Goal: Transaction & Acquisition: Purchase product/service

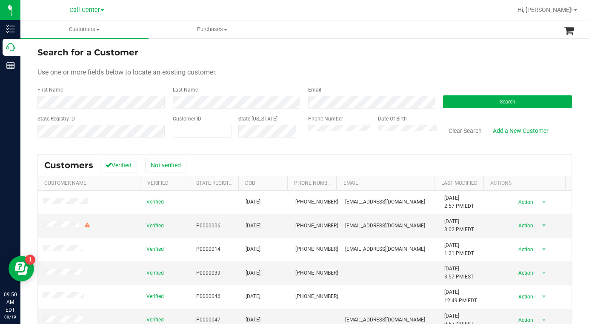
click at [83, 121] on div "State Registry ID" at bounding box center [101, 130] width 129 height 30
click at [482, 85] on form "Search for a Customer Use one or more fields below to locate an existing custom…" at bounding box center [304, 95] width 534 height 99
click at [436, 57] on div "Search for a Customer" at bounding box center [304, 52] width 534 height 13
click at [460, 64] on form "Search for a Customer Use one or more fields below to locate an existing custom…" at bounding box center [304, 95] width 534 height 99
click at [281, 69] on div "Use one or more fields below to locate an existing customer." at bounding box center [304, 72] width 534 height 10
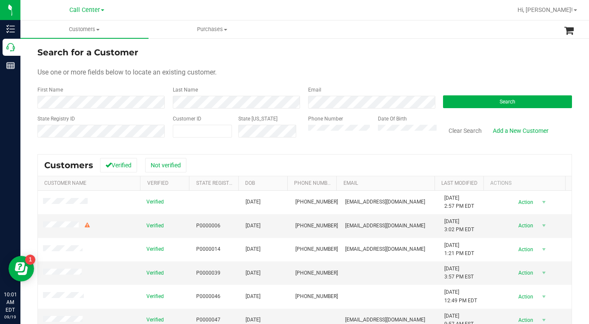
click at [454, 53] on div "Search for a Customer" at bounding box center [304, 52] width 534 height 13
click at [324, 57] on div "Search for a Customer" at bounding box center [304, 52] width 534 height 13
click at [410, 68] on div "Use one or more fields below to locate an existing customer." at bounding box center [304, 72] width 534 height 10
click at [425, 64] on form "Search for a Customer Use one or more fields below to locate an existing custom…" at bounding box center [304, 95] width 534 height 99
click at [437, 62] on form "Search for a Customer Use one or more fields below to locate an existing custom…" at bounding box center [304, 95] width 534 height 99
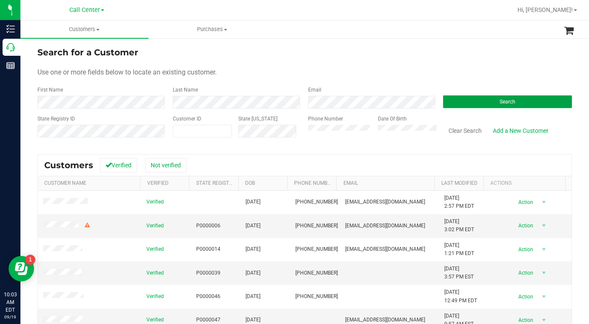
click at [489, 99] on button "Search" at bounding box center [507, 101] width 129 height 13
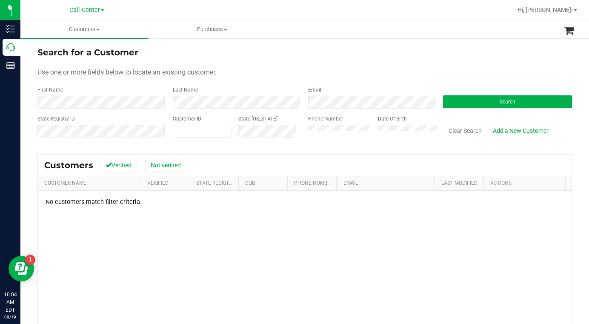
click at [465, 68] on div "Use one or more fields below to locate an existing customer." at bounding box center [304, 72] width 534 height 10
click at [348, 69] on div "Use one or more fields below to locate an existing customer." at bounding box center [304, 72] width 534 height 10
click at [435, 73] on div "Use one or more fields below to locate an existing customer." at bounding box center [304, 72] width 534 height 10
click at [483, 75] on div "Use one or more fields below to locate an existing customer." at bounding box center [304, 72] width 534 height 10
click at [288, 137] on div "State Registry ID Customer ID State ID Phone Number Date Of Birth Clear Search …" at bounding box center [304, 130] width 534 height 30
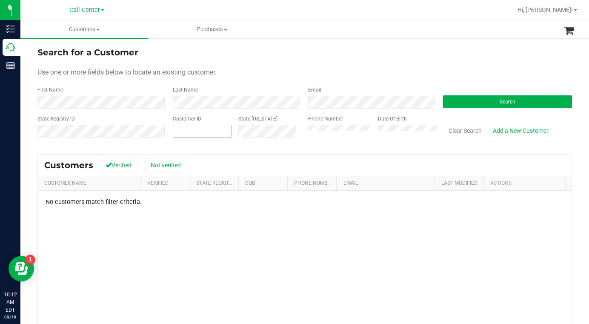
click at [189, 134] on span at bounding box center [202, 131] width 59 height 13
type input "1427186"
click at [468, 106] on button "Search" at bounding box center [507, 101] width 129 height 13
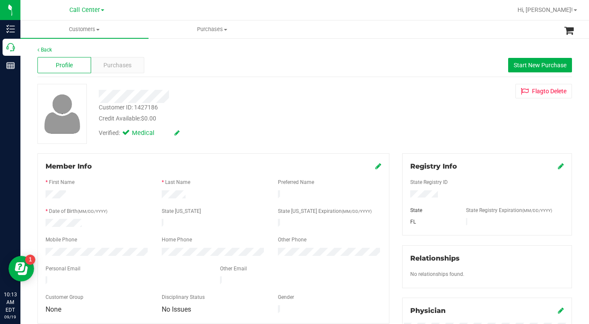
click at [432, 143] on div "Customer ID: 1427186 Credit Available: $0.00 Verified: Medical Flag to Delete" at bounding box center [304, 114] width 547 height 60
click at [422, 200] on div at bounding box center [487, 203] width 154 height 7
click at [431, 141] on div "Customer ID: 1427186 Credit Available: $0.00 Verified: Medical Flag to Delete" at bounding box center [304, 114] width 547 height 60
click at [449, 135] on div "Customer ID: 1427186 Credit Available: $0.00 Verified: Medical Flag to Delete" at bounding box center [304, 114] width 547 height 60
click at [115, 69] on span "Purchases" at bounding box center [117, 65] width 28 height 9
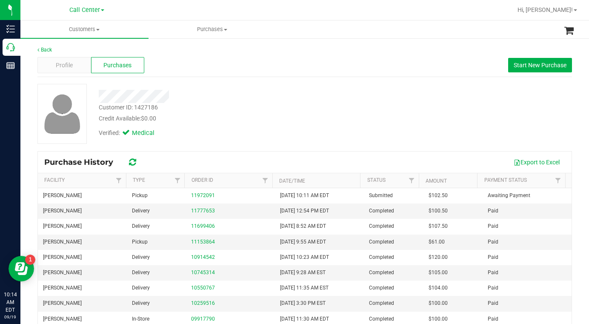
click at [432, 151] on div "Purchase History Export to Excel Facility Type Order ID Date/Time Status Amount…" at bounding box center [304, 265] width 534 height 228
click at [312, 112] on div "Customer ID: 1427186 Credit Available: $0.00" at bounding box center [229, 113] width 274 height 20
click at [311, 112] on div "Customer ID: 1427186 Credit Available: $0.00" at bounding box center [229, 113] width 274 height 20
click at [429, 118] on div "Customer ID: 1427186 Credit Available: $0.00 Verified: Medical" at bounding box center [304, 114] width 547 height 60
click at [73, 73] on div "Profile Purchases Start New Purchase" at bounding box center [304, 65] width 534 height 23
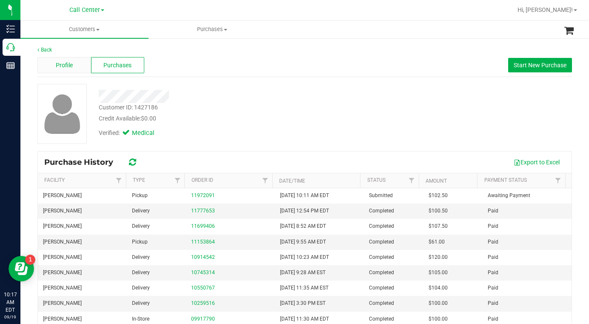
click at [74, 67] on div "Profile" at bounding box center [64, 65] width 54 height 16
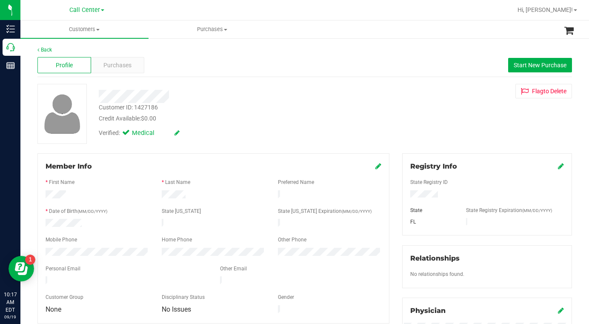
click at [429, 128] on div "Customer ID: 1427186 Credit Available: $0.00 Verified: Medical Flag to Delete" at bounding box center [304, 114] width 547 height 60
click at [431, 120] on div "Customer ID: 1427186 Credit Available: $0.00 Verified: Medical Flag to Delete" at bounding box center [304, 114] width 547 height 60
click at [96, 30] on span "Customers" at bounding box center [84, 30] width 128 height 8
click at [72, 50] on span "All customers" at bounding box center [50, 51] width 61 height 7
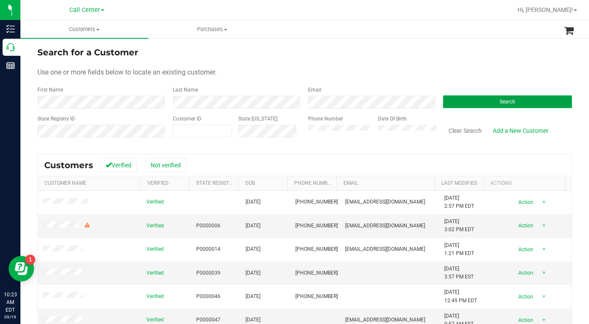
click at [459, 103] on button "Search" at bounding box center [507, 101] width 129 height 13
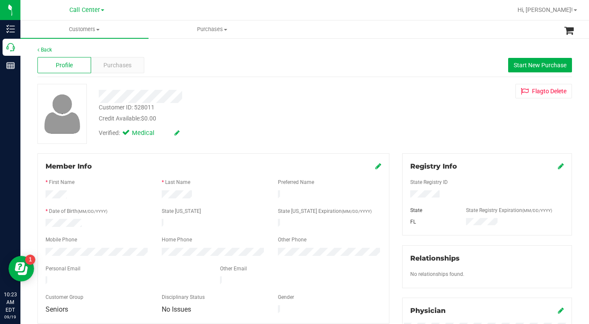
click at [250, 122] on div "Credit Available: $0.00" at bounding box center [229, 118] width 261 height 9
click at [416, 118] on div "Customer ID: 528011 Credit Available: $0.00 Verified: Medical Flag to Delete" at bounding box center [304, 114] width 547 height 60
click at [111, 62] on span "Purchases" at bounding box center [117, 65] width 28 height 9
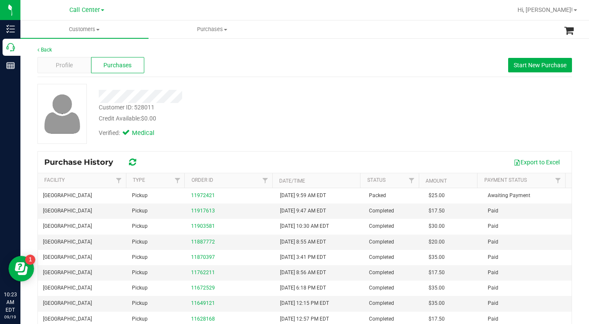
click at [428, 120] on div "Customer ID: 528011 Credit Available: $0.00 Verified: Medical" at bounding box center [304, 114] width 547 height 60
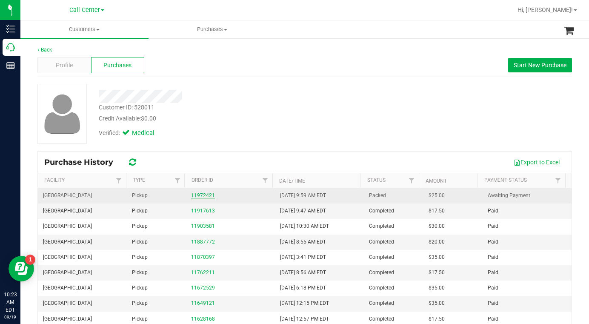
click at [202, 197] on link "11972421" at bounding box center [203, 195] width 24 height 6
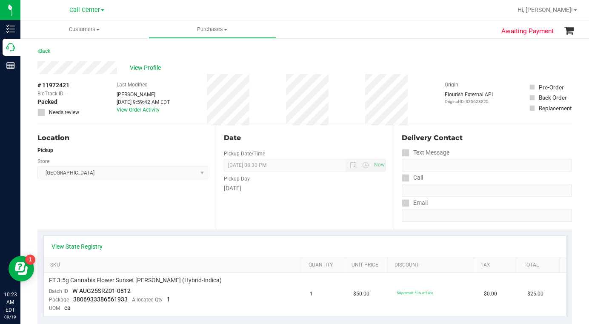
click at [144, 208] on div "Location Pickup Store Palm Coast WC Select Store Bonita Springs WC Boynton Beac…" at bounding box center [126, 177] width 178 height 104
click at [132, 211] on div "Location Pickup Store Palm Coast WC Select Store Bonita Springs WC Boynton Beac…" at bounding box center [126, 177] width 178 height 104
click at [473, 66] on div "View Profile" at bounding box center [304, 67] width 534 height 13
click at [45, 85] on span "# 11972421" at bounding box center [53, 85] width 32 height 9
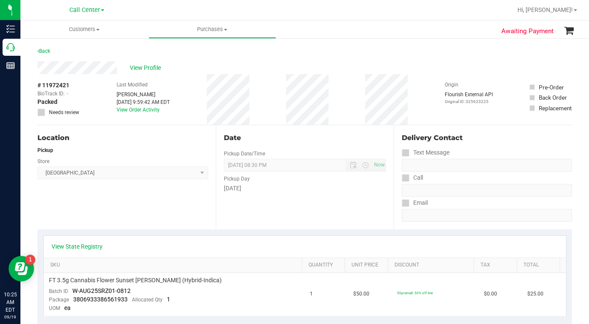
click at [45, 85] on span "# 11972421" at bounding box center [53, 85] width 32 height 9
copy div "# 11972421"
click at [142, 66] on span "View Profile" at bounding box center [147, 67] width 34 height 9
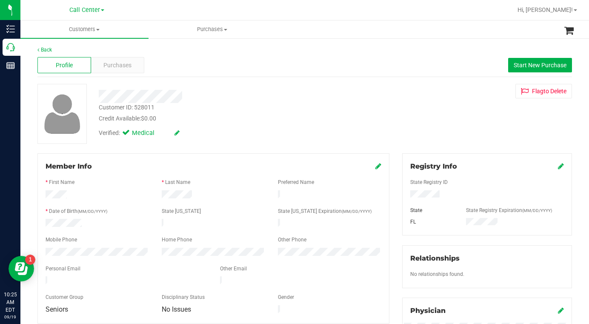
click at [130, 109] on div "Customer ID: 528011" at bounding box center [127, 107] width 56 height 9
copy div "Customer ID: 528011"
click at [107, 67] on span "Purchases" at bounding box center [117, 65] width 28 height 9
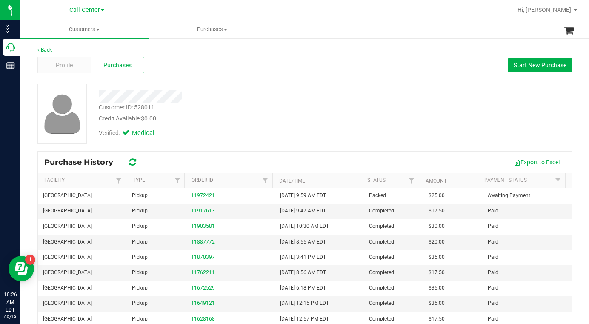
scroll to position [64, 0]
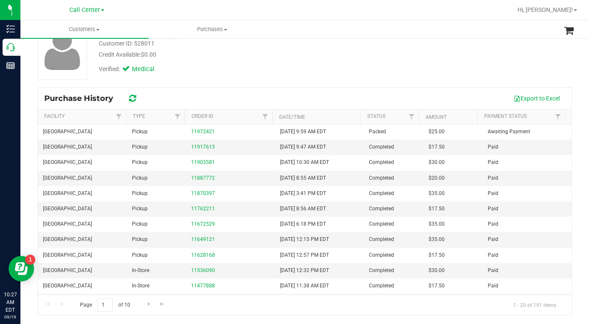
click at [452, 69] on div "Customer ID: 528011 Credit Available: $0.00 Verified: Medical" at bounding box center [304, 50] width 547 height 60
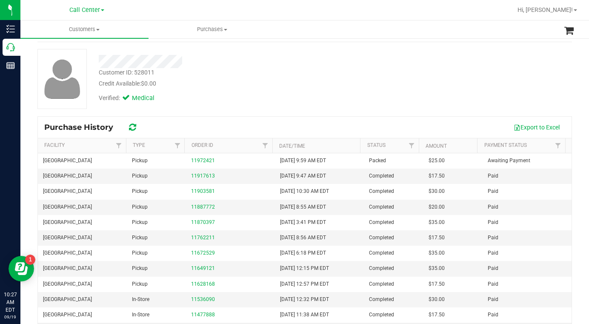
scroll to position [0, 0]
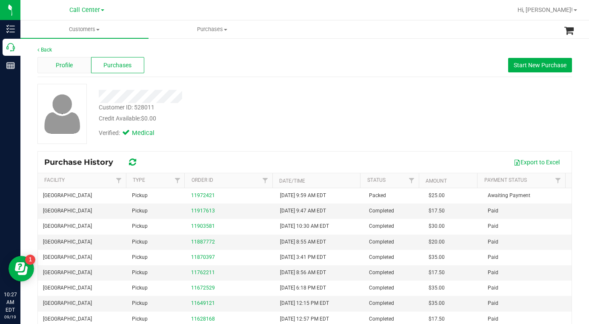
click at [62, 63] on span "Profile" at bounding box center [64, 65] width 17 height 9
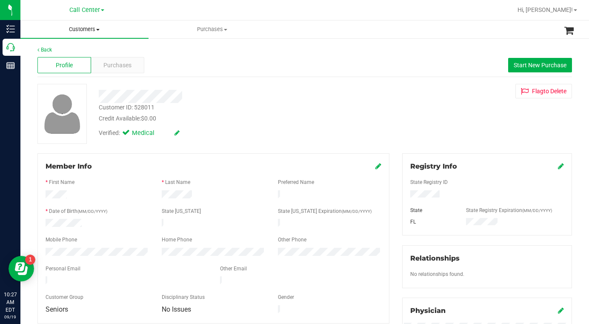
click at [100, 31] on span "Customers" at bounding box center [84, 30] width 128 height 8
click at [68, 54] on span "All customers" at bounding box center [50, 51] width 61 height 7
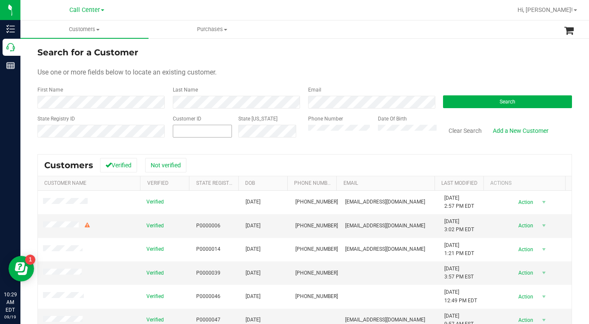
click at [181, 129] on span at bounding box center [202, 131] width 59 height 13
type input "36807"
click at [457, 104] on button "Search" at bounding box center [507, 101] width 129 height 13
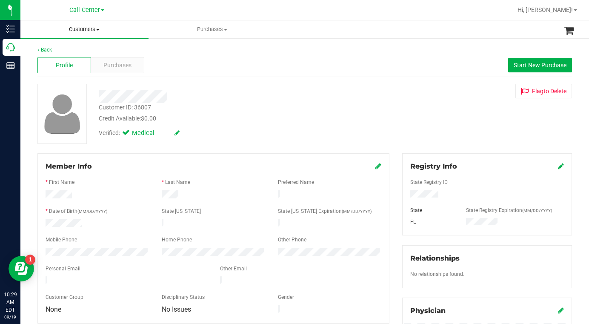
click at [97, 30] on span at bounding box center [97, 30] width 3 height 2
click at [71, 52] on span "All customers" at bounding box center [50, 51] width 61 height 7
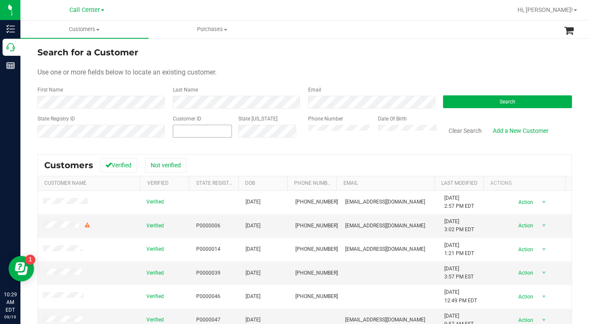
click at [184, 128] on span at bounding box center [202, 131] width 59 height 13
type input "368047"
click at [500, 100] on span "Search" at bounding box center [508, 102] width 16 height 6
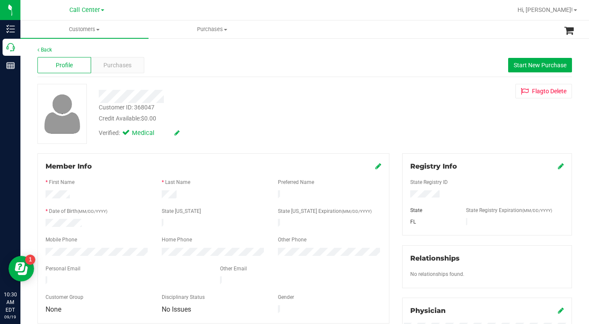
click at [443, 137] on div "Customer ID: 368047 Credit Available: $0.00 Verified: Medical Flag to Delete" at bounding box center [304, 114] width 547 height 60
click at [446, 121] on div "Customer ID: 368047 Credit Available: $0.00 Verified: Medical Flag to Delete" at bounding box center [304, 114] width 547 height 60
click at [122, 66] on span "Purchases" at bounding box center [117, 65] width 28 height 9
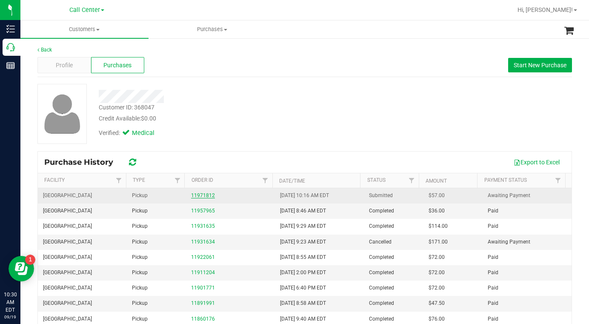
click at [196, 195] on link "11971812" at bounding box center [203, 195] width 24 height 6
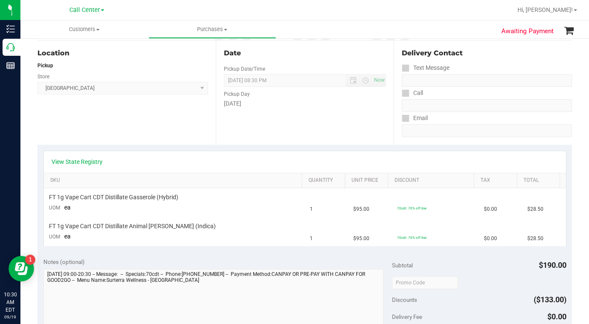
scroll to position [85, 0]
click at [98, 159] on link "View State Registry" at bounding box center [76, 161] width 51 height 9
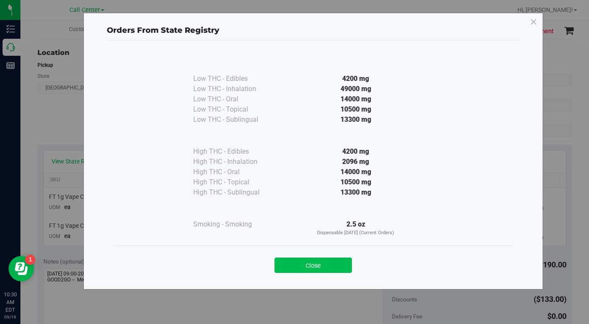
click at [294, 266] on button "Close" at bounding box center [312, 264] width 77 height 15
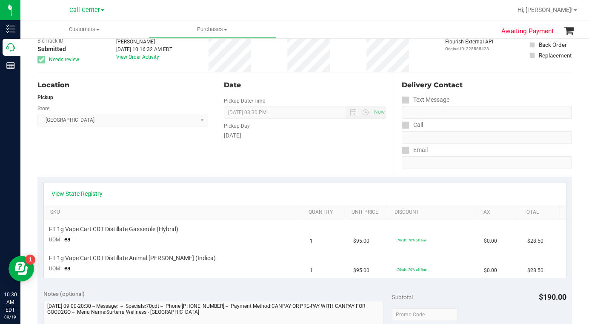
scroll to position [0, 0]
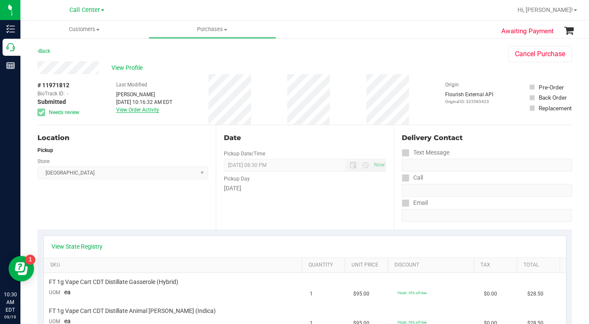
click at [134, 109] on link "View Order Activity" at bounding box center [137, 110] width 43 height 6
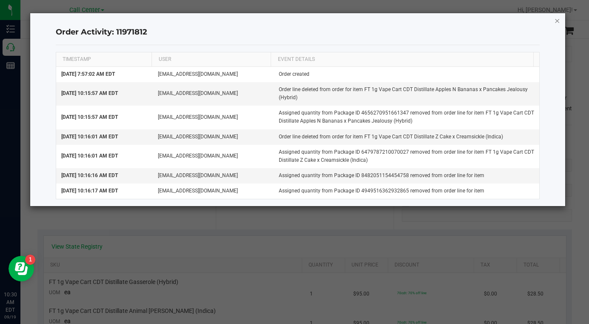
click at [559, 22] on icon "button" at bounding box center [557, 20] width 6 height 10
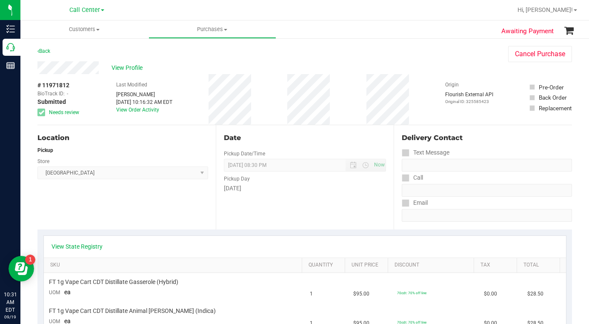
click at [445, 117] on div "Origin Flourish External API Original ID: 325585423" at bounding box center [469, 99] width 48 height 51
click at [110, 198] on div "Location Pickup Store Boynton Beach WC Select Store Bonita Springs WC Boynton B…" at bounding box center [126, 177] width 178 height 104
click at [133, 112] on link "View Order Activity" at bounding box center [137, 110] width 43 height 6
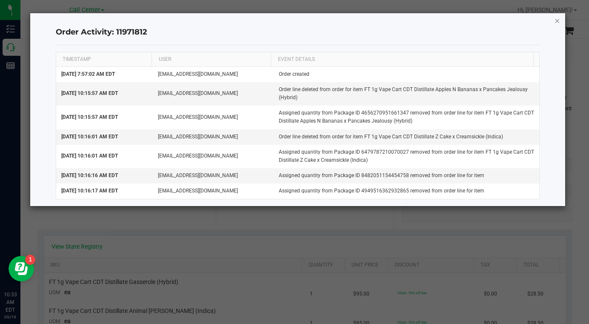
click at [554, 22] on icon "button" at bounding box center [557, 20] width 6 height 10
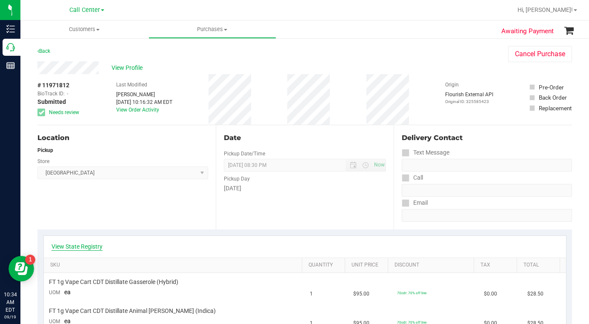
click at [83, 246] on link "View State Registry" at bounding box center [76, 246] width 51 height 9
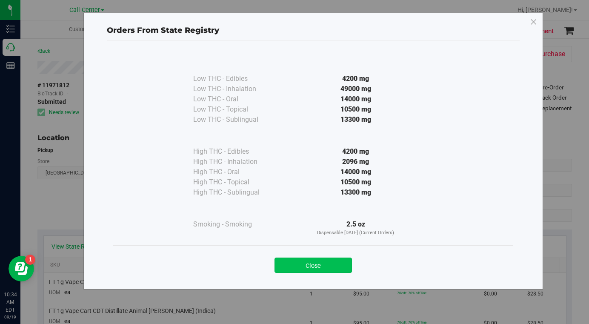
click at [305, 261] on button "Close" at bounding box center [312, 264] width 77 height 15
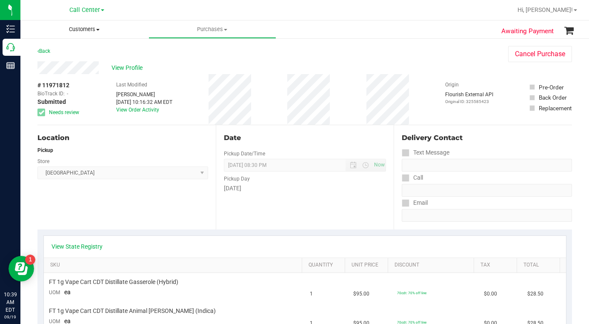
drag, startPoint x: 99, startPoint y: 30, endPoint x: 94, endPoint y: 36, distance: 7.2
click at [98, 30] on span at bounding box center [97, 30] width 3 height 2
click at [63, 54] on span "All customers" at bounding box center [50, 51] width 61 height 7
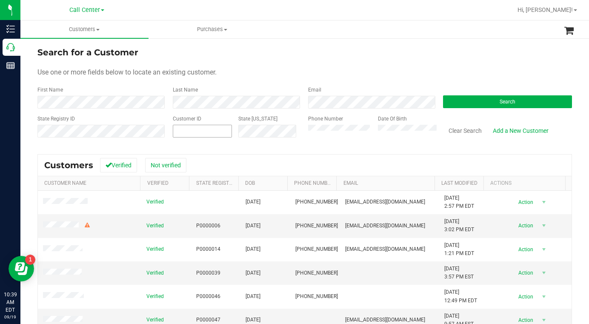
click at [206, 128] on span at bounding box center [202, 131] width 59 height 13
type input "426478"
click at [488, 101] on button "Search" at bounding box center [507, 101] width 129 height 13
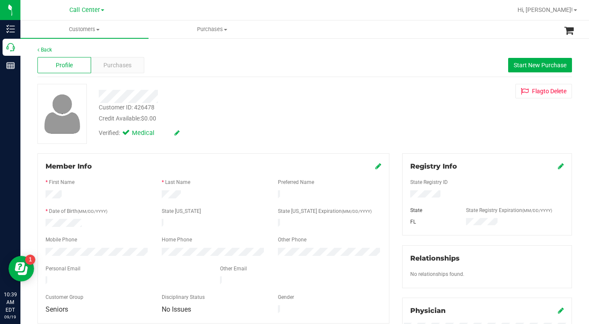
click at [423, 104] on div "Customer ID: 426478 Credit Available: $0.00 Verified: Medical Flag to Delete" at bounding box center [304, 114] width 547 height 60
click at [440, 120] on div "Customer ID: 426478 Credit Available: $0.00 Verified: Medical Flag to Delete" at bounding box center [304, 114] width 547 height 60
click at [433, 137] on div "Customer ID: 426478 Credit Available: $0.00 Verified: Medical Flag to Delete" at bounding box center [304, 114] width 547 height 60
click at [450, 135] on div "Customer ID: 426478 Credit Available: $0.00 Verified: Medical Flag to Delete" at bounding box center [304, 114] width 547 height 60
click at [113, 61] on span "Purchases" at bounding box center [117, 65] width 28 height 9
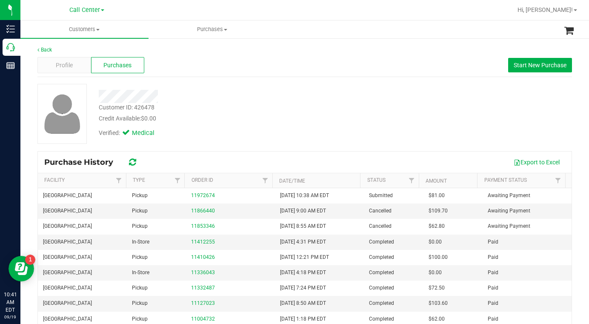
drag, startPoint x: 439, startPoint y: 132, endPoint x: 423, endPoint y: 134, distance: 15.8
click at [439, 132] on div "Customer ID: 426478 Credit Available: $0.00 Verified: Medical" at bounding box center [304, 114] width 547 height 60
click at [100, 28] on span "Customers" at bounding box center [84, 30] width 128 height 8
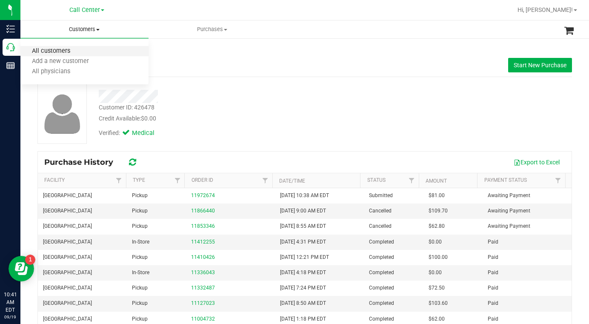
click at [60, 52] on span "All customers" at bounding box center [50, 51] width 61 height 7
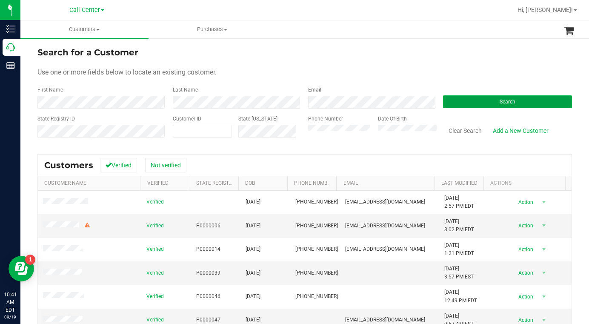
click at [477, 96] on button "Search" at bounding box center [507, 101] width 129 height 13
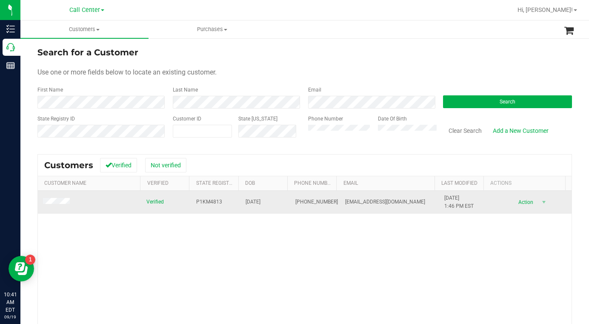
click at [57, 198] on span at bounding box center [57, 202] width 29 height 9
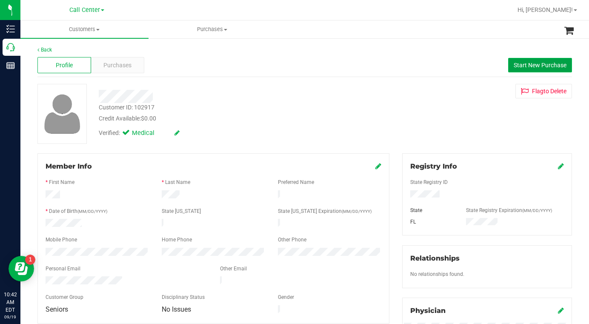
click at [532, 65] on span "Start New Purchase" at bounding box center [540, 65] width 53 height 7
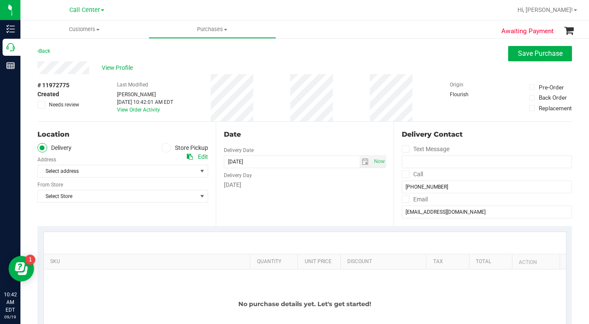
click at [166, 148] on icon at bounding box center [165, 148] width 5 height 0
click at [0, 0] on input "Store Pickup" at bounding box center [0, 0] width 0 height 0
click at [111, 173] on span "Select Store" at bounding box center [117, 171] width 159 height 12
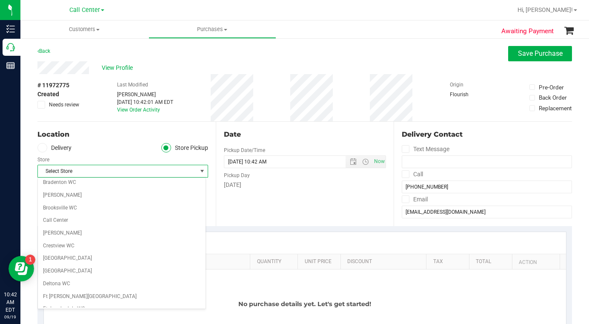
scroll to position [43, 0]
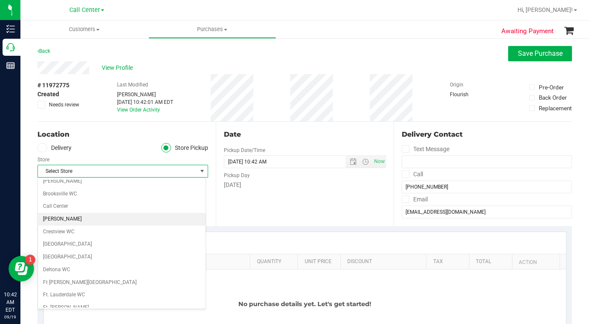
click at [67, 218] on li "[PERSON_NAME]" at bounding box center [122, 219] width 168 height 13
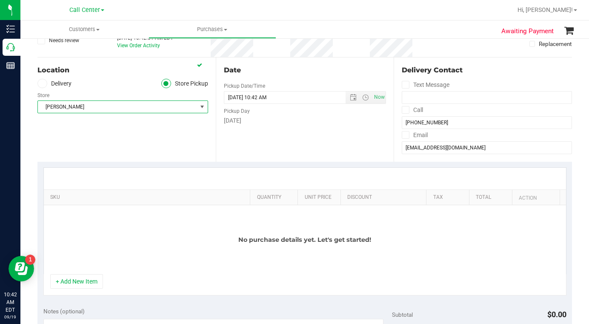
scroll to position [128, 0]
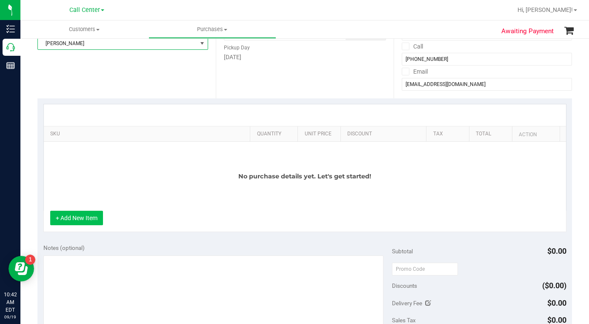
click at [88, 223] on button "+ Add New Item" at bounding box center [76, 218] width 53 height 14
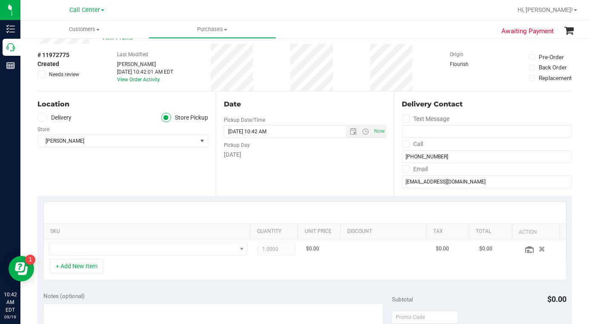
scroll to position [0, 0]
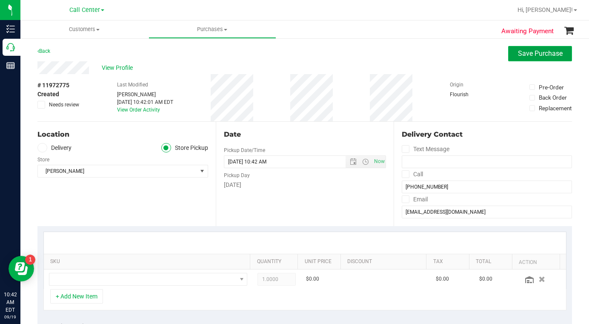
click at [534, 57] on span "Save Purchase" at bounding box center [540, 53] width 45 height 8
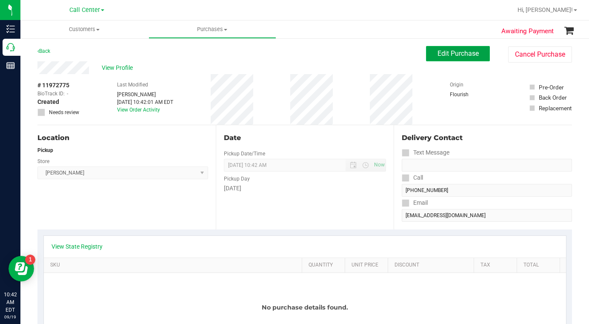
click at [445, 55] on span "Edit Purchase" at bounding box center [457, 53] width 41 height 8
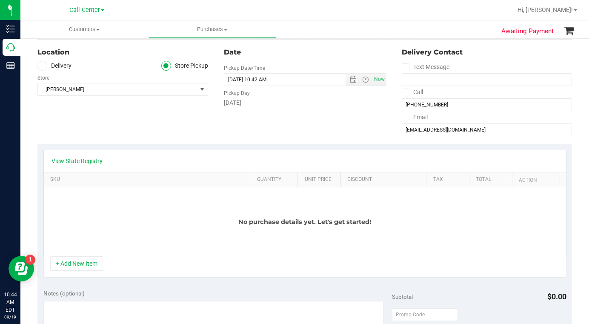
scroll to position [85, 0]
click at [75, 266] on button "+ Add New Item" at bounding box center [76, 264] width 53 height 14
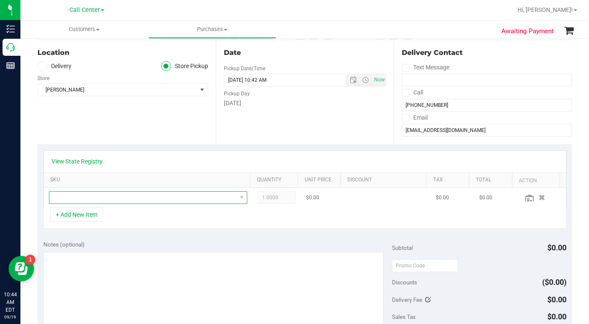
click at [75, 198] on span "NO DATA FOUND" at bounding box center [142, 197] width 187 height 12
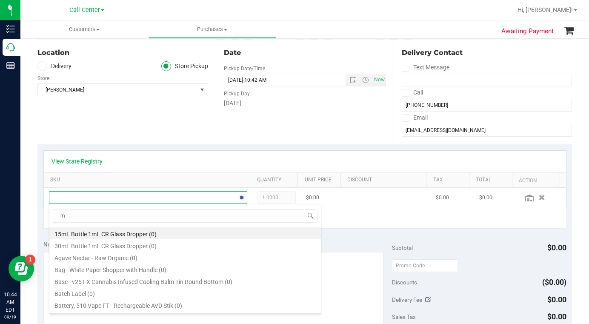
scroll to position [13, 191]
type input "melon"
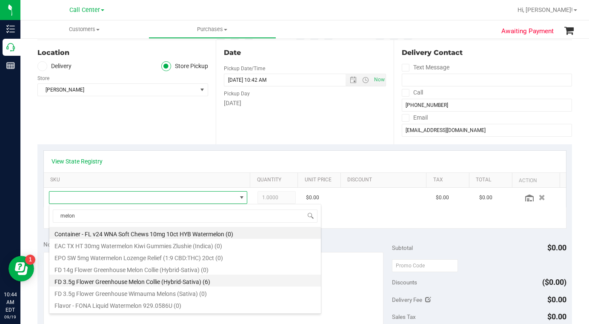
click at [98, 283] on li "FD 3.5g Flower Greenhouse Melon Collie (Hybrid-Sativa) (6)" at bounding box center [184, 280] width 271 height 12
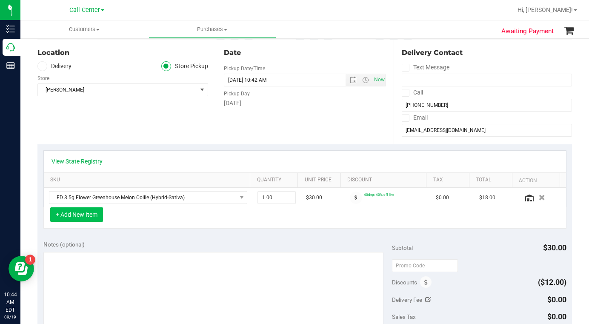
click at [77, 217] on button "+ Add New Item" at bounding box center [76, 214] width 53 height 14
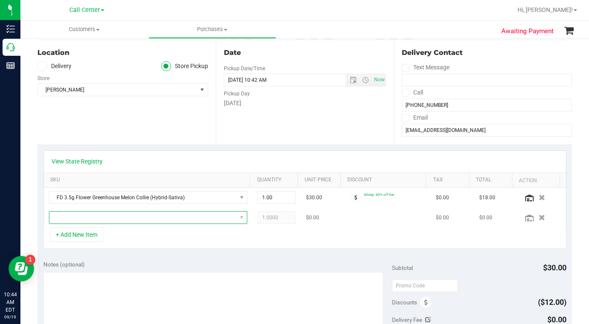
click at [74, 222] on span "NO DATA FOUND" at bounding box center [142, 217] width 187 height 12
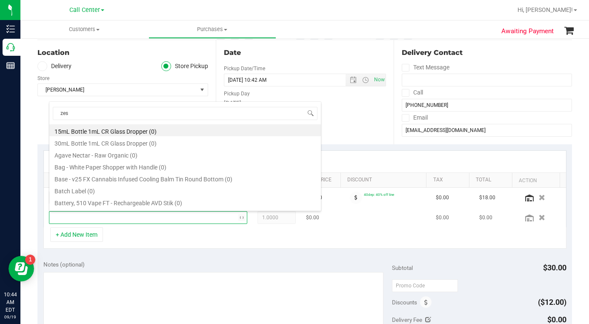
type input "zest"
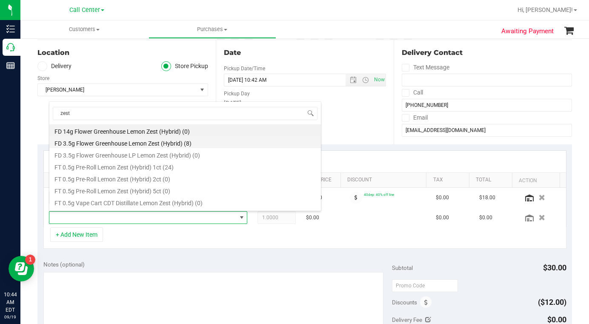
click at [88, 145] on li "FD 3.5g Flower Greenhouse Lemon Zest (Hybrid) (8)" at bounding box center [184, 142] width 271 height 12
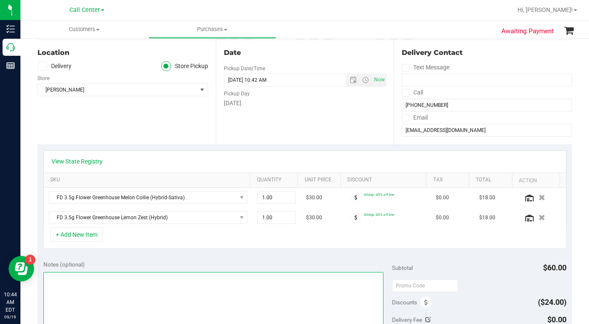
click at [135, 296] on textarea at bounding box center [213, 313] width 340 height 82
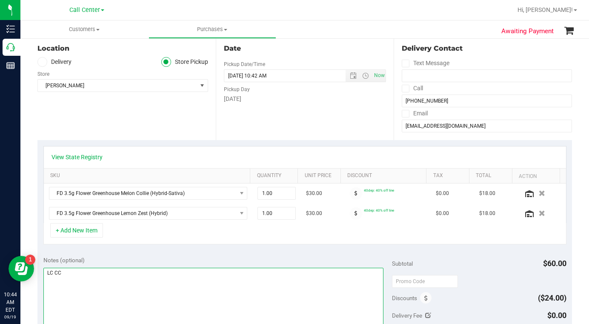
scroll to position [43, 0]
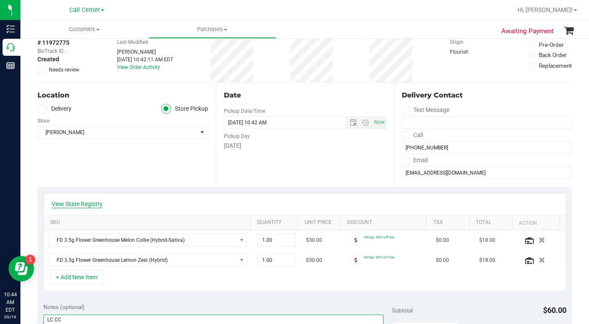
type textarea "LC CC"
click at [94, 205] on link "View State Registry" at bounding box center [76, 204] width 51 height 9
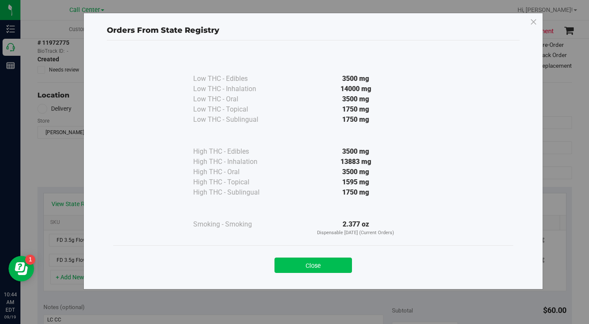
click at [303, 264] on button "Close" at bounding box center [312, 264] width 77 height 15
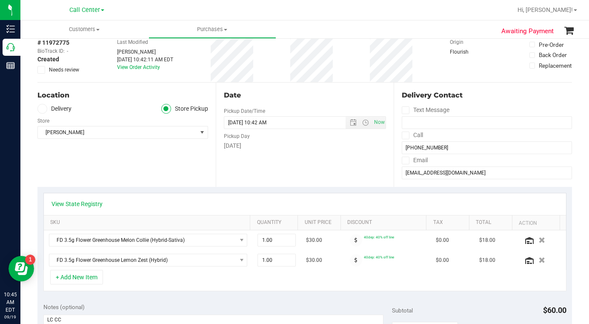
click at [181, 284] on div "+ Add New Item" at bounding box center [304, 280] width 523 height 21
click at [121, 169] on div "Location Delivery Store Pickup Store Clermont WC Select Store Bonita Springs WC…" at bounding box center [126, 135] width 178 height 104
click at [83, 281] on button "+ Add New Item" at bounding box center [76, 277] width 53 height 14
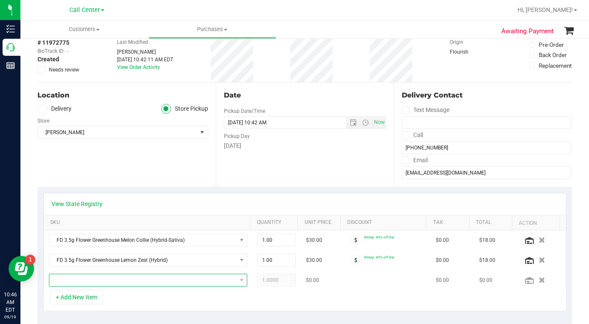
click at [76, 280] on span "NO DATA FOUND" at bounding box center [142, 280] width 187 height 12
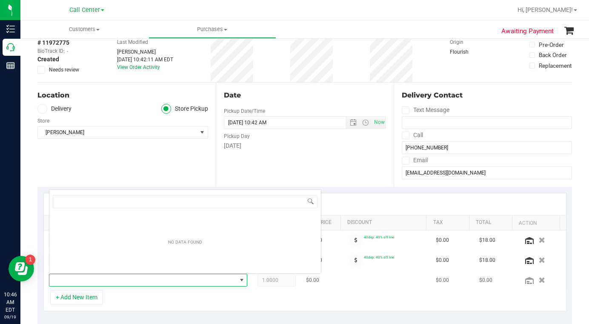
scroll to position [13, 191]
type input "Ya"
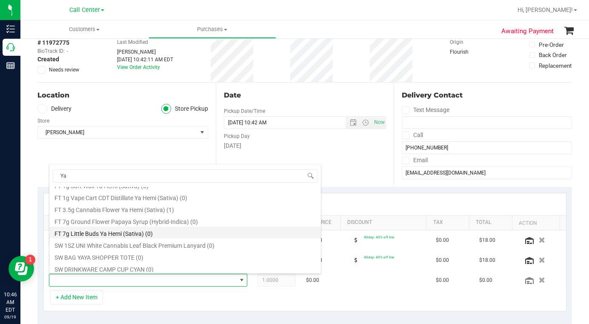
scroll to position [298, 0]
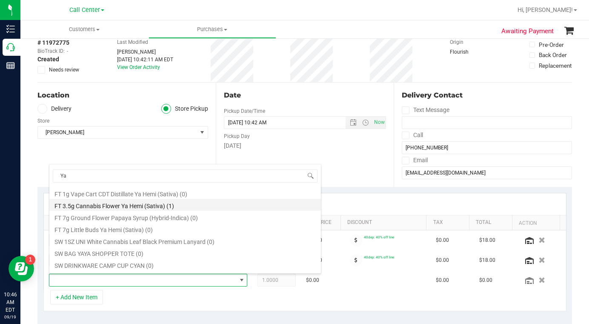
click at [109, 207] on li "FT 3.5g Cannabis Flower Ya Hemi (Sativa) (1)" at bounding box center [184, 205] width 271 height 12
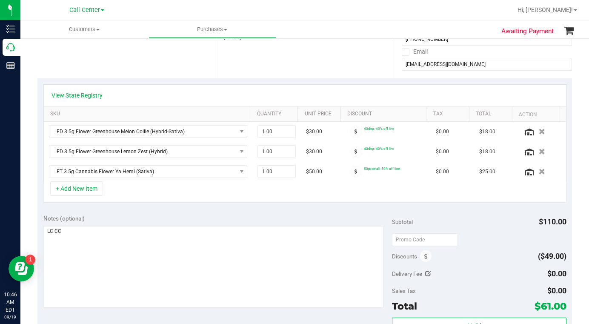
scroll to position [170, 0]
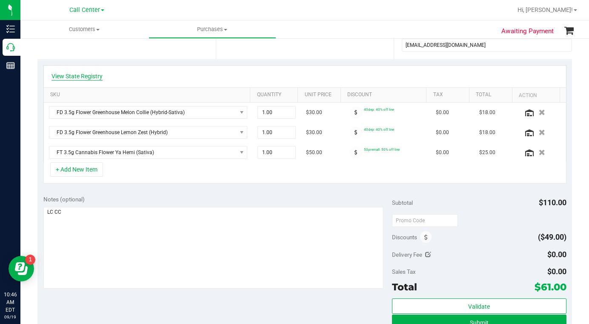
click at [82, 77] on link "View State Registry" at bounding box center [76, 76] width 51 height 9
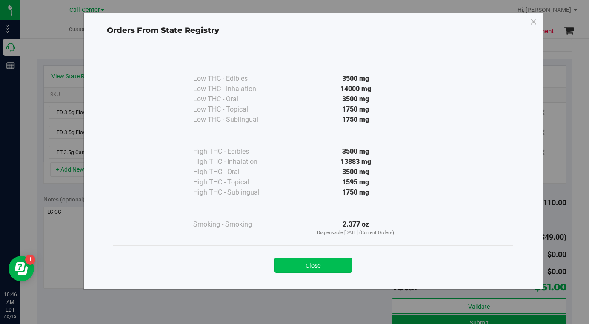
click at [288, 262] on button "Close" at bounding box center [312, 264] width 77 height 15
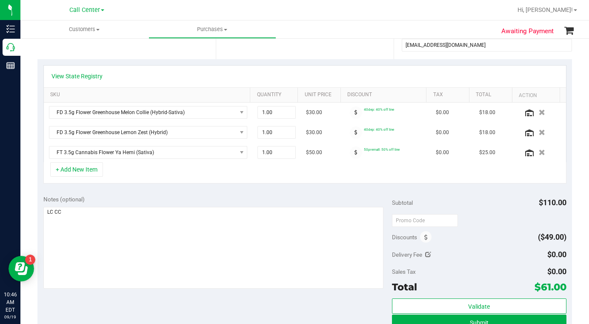
click at [199, 173] on div "+ Add New Item" at bounding box center [304, 172] width 523 height 21
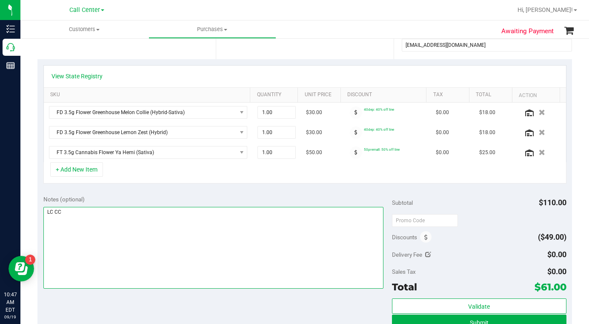
click at [182, 268] on textarea at bounding box center [213, 248] width 340 height 82
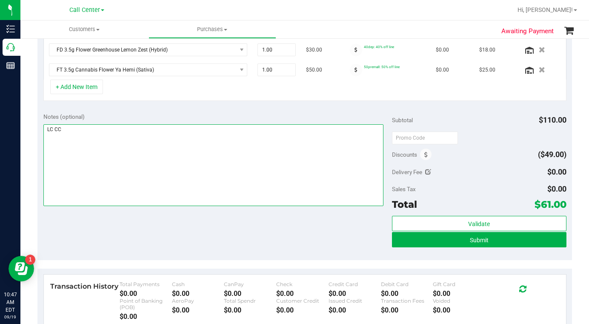
scroll to position [255, 0]
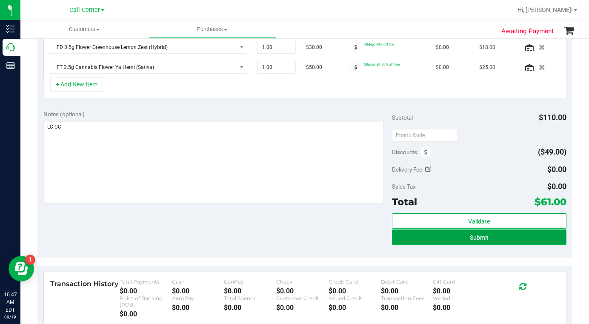
click at [410, 240] on button "Submit" at bounding box center [479, 236] width 174 height 15
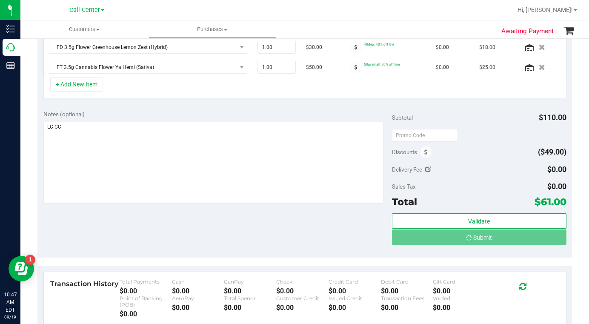
scroll to position [242, 0]
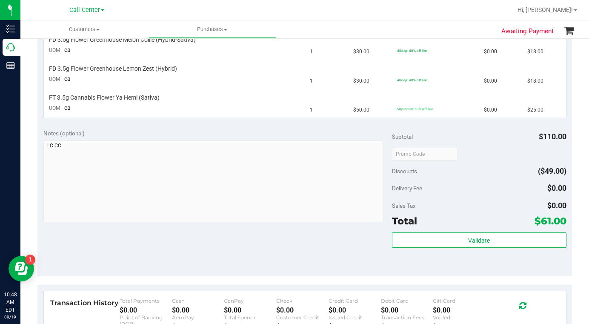
click at [421, 264] on div "Validate" at bounding box center [479, 251] width 174 height 38
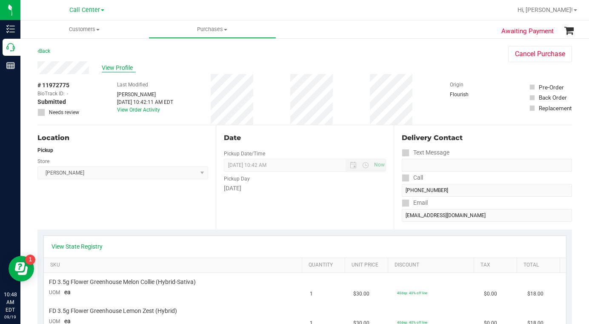
click at [119, 69] on span "View Profile" at bounding box center [119, 67] width 34 height 9
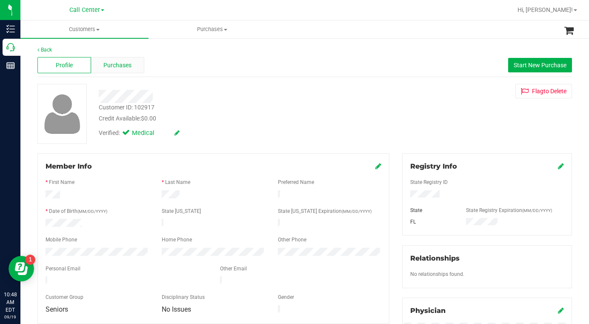
click at [117, 67] on span "Purchases" at bounding box center [117, 65] width 28 height 9
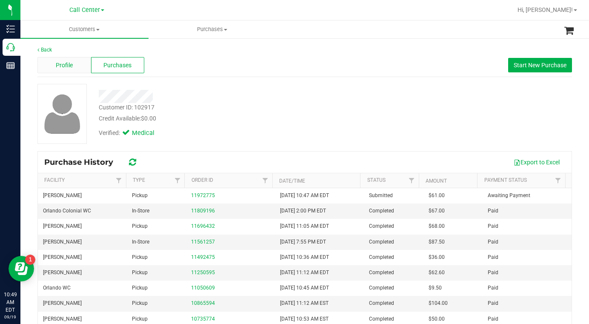
click at [74, 67] on div "Profile" at bounding box center [64, 65] width 54 height 16
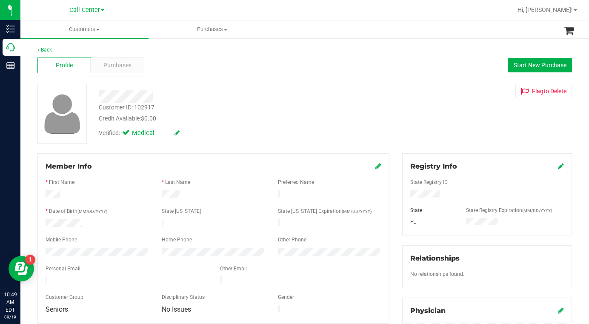
click at [218, 114] on div "Credit Available: $0.00" at bounding box center [229, 118] width 261 height 9
click at [112, 63] on span "Purchases" at bounding box center [117, 65] width 28 height 9
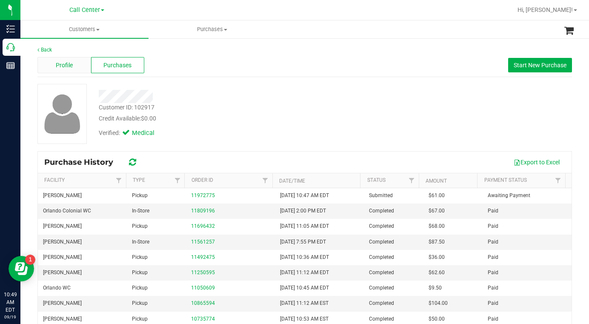
click at [69, 66] on span "Profile" at bounding box center [64, 65] width 17 height 9
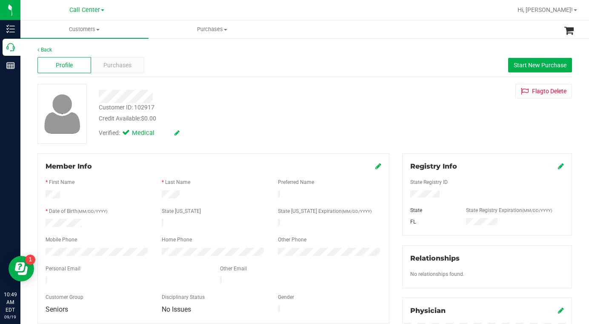
click at [280, 133] on div "Verified: Medical" at bounding box center [229, 132] width 274 height 19
click at [126, 68] on span "Purchases" at bounding box center [117, 65] width 28 height 9
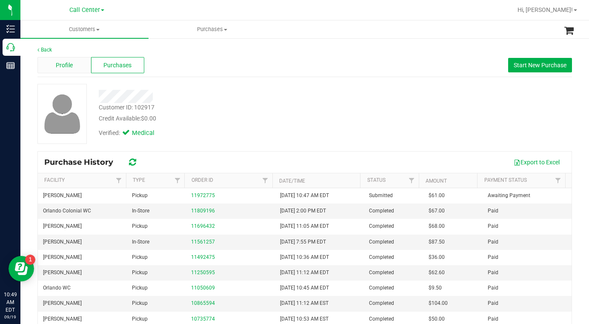
click at [56, 69] on span "Profile" at bounding box center [64, 65] width 17 height 9
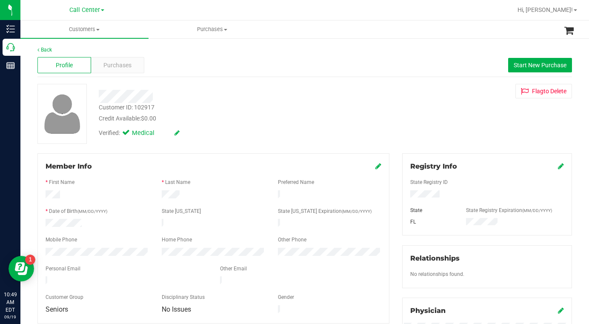
click at [277, 121] on div "Credit Available: $0.00" at bounding box center [229, 118] width 261 height 9
click at [439, 141] on div "Customer ID: 102917 Credit Available: $0.00 Verified: Medical Flag to Delete" at bounding box center [304, 114] width 547 height 60
click at [109, 61] on span "Purchases" at bounding box center [117, 65] width 28 height 9
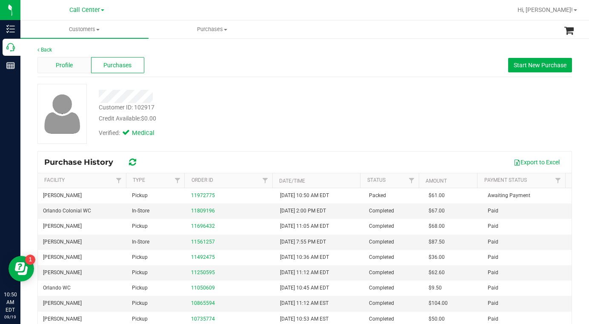
click at [68, 66] on span "Profile" at bounding box center [64, 65] width 17 height 9
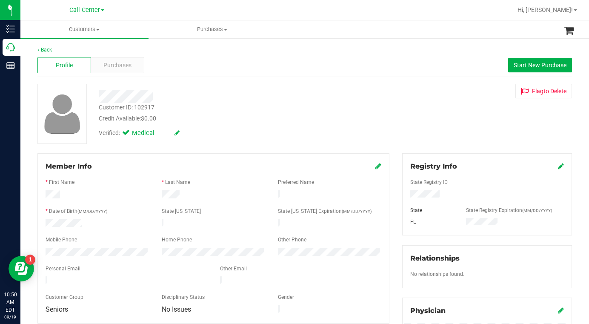
click at [253, 121] on div "Credit Available: $0.00" at bounding box center [229, 118] width 261 height 9
click at [98, 28] on span "Customers" at bounding box center [84, 30] width 128 height 8
click at [63, 49] on span "All customers" at bounding box center [50, 51] width 61 height 7
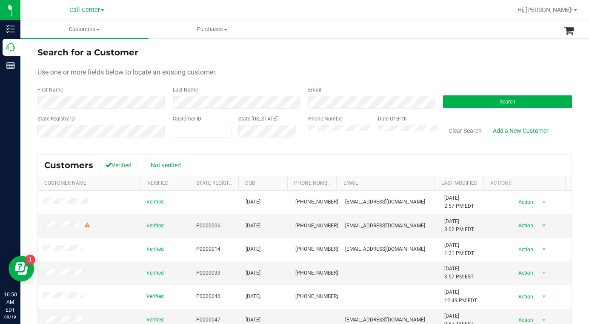
click at [292, 75] on div "Use one or more fields below to locate an existing customer." at bounding box center [304, 72] width 534 height 10
drag, startPoint x: 462, startPoint y: 62, endPoint x: 446, endPoint y: 69, distance: 17.3
click at [461, 63] on form "Search for a Customer Use one or more fields below to locate an existing custom…" at bounding box center [304, 95] width 534 height 99
click at [459, 102] on button "Search" at bounding box center [507, 101] width 129 height 13
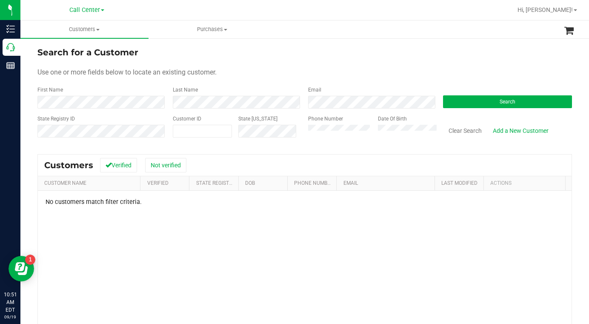
click at [294, 75] on div "Use one or more fields below to locate an existing customer." at bounding box center [304, 72] width 534 height 10
click at [295, 72] on div "Use one or more fields below to locate an existing customer." at bounding box center [304, 72] width 534 height 10
click at [264, 75] on div "Use one or more fields below to locate an existing customer." at bounding box center [304, 72] width 534 height 10
click at [304, 138] on div "Phone Number Date Of Birth" at bounding box center [369, 130] width 135 height 30
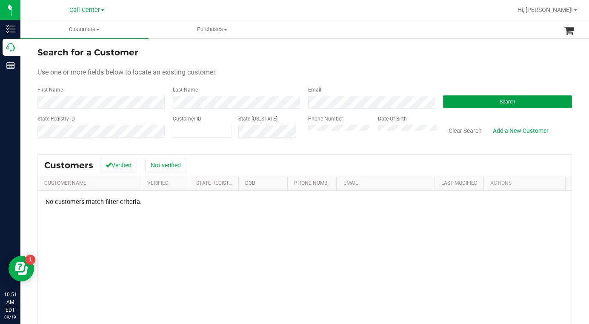
click at [456, 98] on button "Search" at bounding box center [507, 101] width 129 height 13
click at [308, 137] on div "Phone Number" at bounding box center [339, 130] width 63 height 30
click at [303, 134] on div "Phone Number Date Of Birth" at bounding box center [369, 130] width 135 height 30
click at [507, 99] on span "Search" at bounding box center [508, 102] width 16 height 6
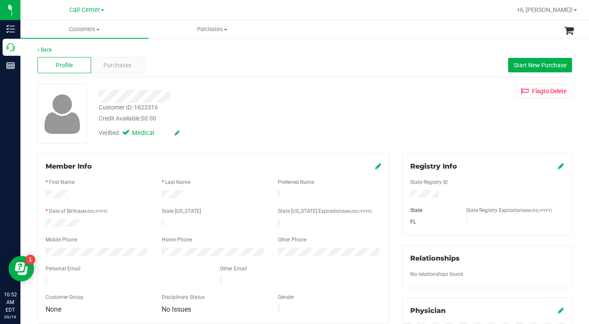
click at [444, 122] on div "Customer ID: 1623316 Credit Available: $0.00 Verified: Medical Flag to Delete" at bounding box center [304, 114] width 547 height 60
click at [427, 114] on div "Customer ID: 1623316 Credit Available: $0.00 Verified: Medical Flag to Delete" at bounding box center [304, 114] width 547 height 60
click at [291, 138] on div "Verified: Medical" at bounding box center [229, 132] width 274 height 19
click at [375, 168] on icon at bounding box center [378, 166] width 6 height 7
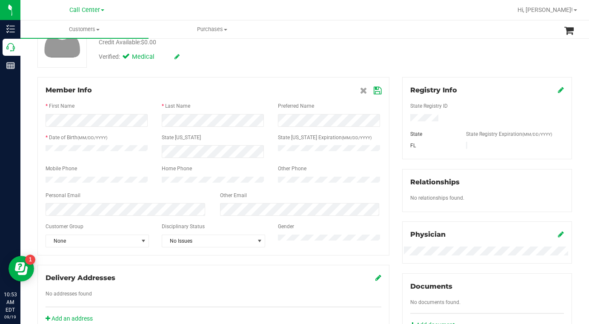
scroll to position [85, 0]
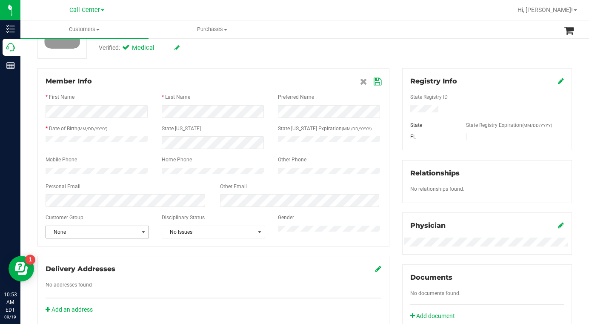
click at [143, 235] on span "select" at bounding box center [143, 231] width 7 height 7
click at [64, 191] on li "Seniors" at bounding box center [96, 191] width 101 height 13
click at [374, 85] on icon at bounding box center [378, 81] width 8 height 7
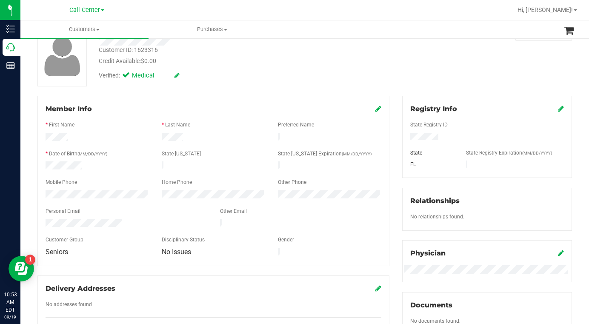
scroll to position [43, 0]
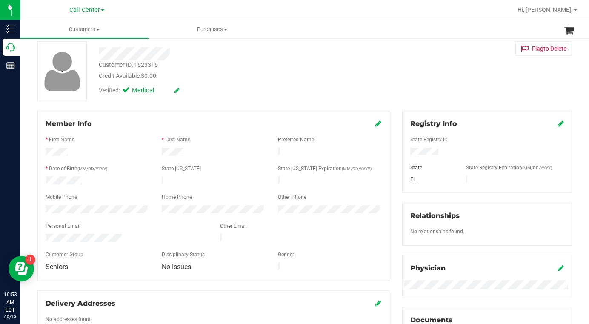
click at [240, 100] on div "Customer ID: 1623316 Credit Available: $0.00 Verified: Medical Flag to Delete" at bounding box center [304, 71] width 547 height 60
click at [417, 72] on div "Customer ID: 1623316 Credit Available: $0.00 Verified: Medical Flag to Delete" at bounding box center [304, 71] width 547 height 60
click at [103, 10] on span at bounding box center [102, 10] width 3 height 2
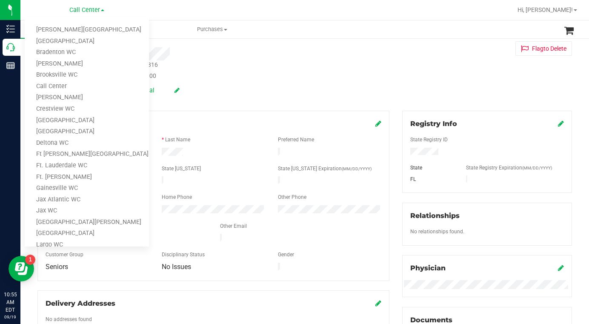
click at [267, 89] on div "Verified: Medical" at bounding box center [229, 89] width 274 height 19
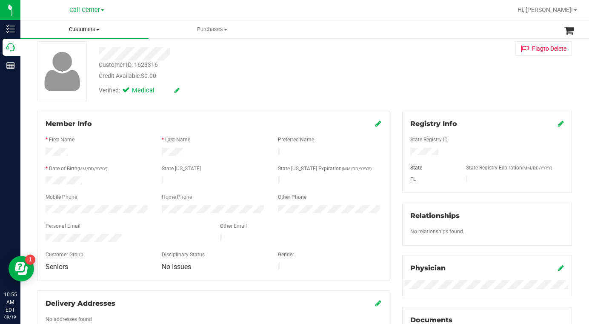
click at [97, 29] on span at bounding box center [97, 30] width 3 height 2
click at [51, 50] on span "All customers" at bounding box center [50, 51] width 61 height 7
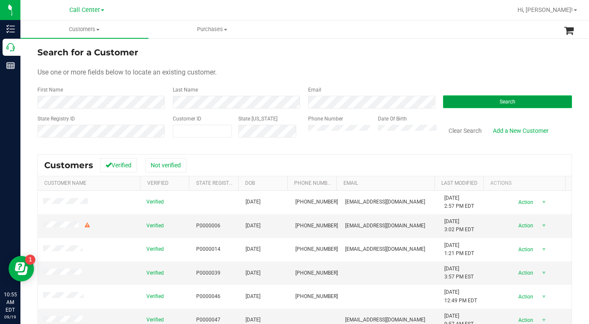
drag, startPoint x: 454, startPoint y: 97, endPoint x: 448, endPoint y: 100, distance: 6.3
click at [453, 98] on button "Search" at bounding box center [507, 101] width 129 height 13
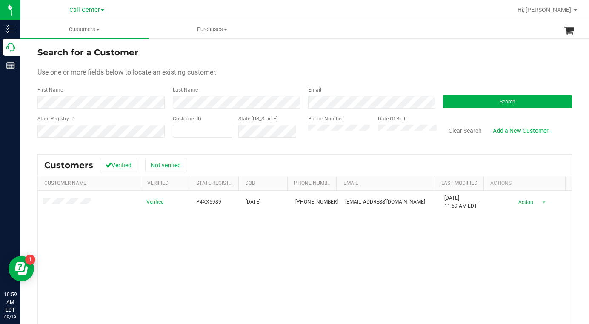
click at [326, 69] on div "Use one or more fields below to locate an existing customer." at bounding box center [304, 72] width 534 height 10
click at [472, 67] on div "Use one or more fields below to locate an existing customer." at bounding box center [304, 72] width 534 height 10
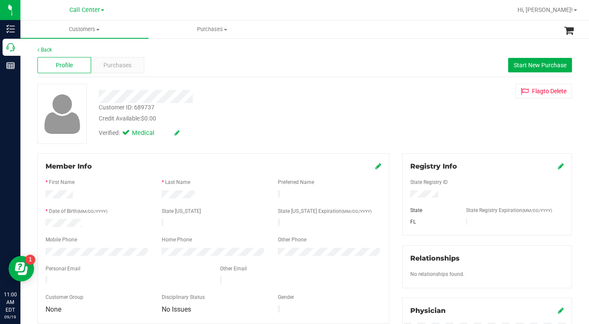
click at [418, 126] on div "Customer ID: 689737 Credit Available: $0.00 Verified: Medical Flag to Delete" at bounding box center [304, 114] width 547 height 60
click at [74, 65] on div "Profile" at bounding box center [64, 65] width 54 height 16
click at [112, 69] on span "Purchases" at bounding box center [117, 65] width 28 height 9
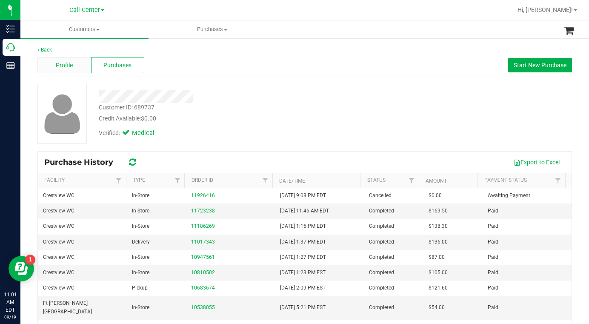
click at [77, 64] on div "Profile" at bounding box center [64, 65] width 54 height 16
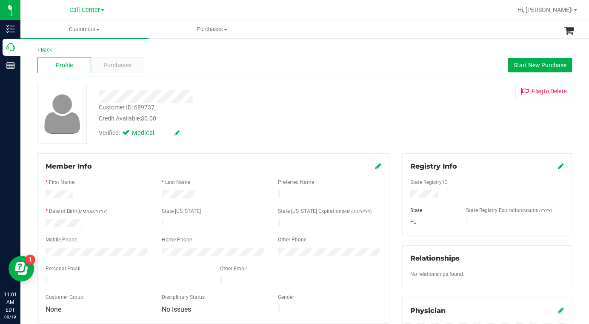
click at [244, 136] on div "Verified: Medical" at bounding box center [229, 132] width 274 height 19
click at [260, 136] on div "Verified: Medical" at bounding box center [229, 132] width 274 height 19
click at [302, 128] on div "Verified: Medical" at bounding box center [229, 132] width 274 height 19
click at [432, 130] on div "Customer ID: 689737 Credit Available: $0.00 Verified: Medical Flag to Delete" at bounding box center [304, 114] width 547 height 60
click at [211, 132] on div "Verified: Medical" at bounding box center [229, 132] width 274 height 19
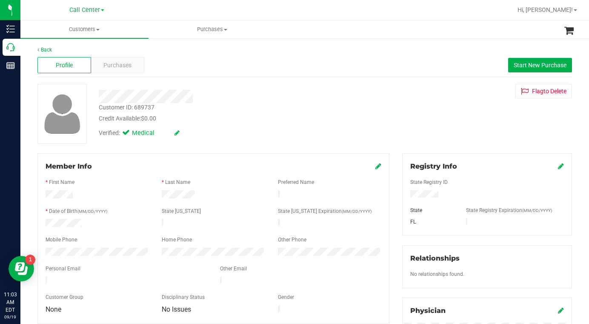
click at [450, 131] on div "Customer ID: 689737 Credit Available: $0.00 Verified: Medical Flag to Delete" at bounding box center [304, 114] width 547 height 60
click at [100, 30] on span at bounding box center [97, 30] width 3 height 2
click at [63, 50] on span "All customers" at bounding box center [50, 51] width 61 height 7
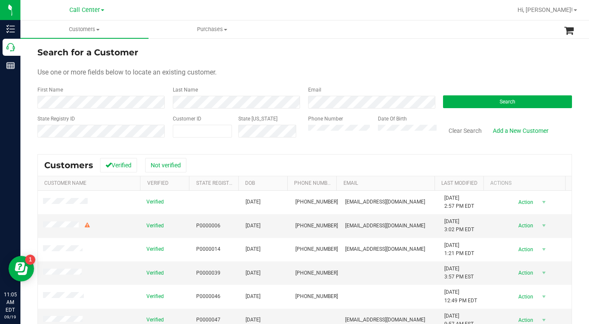
click at [441, 69] on div "Use one or more fields below to locate an existing customer." at bounding box center [304, 72] width 534 height 10
click at [459, 102] on button "Search" at bounding box center [507, 101] width 129 height 13
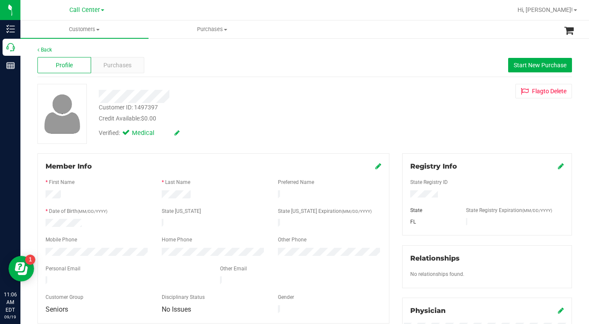
click at [257, 114] on div "Credit Available: $0.00" at bounding box center [229, 118] width 261 height 9
drag, startPoint x: 475, startPoint y: 131, endPoint x: 445, endPoint y: 201, distance: 77.0
click at [474, 131] on div "Customer ID: 1497397 Credit Available: $0.00 Verified: Medical Flag to Delete" at bounding box center [304, 114] width 547 height 60
drag, startPoint x: 455, startPoint y: 111, endPoint x: 417, endPoint y: 154, distance: 57.6
click at [455, 111] on div "Customer ID: 1497397 Credit Available: $0.00 Verified: Medical Flag to Delete" at bounding box center [304, 114] width 547 height 60
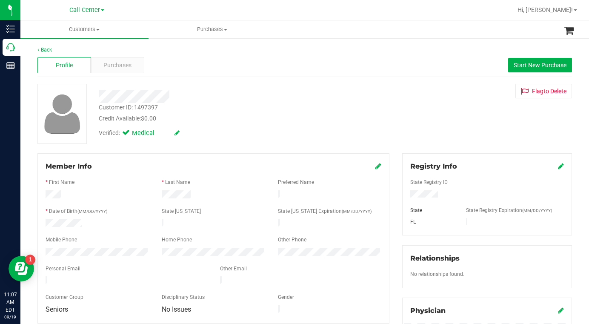
click at [454, 135] on div "Customer ID: 1497397 Credit Available: $0.00 Verified: Medical Flag to Delete" at bounding box center [304, 114] width 547 height 60
click at [98, 31] on span "Customers" at bounding box center [84, 30] width 128 height 8
click at [58, 58] on span "Add a new customer" at bounding box center [60, 61] width 80 height 7
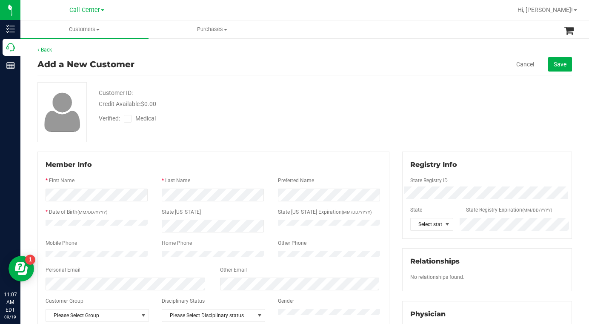
drag, startPoint x: 458, startPoint y: 126, endPoint x: 453, endPoint y: 126, distance: 5.1
click at [458, 126] on div "Customer ID: Credit Available: $0.00 Verified: Medical" at bounding box center [304, 112] width 547 height 60
click at [97, 30] on span at bounding box center [97, 30] width 3 height 2
click at [60, 54] on span "All customers" at bounding box center [50, 51] width 61 height 7
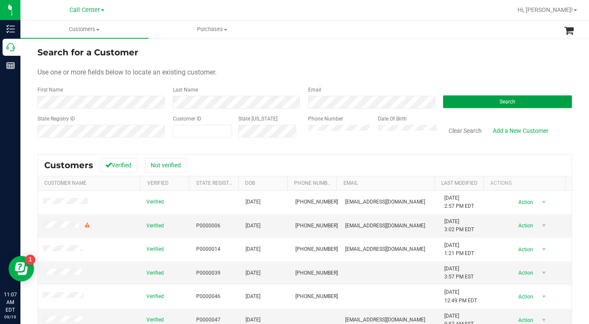
click at [475, 103] on button "Search" at bounding box center [507, 101] width 129 height 13
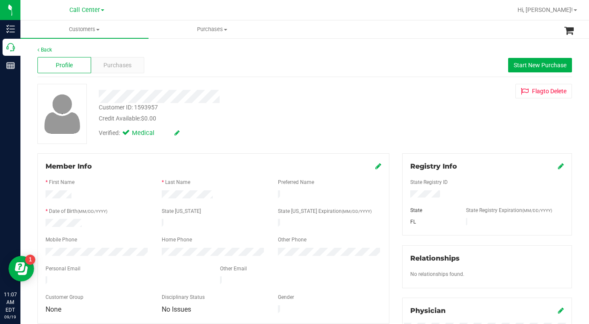
click at [295, 136] on div "Verified: Medical" at bounding box center [229, 132] width 274 height 19
click at [458, 131] on div "Customer ID: 1593957 Credit Available: $0.00 Verified: Medical Flag to Delete" at bounding box center [304, 114] width 547 height 60
click at [450, 123] on div "Customer ID: 1593957 Credit Available: $0.00 Verified: Medical Flag to Delete" at bounding box center [304, 114] width 547 height 60
click at [461, 137] on div "Customer ID: 1593957 Credit Available: $0.00 Verified: Medical Flag to Delete" at bounding box center [304, 114] width 547 height 60
click at [326, 113] on div "Customer ID: 1593957 Credit Available: $0.00" at bounding box center [229, 113] width 274 height 20
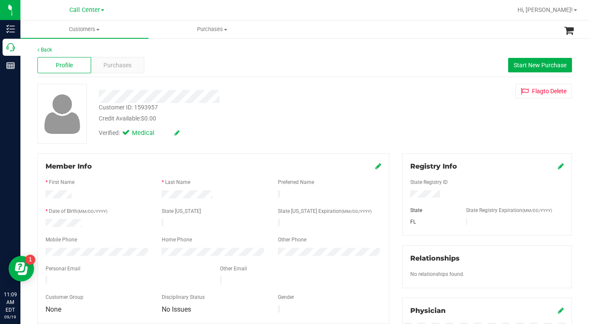
drag, startPoint x: 452, startPoint y: 103, endPoint x: 447, endPoint y: 104, distance: 5.3
click at [451, 103] on div "Customer ID: 1593957 Credit Available: $0.00 Verified: Medical Flag to Delete" at bounding box center [304, 114] width 547 height 60
click at [97, 29] on span at bounding box center [97, 30] width 3 height 2
click at [73, 49] on span "All customers" at bounding box center [50, 51] width 61 height 7
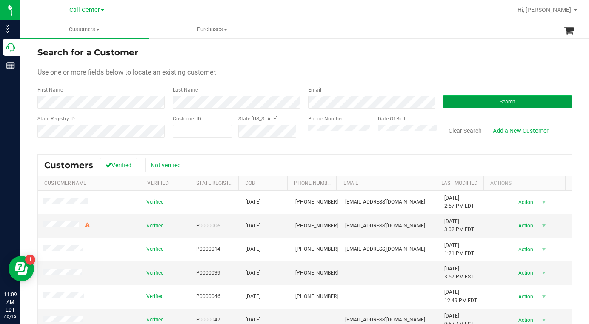
click at [454, 105] on button "Search" at bounding box center [507, 101] width 129 height 13
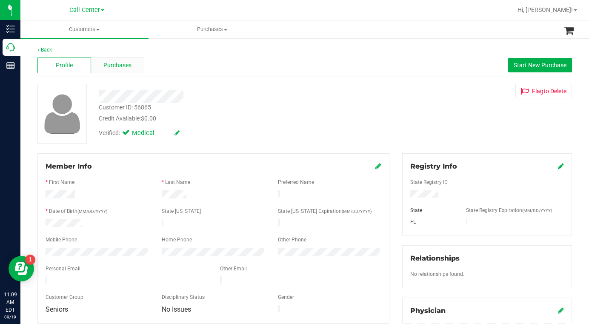
click at [127, 64] on span "Purchases" at bounding box center [117, 65] width 28 height 9
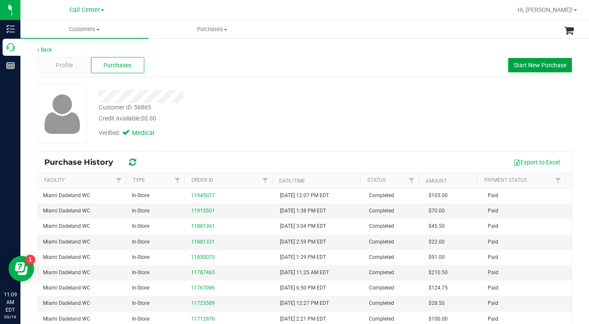
click at [514, 66] on span "Start New Purchase" at bounding box center [540, 65] width 53 height 7
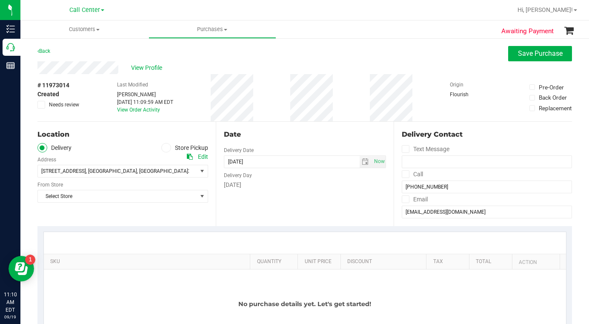
click at [163, 148] on icon at bounding box center [165, 148] width 5 height 0
click at [0, 0] on input "Store Pickup" at bounding box center [0, 0] width 0 height 0
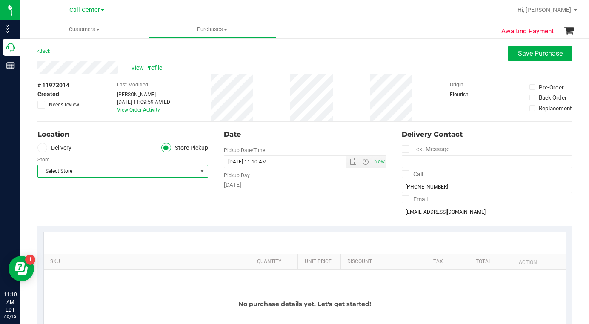
click at [88, 171] on span "Select Store" at bounding box center [117, 171] width 159 height 12
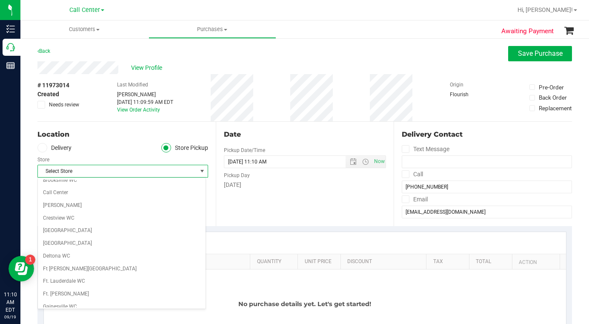
scroll to position [213, 0]
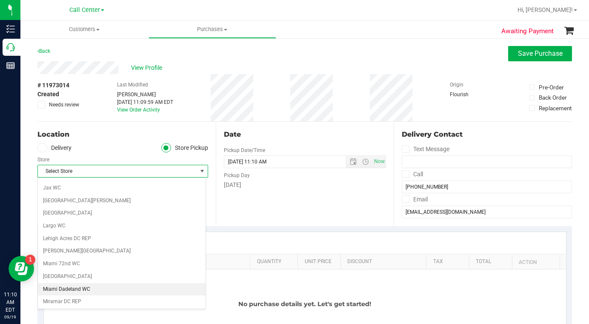
click at [57, 290] on li "Miami Dadeland WC" at bounding box center [122, 289] width 168 height 13
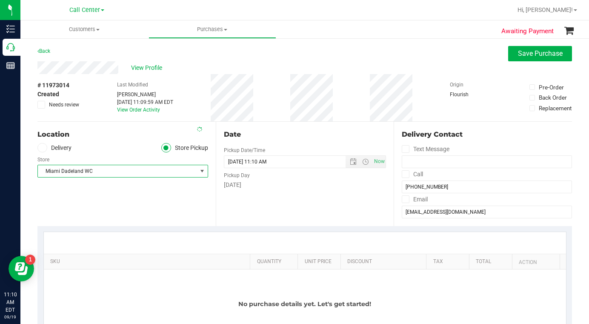
click at [158, 214] on div "Location Delivery Store Pickup Store Miami Dadeland WC Select Store Bonita Spri…" at bounding box center [126, 174] width 178 height 104
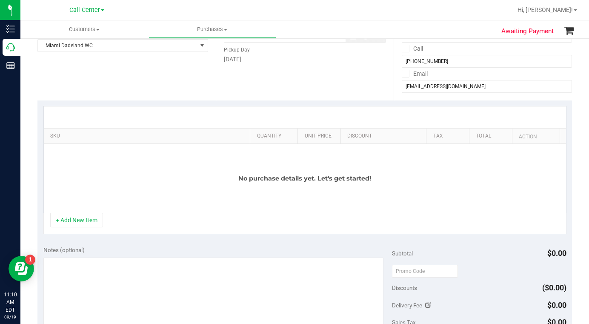
scroll to position [128, 0]
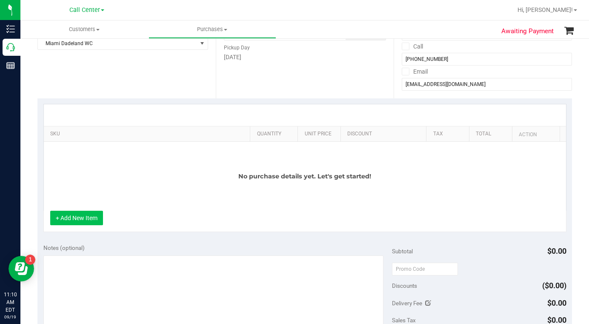
click at [90, 220] on button "+ Add New Item" at bounding box center [76, 218] width 53 height 14
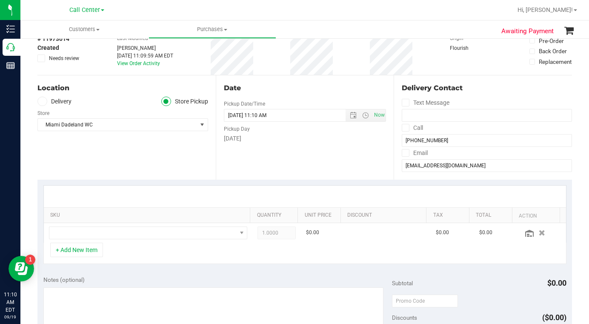
scroll to position [0, 0]
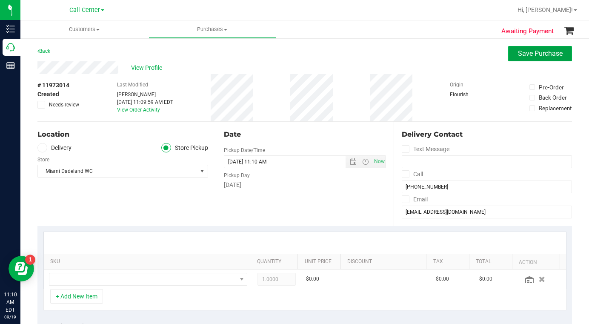
click at [529, 54] on span "Save Purchase" at bounding box center [540, 53] width 45 height 8
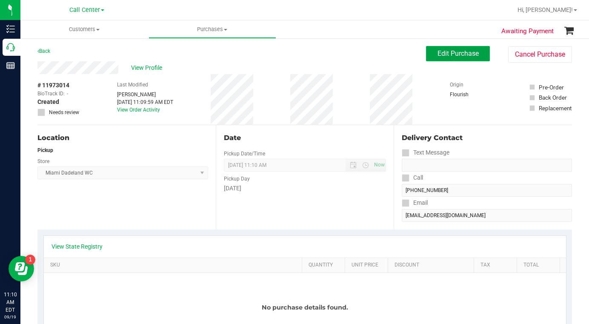
click at [437, 51] on span "Edit Purchase" at bounding box center [457, 53] width 41 height 8
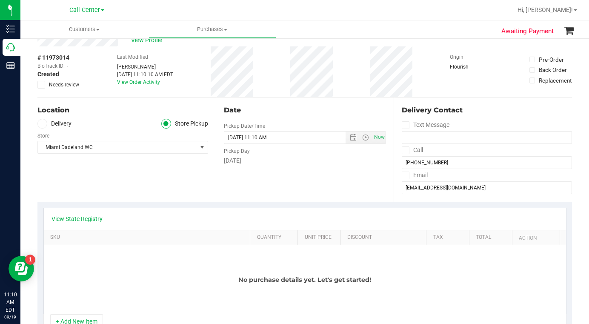
scroll to position [43, 0]
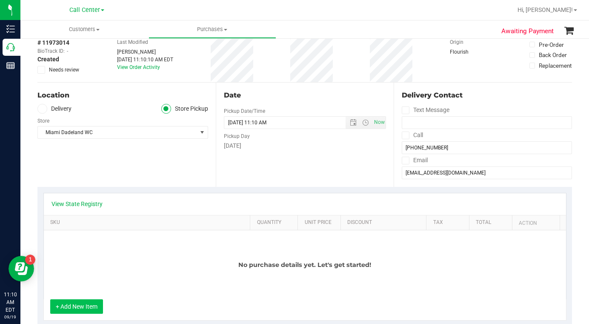
click at [87, 307] on button "+ Add New Item" at bounding box center [76, 306] width 53 height 14
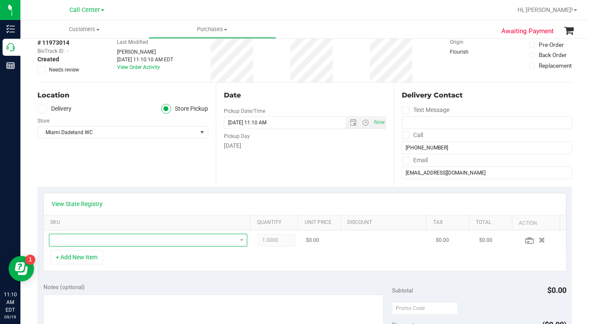
click at [84, 243] on span "NO DATA FOUND" at bounding box center [142, 240] width 187 height 12
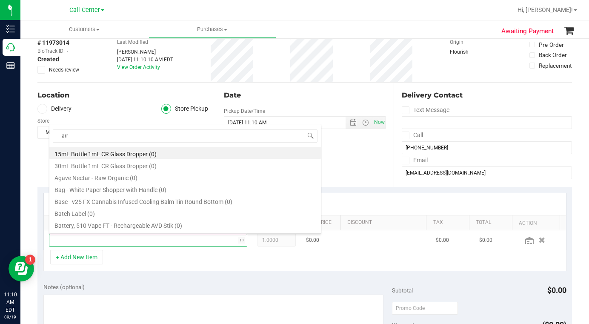
type input "larry"
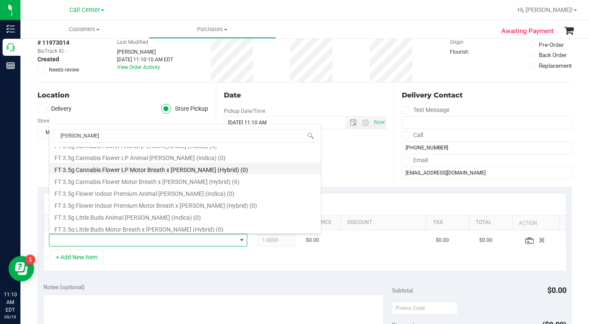
scroll to position [255, 0]
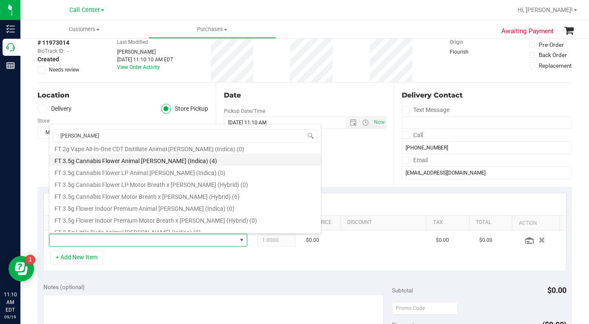
click at [95, 162] on li "FT 3.5g Cannabis Flower Animal Larry (Indica) (4)" at bounding box center [184, 160] width 271 height 12
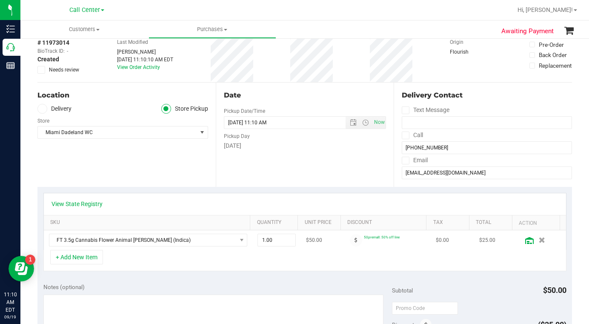
click at [525, 241] on icon at bounding box center [529, 240] width 9 height 7
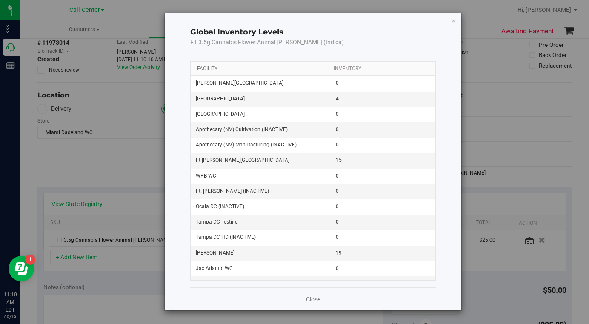
click at [208, 68] on link "Facility" at bounding box center [207, 69] width 20 height 6
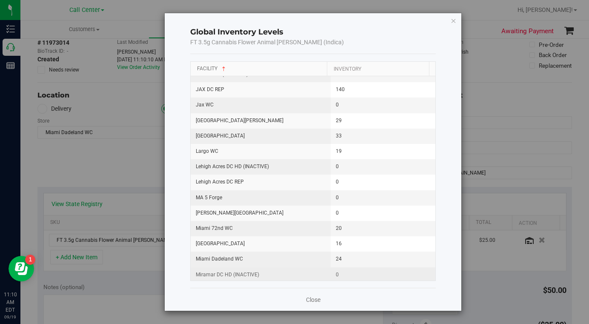
scroll to position [425, 0]
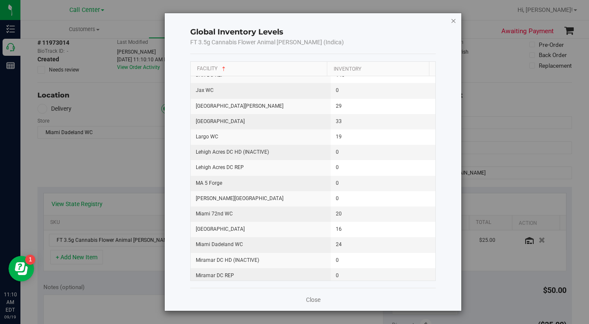
click at [453, 21] on icon "button" at bounding box center [454, 20] width 6 height 10
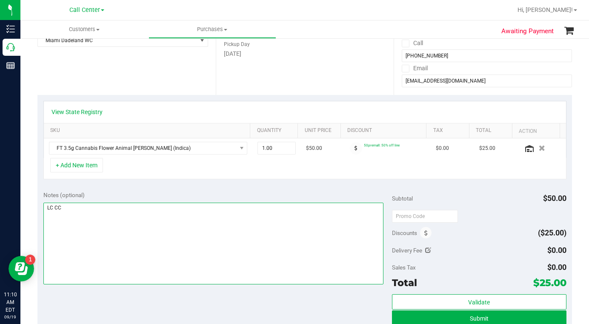
scroll to position [128, 0]
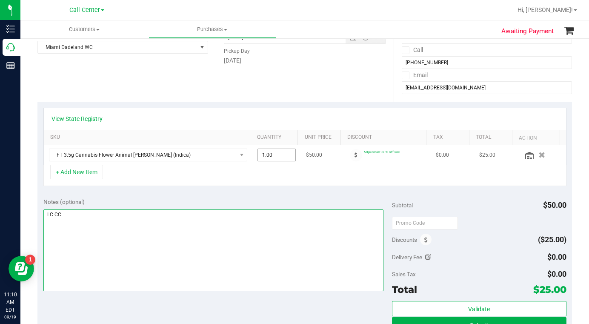
type textarea "LC CC"
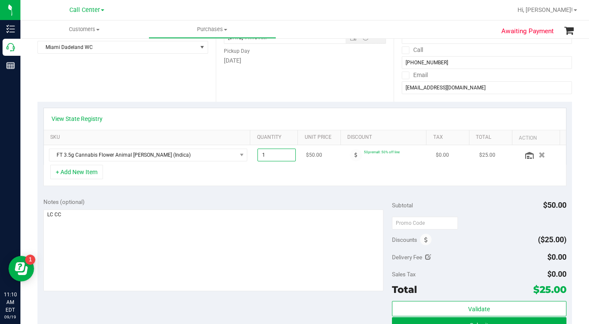
click at [262, 155] on span "1.00 1" at bounding box center [276, 154] width 38 height 13
type input "4"
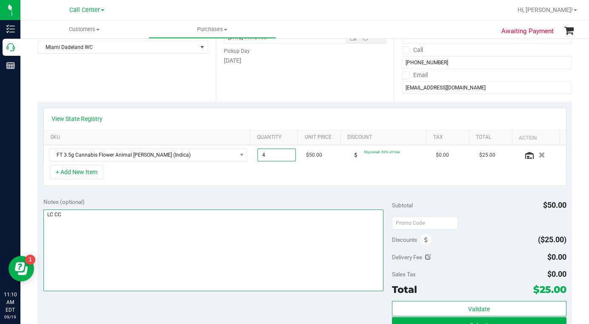
type input "4.00"
click at [199, 254] on textarea at bounding box center [213, 250] width 340 height 82
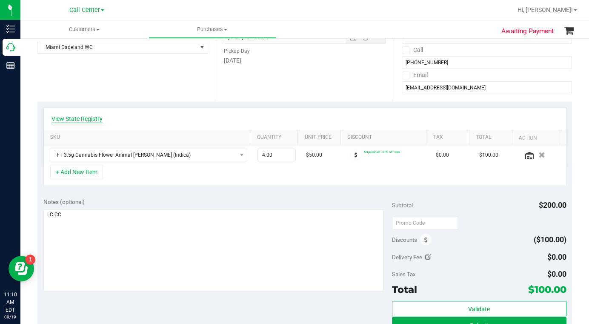
click at [88, 115] on link "View State Registry" at bounding box center [76, 118] width 51 height 9
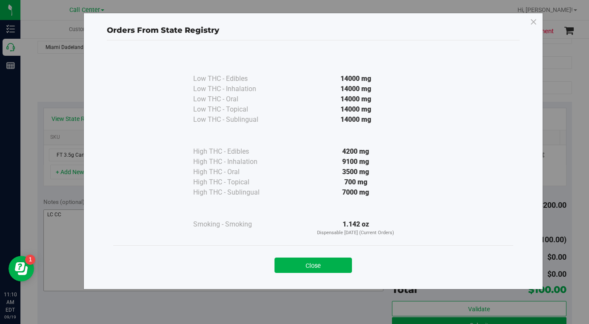
click at [285, 264] on button "Close" at bounding box center [312, 264] width 77 height 15
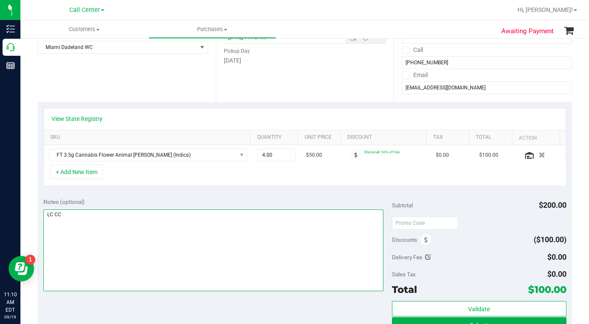
click at [173, 270] on textarea at bounding box center [213, 250] width 340 height 82
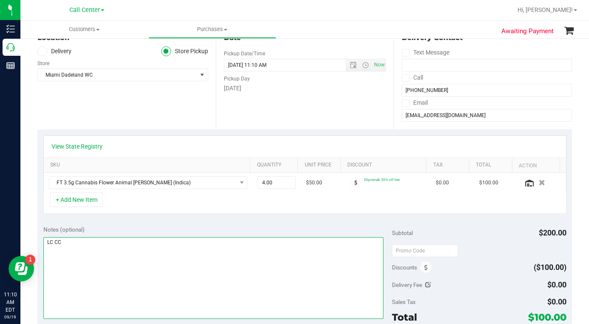
scroll to position [85, 0]
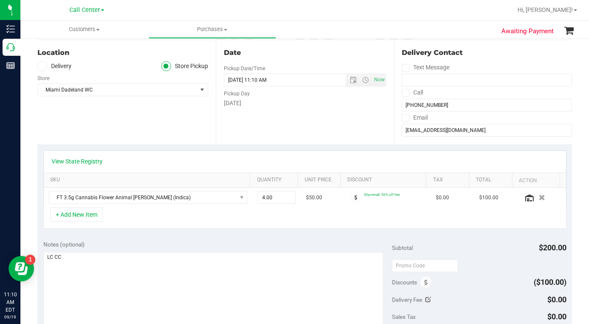
click at [63, 119] on div "Location Delivery Store Pickup Store Miami Dadeland WC Select Store Bonita Spri…" at bounding box center [126, 92] width 178 height 104
click at [446, 131] on input "hurstine@gmail.com" at bounding box center [487, 130] width 170 height 13
click at [454, 246] on div "Subtotal $200.00" at bounding box center [479, 247] width 174 height 15
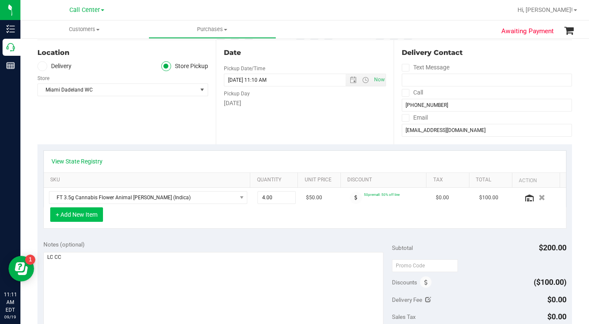
click at [87, 216] on button "+ Add New Item" at bounding box center [76, 214] width 53 height 14
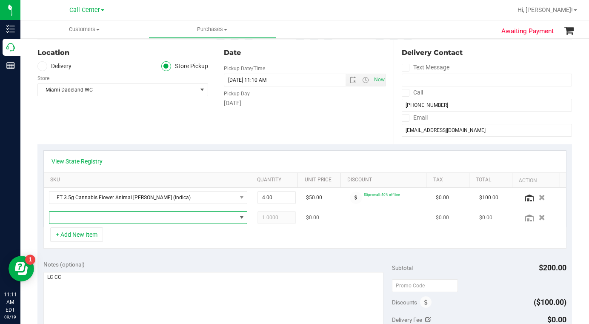
click at [88, 216] on span "NO DATA FOUND" at bounding box center [142, 217] width 187 height 12
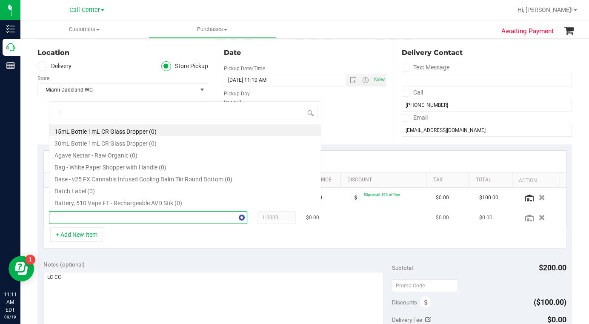
scroll to position [13, 191]
type input "larry"
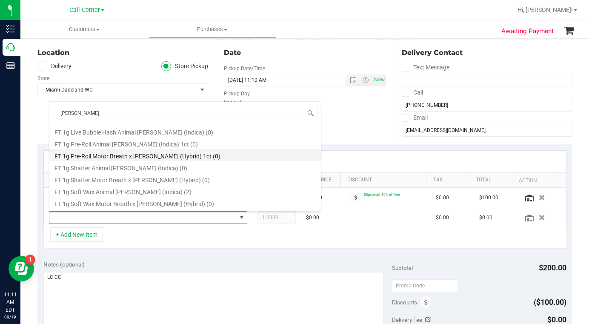
scroll to position [170, 0]
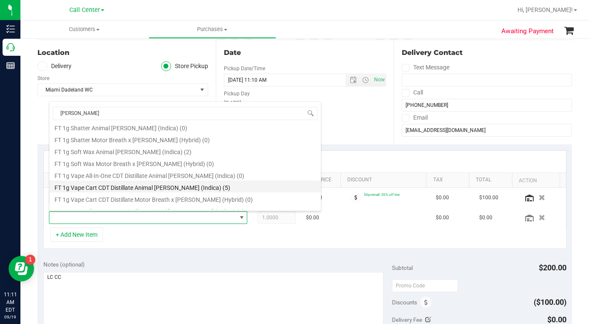
click at [117, 189] on li "FT 1g Vape Cart CDT Distillate Animal Larry (Indica) (5)" at bounding box center [184, 186] width 271 height 12
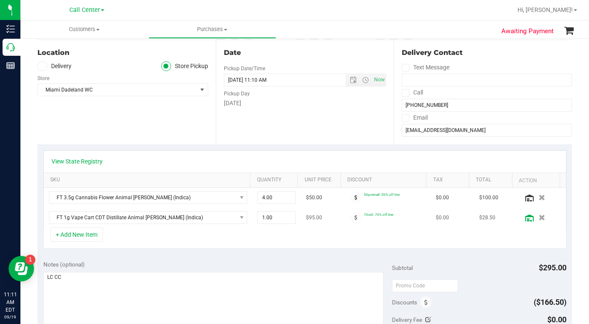
click at [525, 220] on icon at bounding box center [529, 217] width 9 height 7
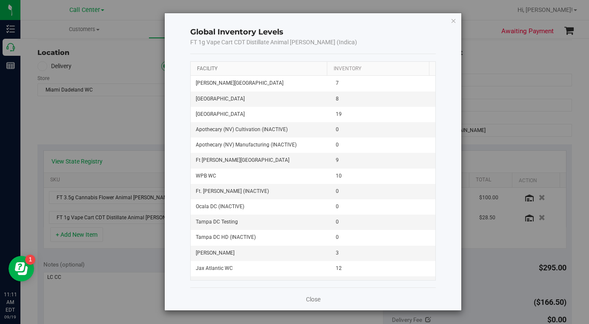
click at [216, 68] on link "Facility" at bounding box center [207, 69] width 20 height 6
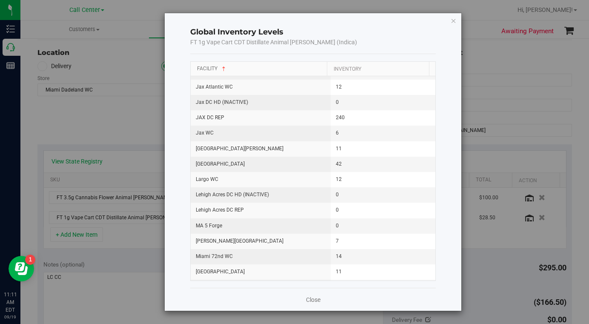
scroll to position [511, 0]
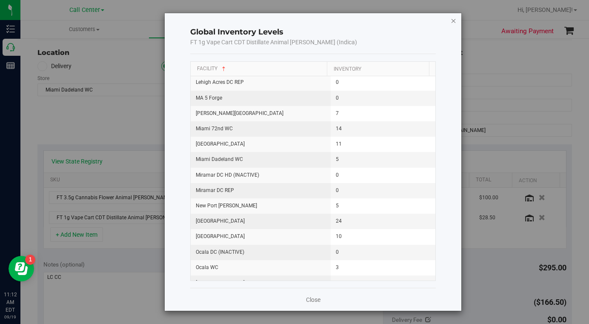
click at [454, 21] on icon "button" at bounding box center [454, 20] width 6 height 10
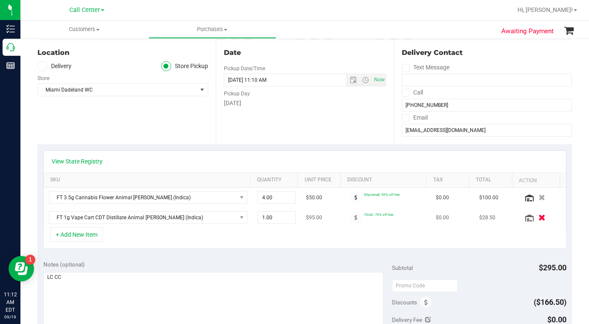
click at [539, 218] on icon "button" at bounding box center [542, 217] width 7 height 6
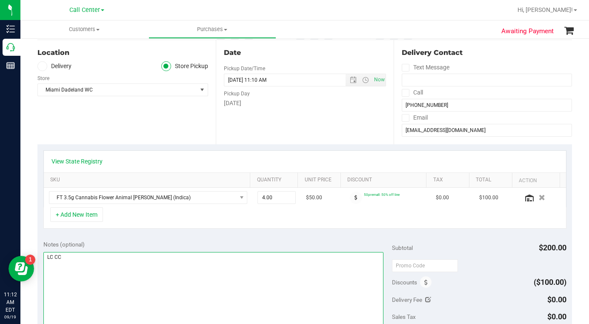
click at [235, 297] on textarea at bounding box center [213, 293] width 340 height 82
click at [220, 279] on textarea at bounding box center [213, 293] width 340 height 82
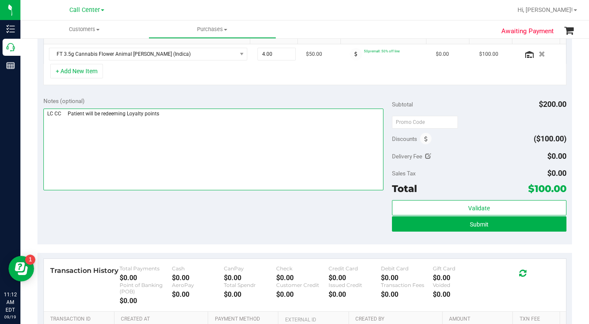
scroll to position [255, 0]
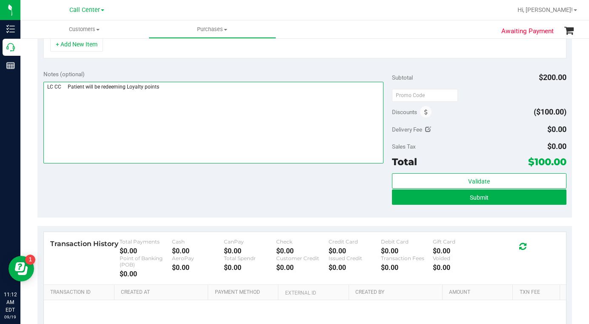
click at [168, 139] on textarea at bounding box center [213, 123] width 340 height 82
type textarea "LC CC Patient will be redeeming Loyalty points"
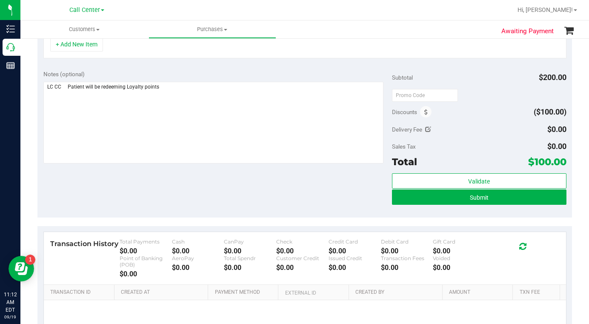
click at [174, 192] on div "Notes (optional) Subtotal $200.00 Discounts ($100.00) Delivery Fee $0.00 Sales …" at bounding box center [304, 140] width 534 height 153
click at [417, 201] on button "Submit" at bounding box center [479, 196] width 174 height 15
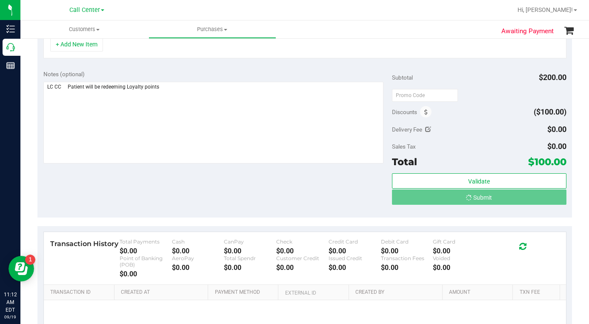
scroll to position [242, 0]
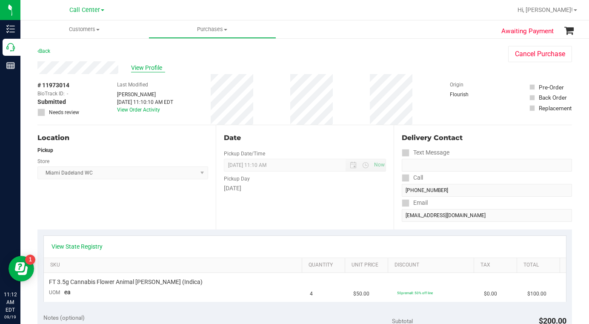
click at [141, 66] on span "View Profile" at bounding box center [148, 67] width 34 height 9
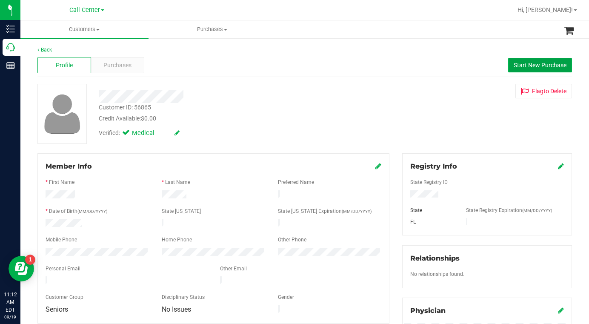
click at [517, 65] on span "Start New Purchase" at bounding box center [540, 65] width 53 height 7
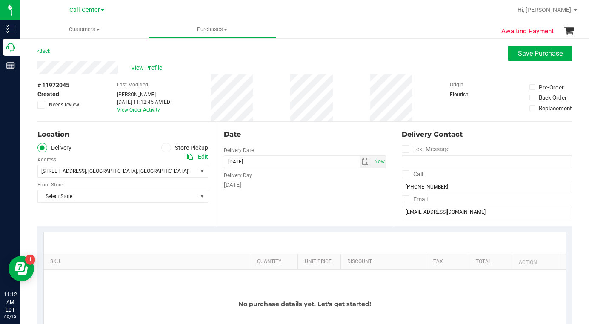
click at [163, 148] on icon at bounding box center [165, 148] width 5 height 0
click at [0, 0] on input "Store Pickup" at bounding box center [0, 0] width 0 height 0
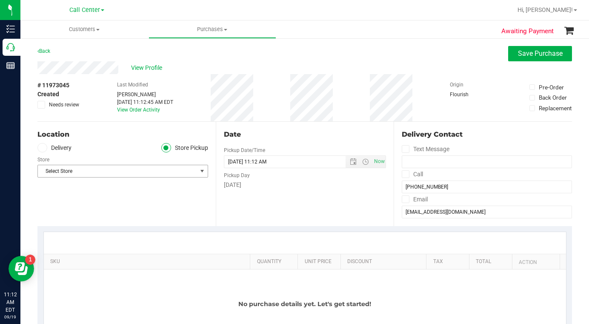
click at [103, 174] on span "Select Store" at bounding box center [117, 171] width 159 height 12
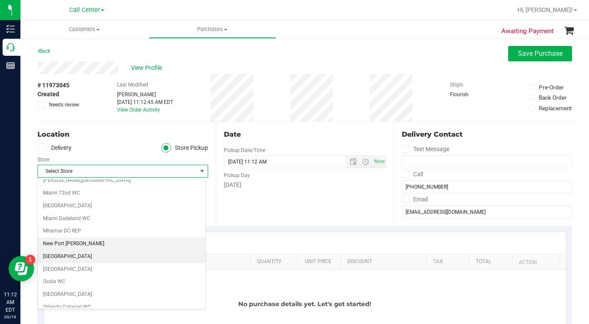
scroll to position [213, 0]
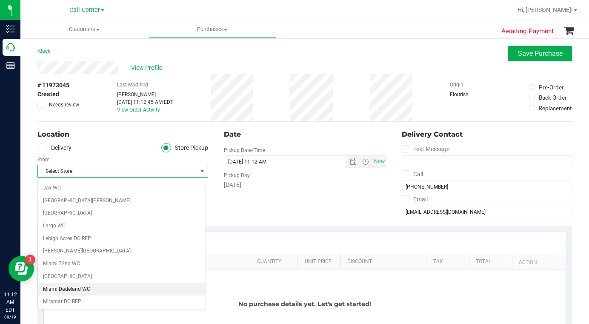
click at [76, 289] on li "Miami Dadeland WC" at bounding box center [122, 289] width 168 height 13
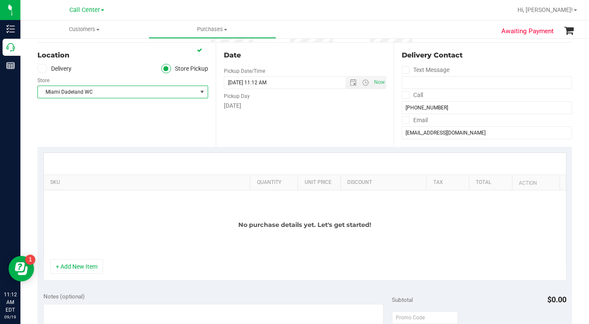
scroll to position [85, 0]
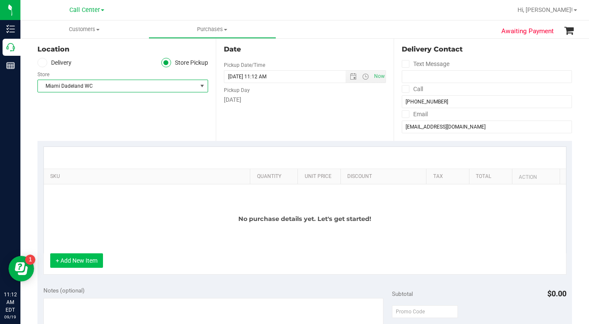
click at [89, 262] on button "+ Add New Item" at bounding box center [76, 260] width 53 height 14
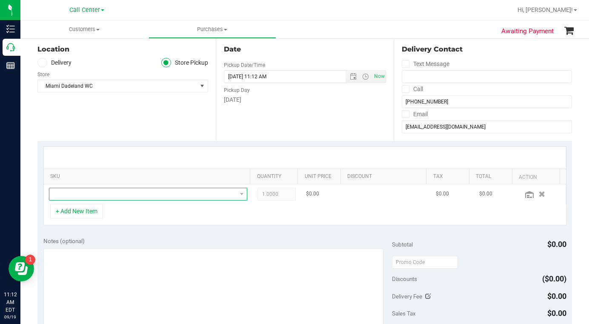
click at [90, 193] on span "NO DATA FOUND" at bounding box center [142, 194] width 187 height 12
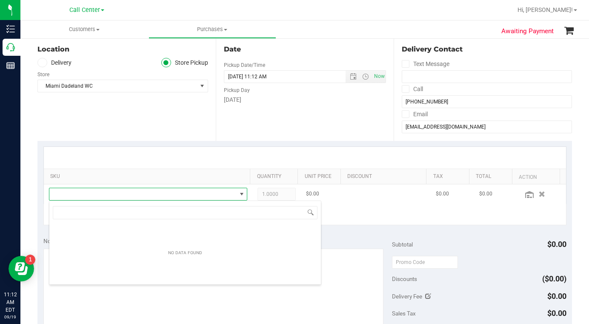
scroll to position [13, 191]
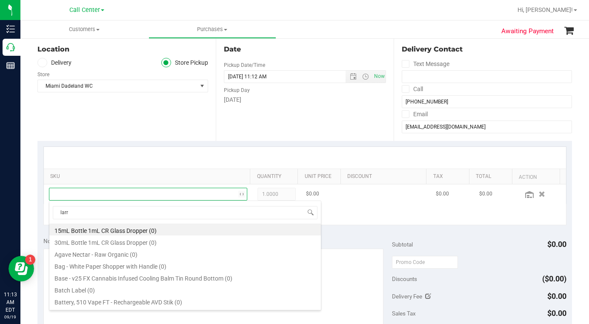
type input "larry"
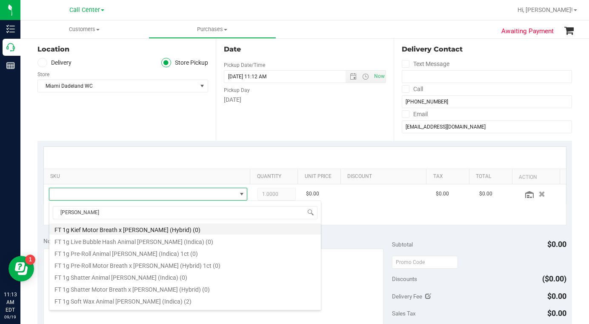
scroll to position [213, 0]
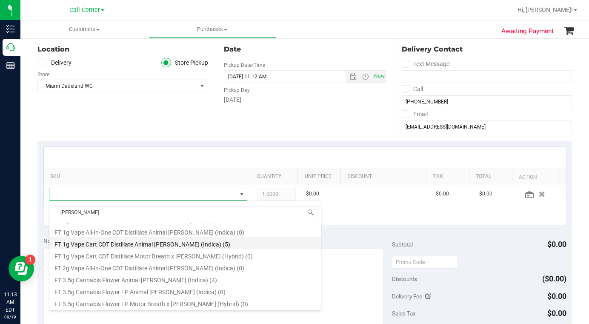
click at [117, 244] on li "FT 1g Vape Cart CDT Distillate Animal Larry (Indica) (5)" at bounding box center [184, 243] width 271 height 12
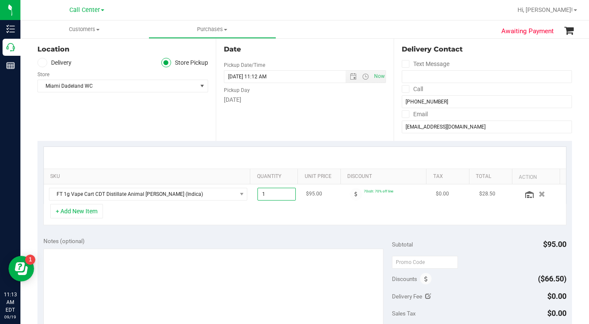
drag, startPoint x: 260, startPoint y: 196, endPoint x: 252, endPoint y: 196, distance: 8.1
click at [257, 196] on span "1.00 1" at bounding box center [276, 194] width 38 height 13
type input "4"
type input "4.00"
click at [138, 271] on textarea at bounding box center [213, 289] width 340 height 82
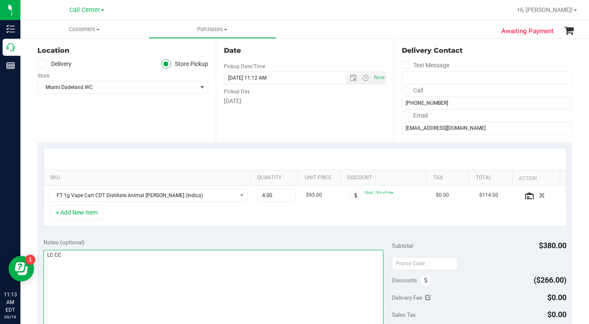
scroll to position [43, 0]
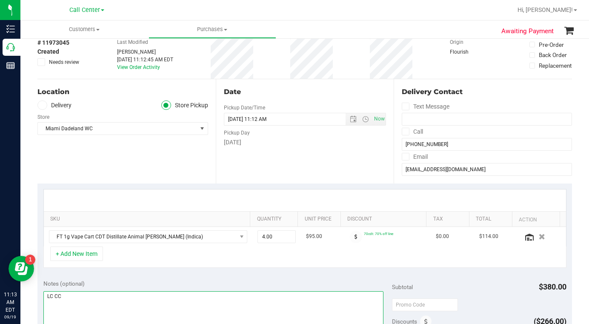
type textarea "LC CC"
click at [130, 160] on div "Location Delivery Store Pickup Store Miami Dadeland WC Select Store Bonita Spri…" at bounding box center [126, 131] width 178 height 104
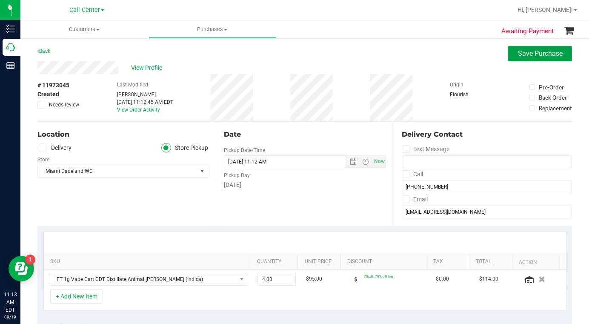
click at [521, 52] on span "Save Purchase" at bounding box center [540, 53] width 45 height 8
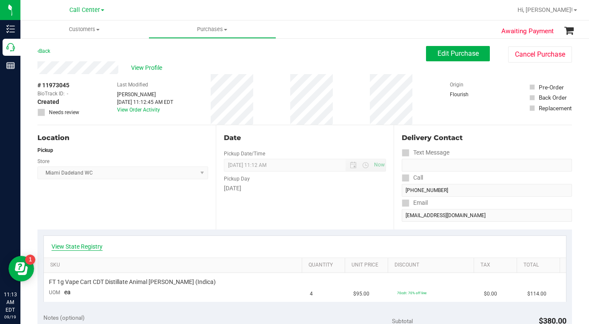
click at [94, 246] on link "View State Registry" at bounding box center [76, 246] width 51 height 9
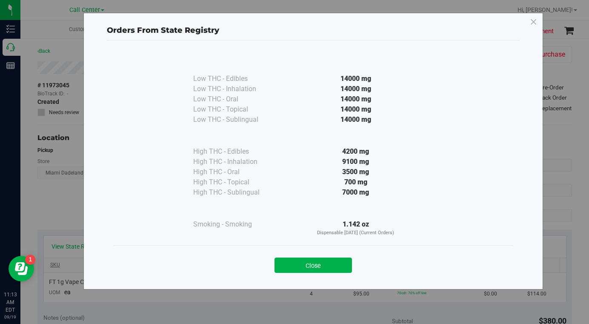
click at [283, 263] on button "Close" at bounding box center [312, 264] width 77 height 15
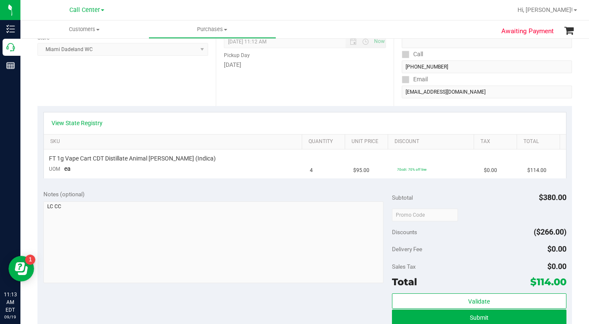
scroll to position [170, 0]
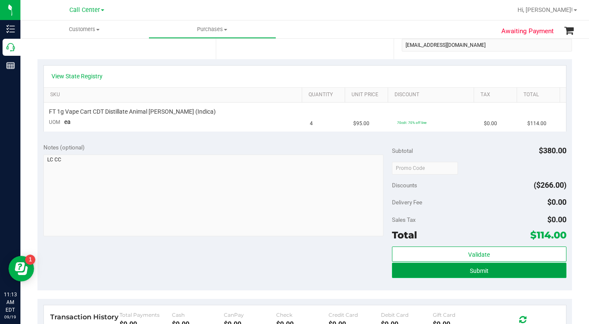
click at [474, 271] on span "Submit" at bounding box center [479, 270] width 19 height 7
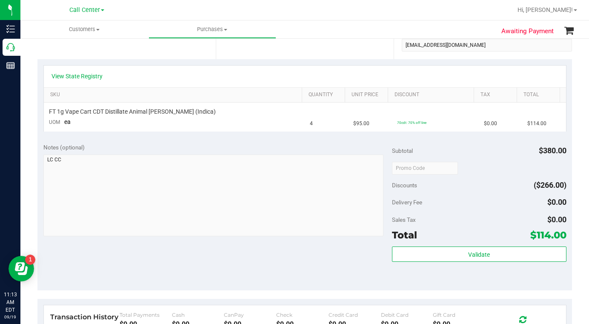
click at [235, 264] on div "Notes (optional) Subtotal $380.00 Discounts ($266.00) Delivery Fee $0.00 Sales …" at bounding box center [304, 213] width 534 height 153
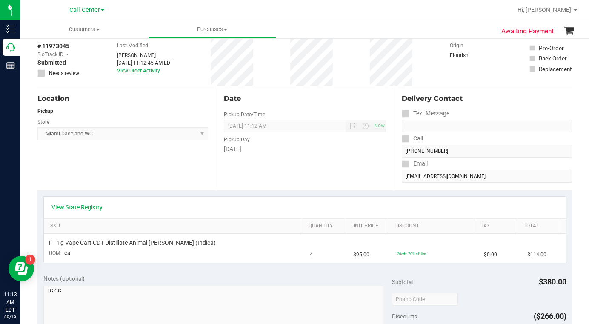
scroll to position [0, 0]
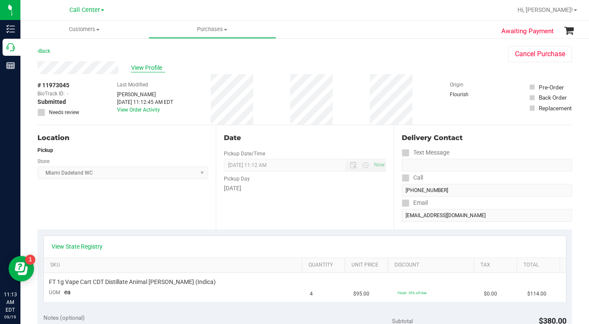
click at [142, 66] on span "View Profile" at bounding box center [148, 67] width 34 height 9
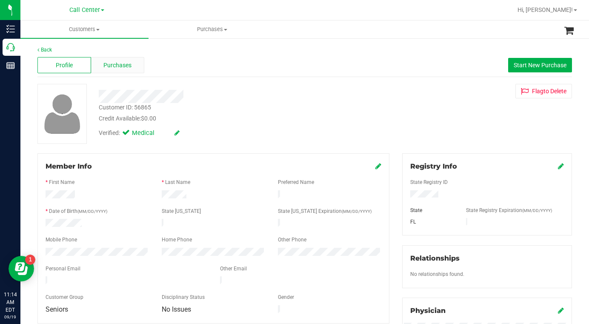
click at [122, 63] on span "Purchases" at bounding box center [117, 65] width 28 height 9
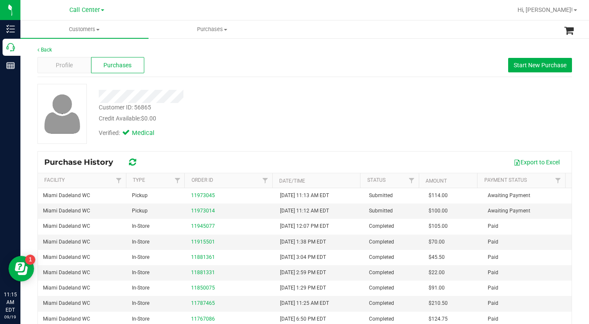
click at [429, 120] on div "Customer ID: 56865 Credit Available: $0.00 Verified: Medical" at bounding box center [304, 114] width 547 height 60
click at [146, 106] on div "Customer ID: 56865" at bounding box center [125, 107] width 52 height 9
click at [145, 106] on div "Customer ID: 56865" at bounding box center [125, 107] width 52 height 9
copy div "Customer ID: 56865"
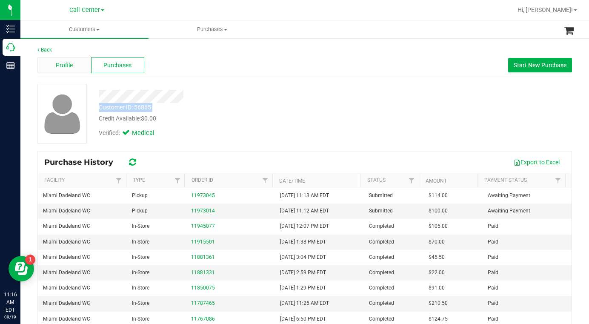
click at [59, 62] on span "Profile" at bounding box center [64, 65] width 17 height 9
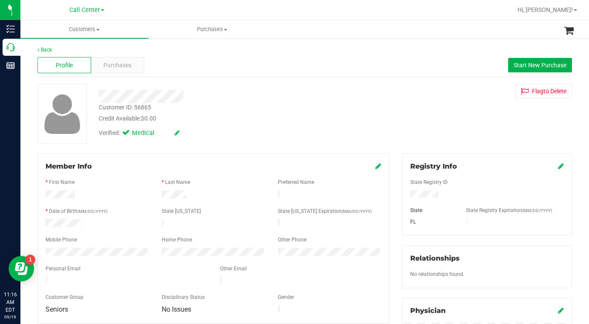
click at [218, 123] on div "Credit Available: $0.00" at bounding box center [229, 118] width 261 height 9
click at [420, 116] on div "Customer ID: 56865 Credit Available: $0.00 Verified: Medical Flag to Delete" at bounding box center [304, 114] width 547 height 60
click at [99, 29] on span at bounding box center [97, 30] width 3 height 2
click at [63, 54] on span "All customers" at bounding box center [50, 51] width 61 height 7
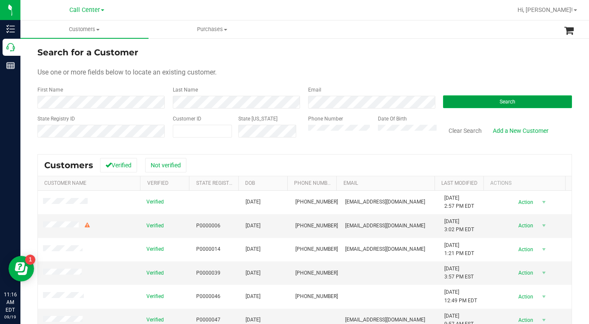
click at [451, 107] on button "Search" at bounding box center [507, 101] width 129 height 13
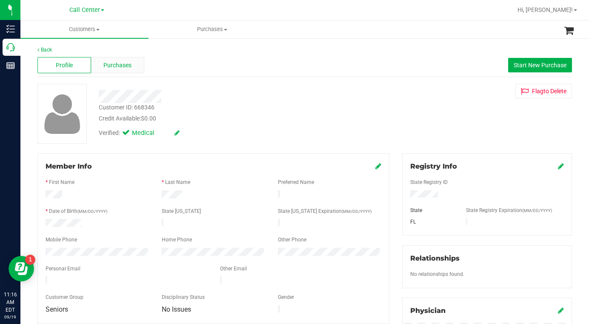
click at [111, 62] on span "Purchases" at bounding box center [117, 65] width 28 height 9
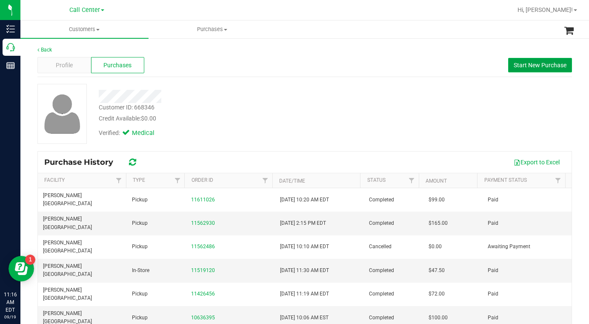
click at [517, 66] on span "Start New Purchase" at bounding box center [540, 65] width 53 height 7
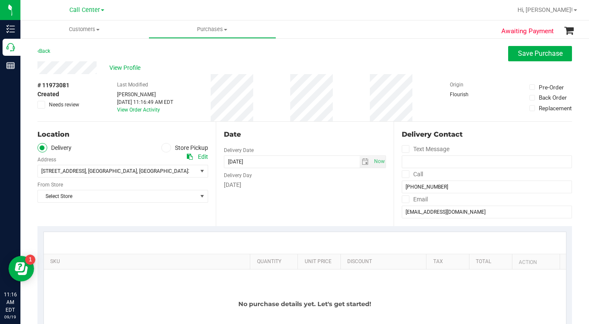
click at [163, 148] on icon at bounding box center [165, 148] width 5 height 0
click at [0, 0] on input "Store Pickup" at bounding box center [0, 0] width 0 height 0
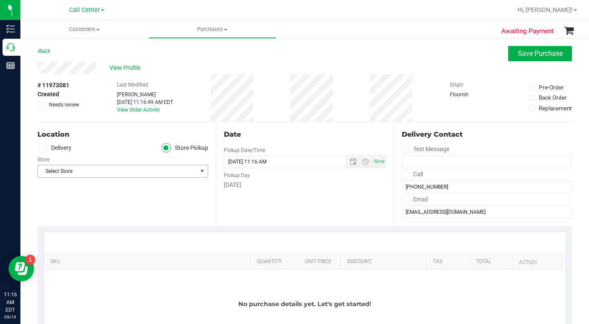
click at [122, 171] on span "Select Store" at bounding box center [117, 171] width 159 height 12
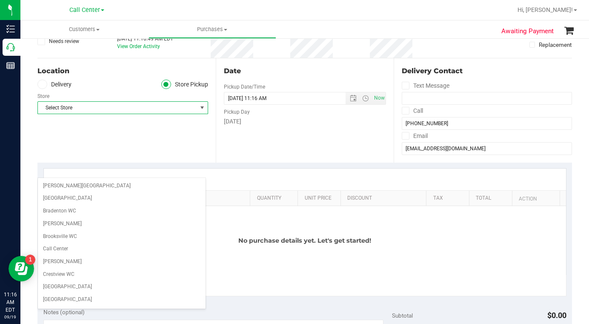
scroll to position [85, 0]
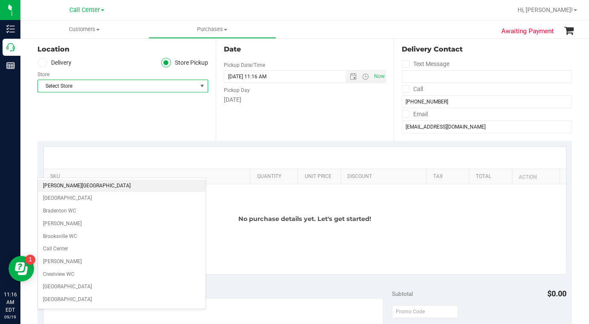
click at [74, 183] on li "[PERSON_NAME][GEOGRAPHIC_DATA]" at bounding box center [122, 186] width 168 height 13
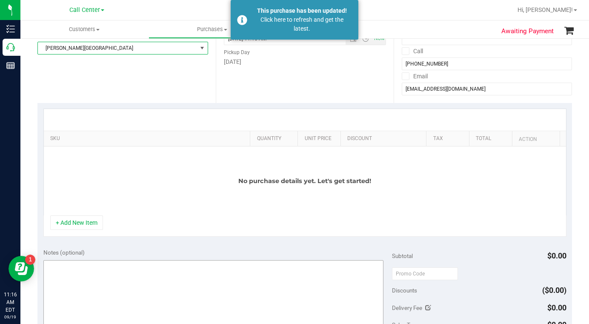
scroll to position [170, 0]
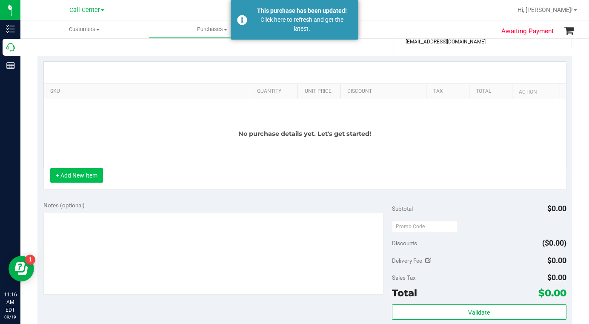
click at [87, 179] on button "+ Add New Item" at bounding box center [76, 175] width 53 height 14
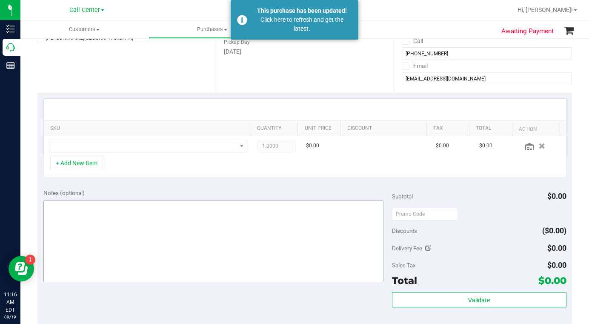
scroll to position [85, 0]
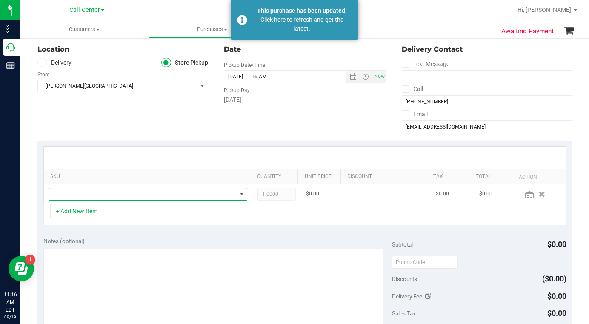
click at [99, 194] on span "NO DATA FOUND" at bounding box center [142, 194] width 187 height 12
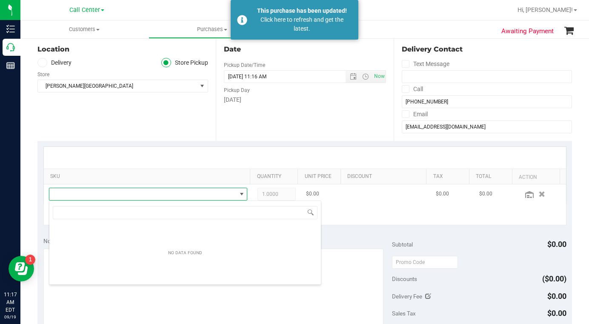
scroll to position [13, 191]
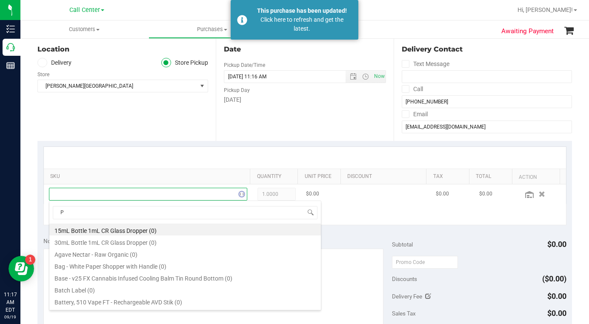
type input "PK"
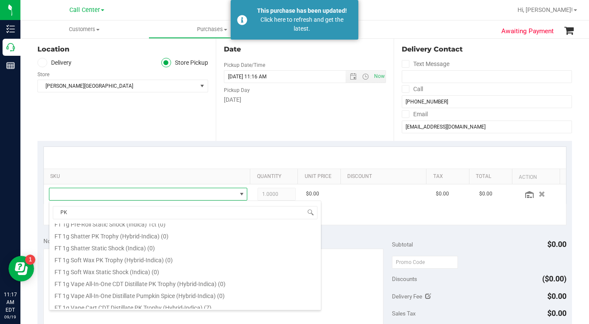
scroll to position [255, 0]
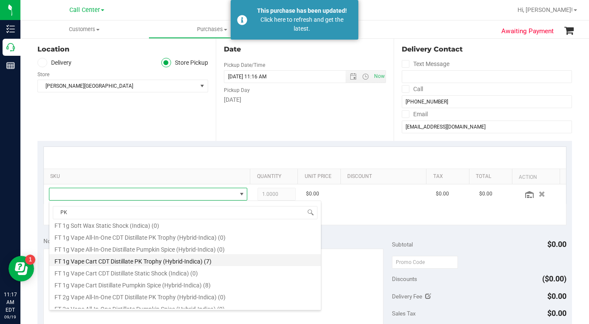
click at [104, 263] on li "FT 1g Vape Cart CDT Distillate PK Trophy (Hybrid-Indica) (7)" at bounding box center [184, 260] width 271 height 12
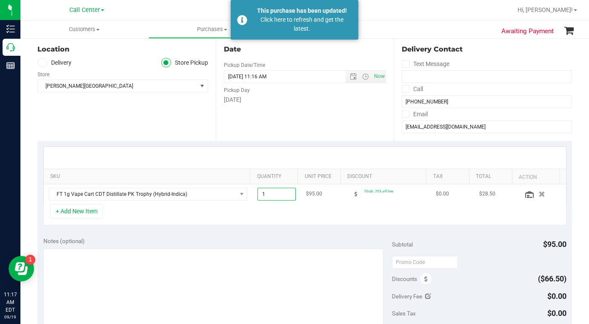
drag, startPoint x: 261, startPoint y: 193, endPoint x: 255, endPoint y: 194, distance: 6.0
click at [257, 194] on span "1.00 1" at bounding box center [276, 194] width 38 height 13
type input "3"
type input "3.00"
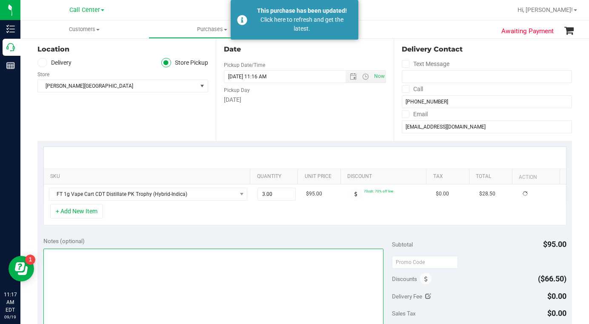
click at [214, 262] on textarea at bounding box center [213, 289] width 340 height 82
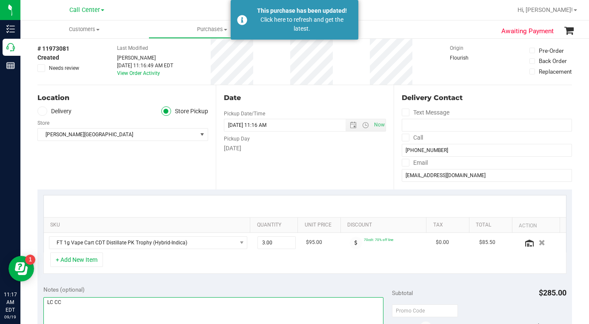
scroll to position [0, 0]
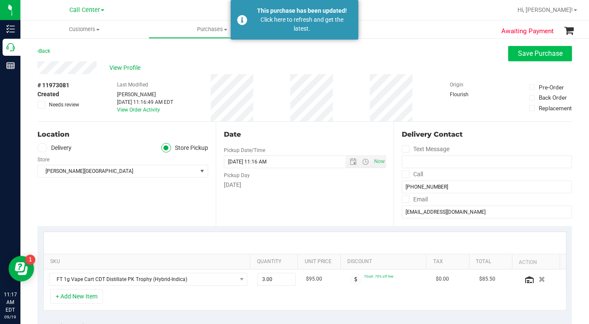
type textarea "LC CC"
click at [518, 53] on span "Save Purchase" at bounding box center [540, 53] width 45 height 8
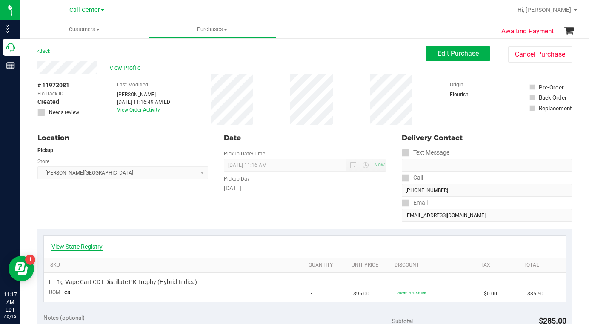
click at [91, 243] on link "View State Registry" at bounding box center [76, 246] width 51 height 9
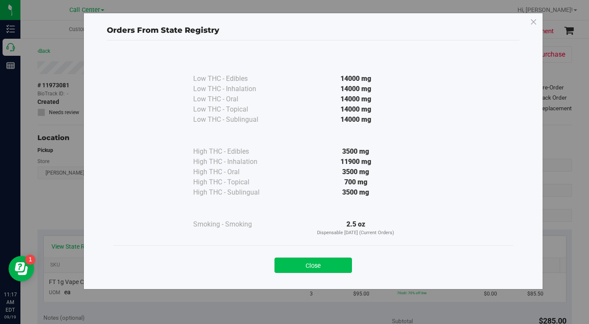
click at [285, 266] on button "Close" at bounding box center [312, 264] width 77 height 15
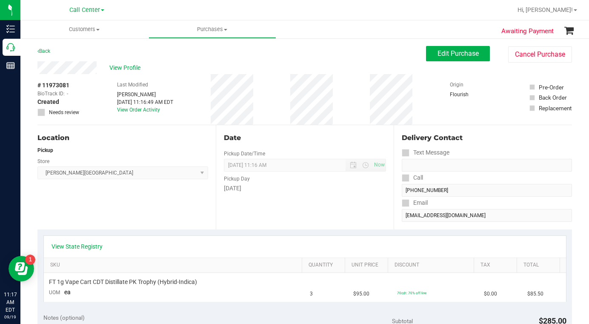
click at [147, 206] on div "Location Pickup Store Bonita Springs WC Select Store Bonita Springs WC Boynton …" at bounding box center [126, 177] width 178 height 104
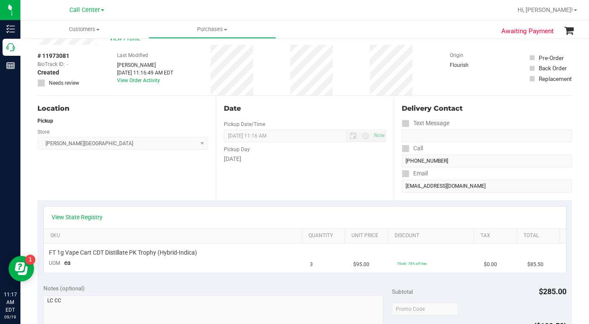
scroll to position [85, 0]
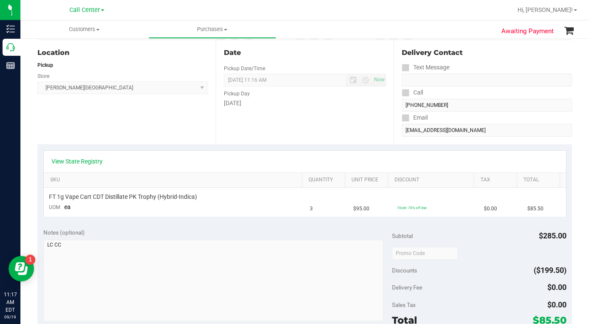
click at [144, 125] on div "Location Pickup Store Bonita Springs WC Select Store Bonita Springs WC Boynton …" at bounding box center [126, 92] width 178 height 104
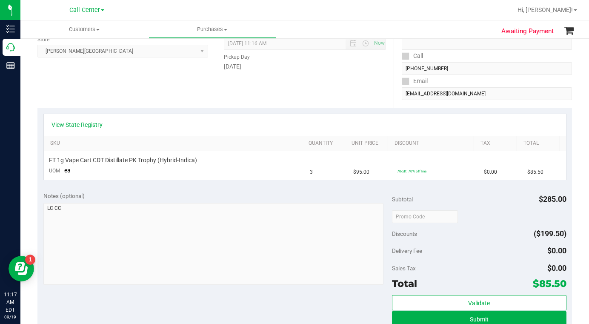
scroll to position [170, 0]
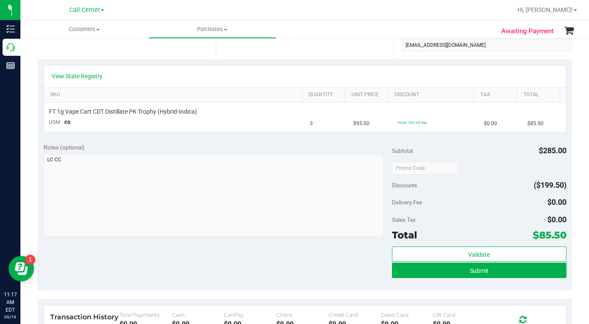
click at [223, 246] on div "Notes (optional) Subtotal $285.00 Discounts ($199.50) Delivery Fee $0.00 Sales …" at bounding box center [304, 213] width 534 height 153
click at [437, 272] on button "Submit" at bounding box center [479, 270] width 174 height 15
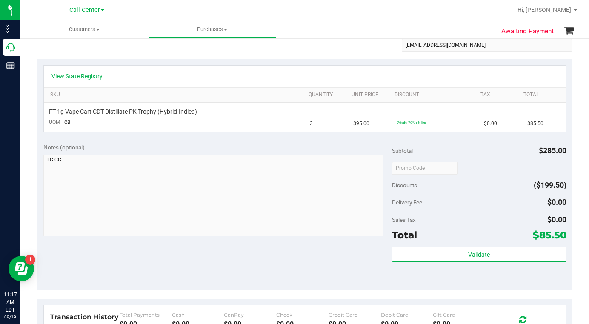
click at [280, 266] on div "Notes (optional) Subtotal $285.00 Discounts ($199.50) Delivery Fee $0.00 Sales …" at bounding box center [304, 213] width 534 height 153
click at [462, 216] on div "Sales Tax $0.00" at bounding box center [479, 219] width 174 height 15
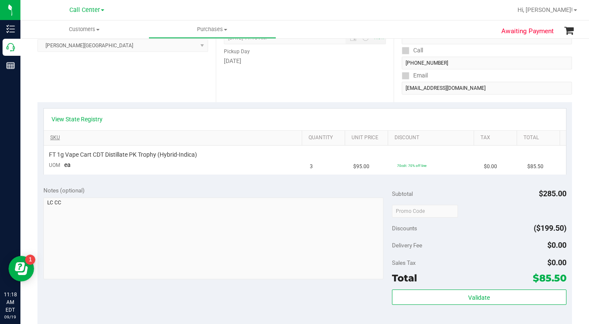
scroll to position [128, 0]
click at [106, 92] on div "Location Pickup Store Bonita Springs WC Select Store Bonita Springs WC Boynton …" at bounding box center [126, 49] width 178 height 104
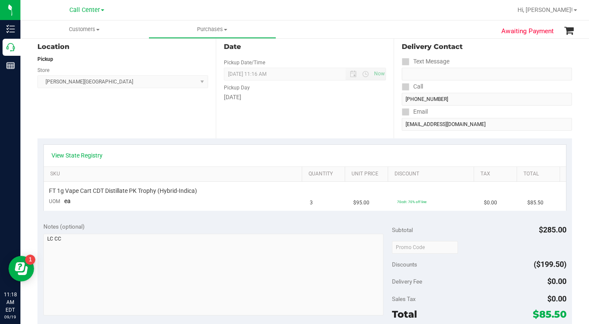
scroll to position [43, 0]
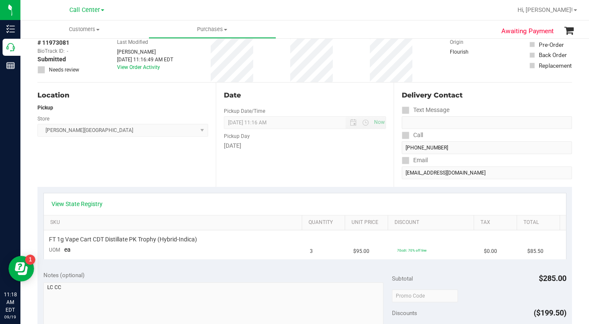
click at [109, 173] on div "Location Pickup Store Bonita Springs WC Select Store Bonita Springs WC Boynton …" at bounding box center [126, 135] width 178 height 104
click at [107, 177] on div "Location Pickup Store Bonita Springs WC Select Store Bonita Springs WC Boynton …" at bounding box center [126, 135] width 178 height 104
click at [448, 204] on div "View State Registry" at bounding box center [304, 204] width 507 height 9
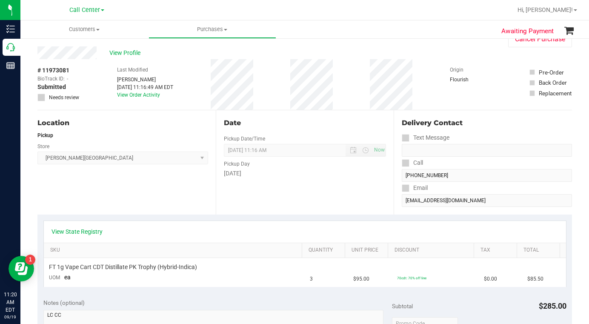
scroll to position [0, 0]
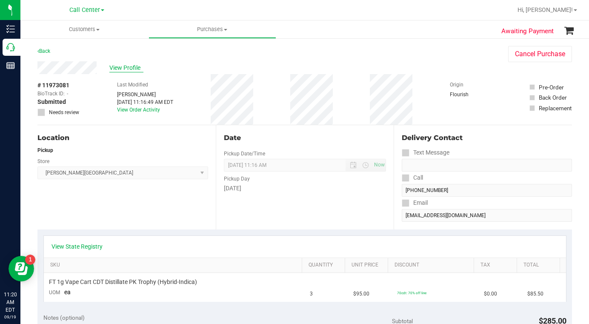
click at [119, 68] on span "View Profile" at bounding box center [126, 67] width 34 height 9
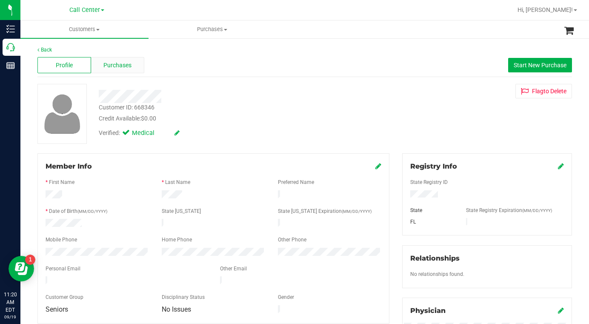
click at [112, 66] on span "Purchases" at bounding box center [117, 65] width 28 height 9
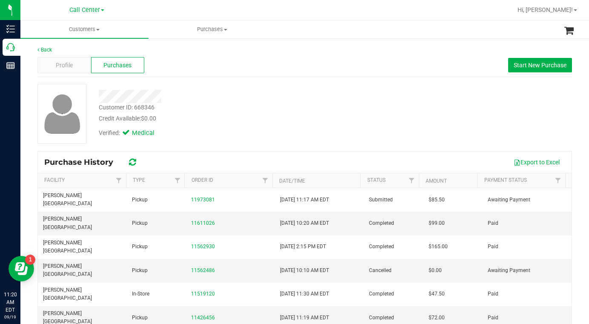
click at [489, 146] on div "Customer ID: 668346 Credit Available: $0.00 Verified: Medical" at bounding box center [304, 117] width 534 height 67
click at [97, 30] on span at bounding box center [97, 30] width 3 height 2
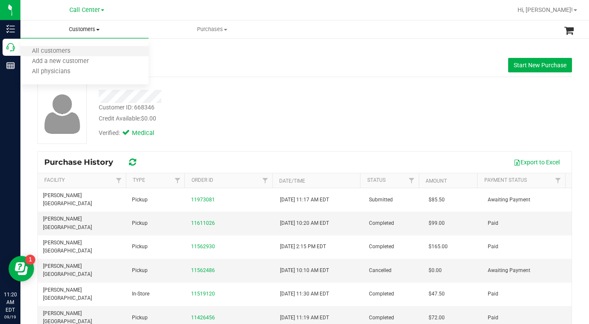
click at [81, 49] on li "All customers" at bounding box center [84, 51] width 128 height 10
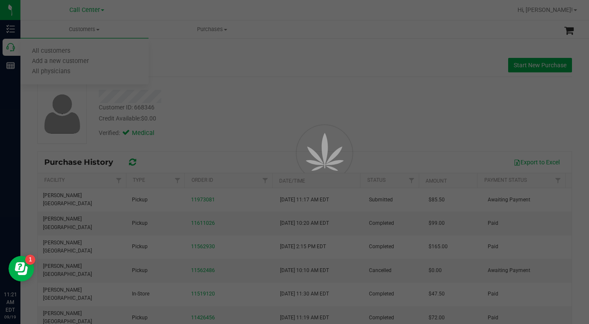
click at [199, 86] on div at bounding box center [294, 162] width 589 height 324
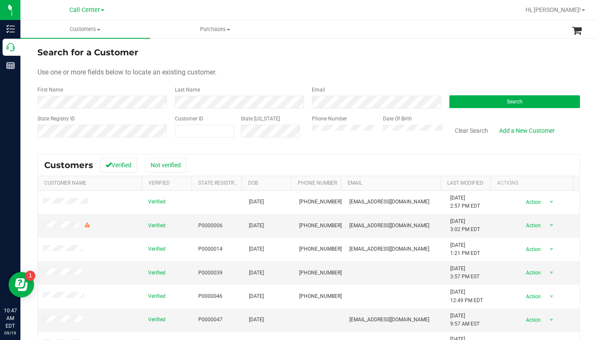
click at [103, 11] on span at bounding box center [102, 10] width 3 height 2
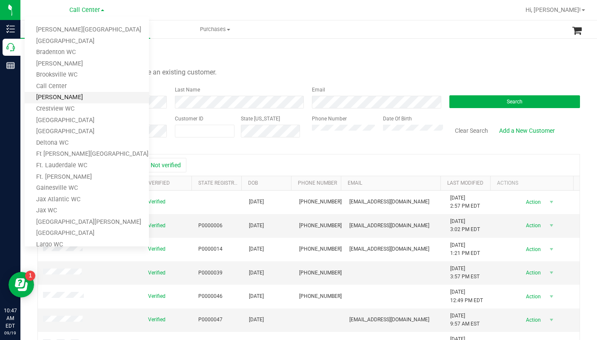
click at [60, 95] on link "[PERSON_NAME]" at bounding box center [87, 97] width 124 height 11
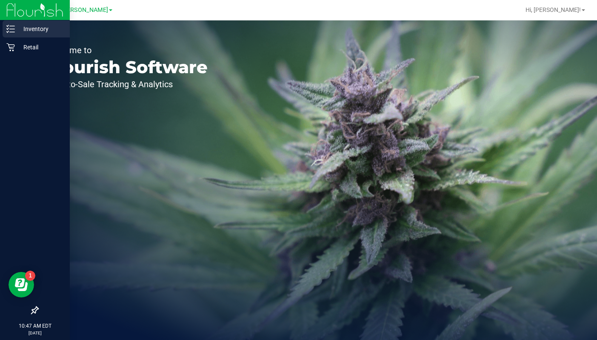
click at [25, 31] on p "Inventory" at bounding box center [40, 29] width 51 height 10
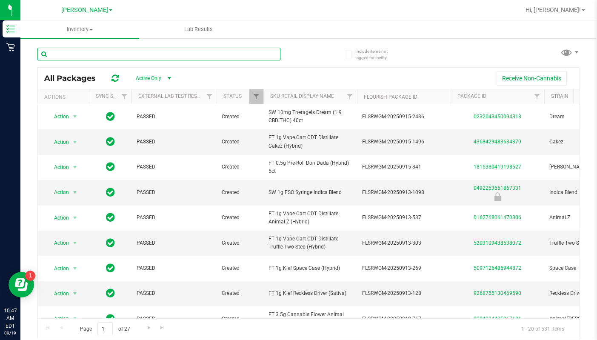
click at [78, 56] on input "text" at bounding box center [158, 54] width 243 height 13
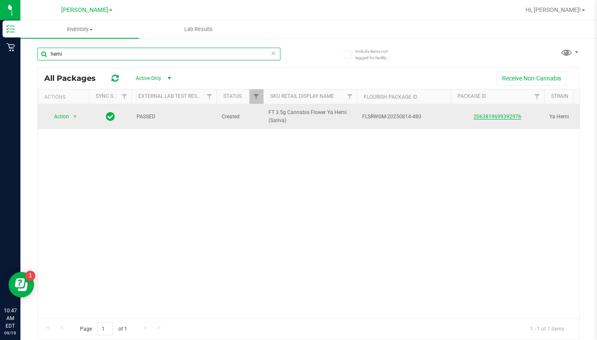
type input "hemi"
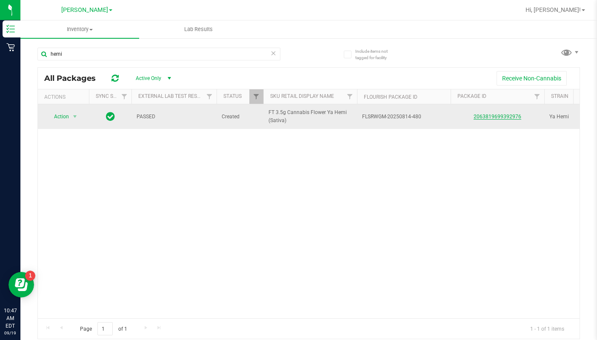
click at [483, 118] on link "2063819699392976" at bounding box center [498, 117] width 48 height 6
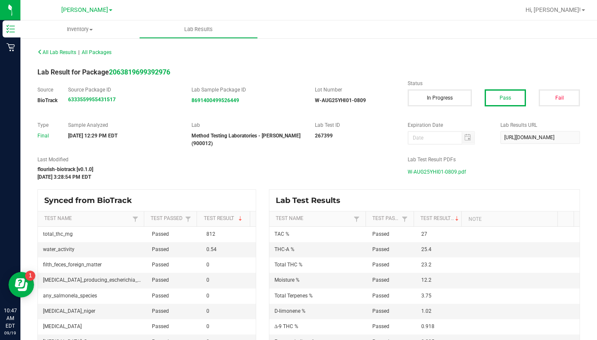
click at [414, 173] on span "W-AUG25YHI01-0809.pdf" at bounding box center [437, 172] width 58 height 13
click at [109, 10] on span at bounding box center [110, 10] width 3 height 2
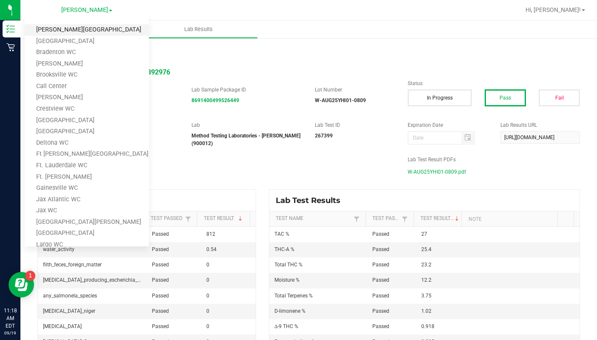
click at [50, 31] on link "[PERSON_NAME][GEOGRAPHIC_DATA]" at bounding box center [87, 29] width 124 height 11
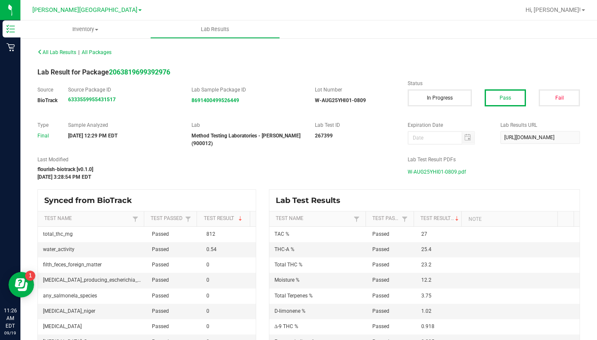
drag, startPoint x: 111, startPoint y: 11, endPoint x: 111, endPoint y: 18, distance: 6.8
click at [111, 11] on link "[PERSON_NAME][GEOGRAPHIC_DATA]" at bounding box center [86, 10] width 109 height 8
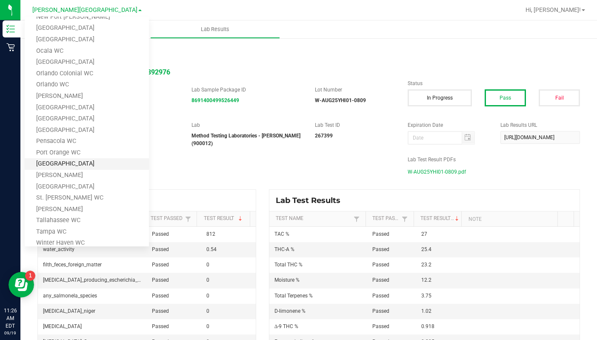
scroll to position [317, 0]
click at [68, 166] on link "St. [PERSON_NAME] WC" at bounding box center [87, 165] width 124 height 11
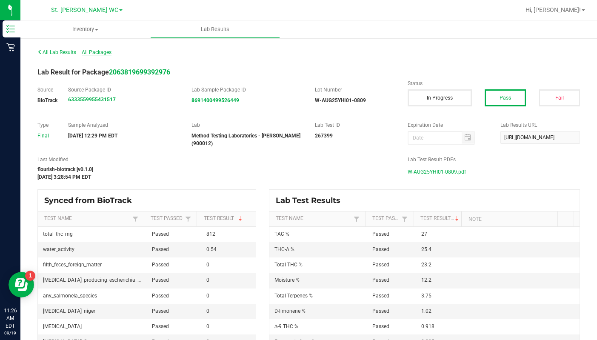
click at [103, 55] on span "All Packages" at bounding box center [97, 52] width 30 height 6
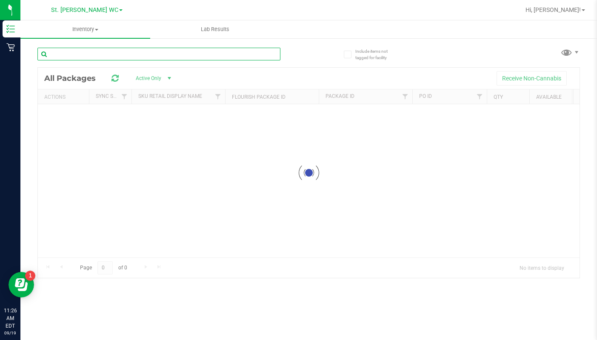
click at [84, 54] on input "text" at bounding box center [158, 54] width 243 height 13
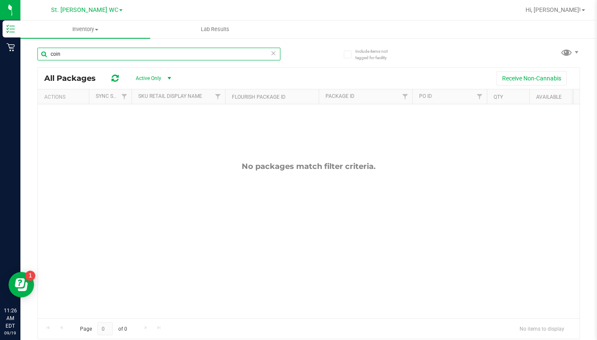
type input "coin"
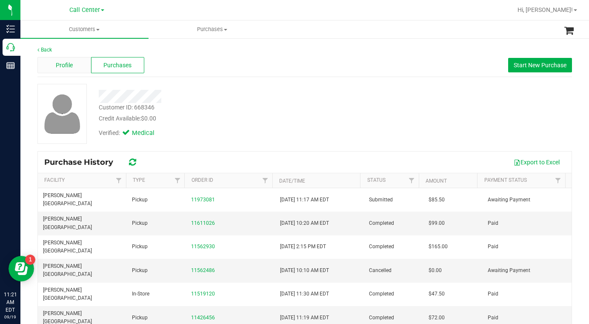
click at [70, 63] on span "Profile" at bounding box center [64, 65] width 17 height 9
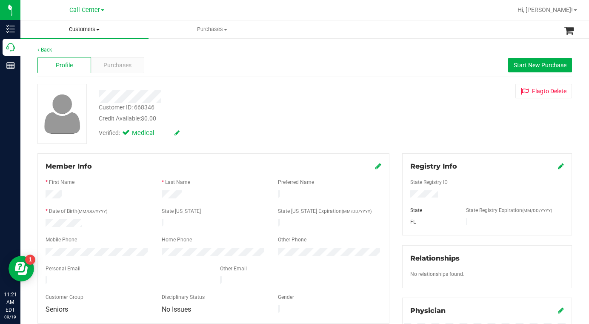
click at [100, 29] on span at bounding box center [97, 30] width 3 height 2
click at [55, 55] on span "All customers" at bounding box center [50, 51] width 61 height 7
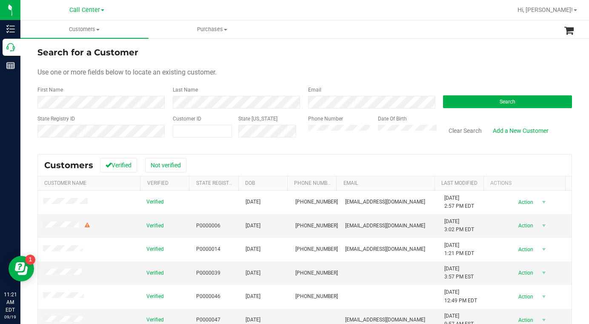
click at [433, 67] on form "Search for a Customer Use one or more fields below to locate an existing custom…" at bounding box center [304, 95] width 534 height 99
click at [484, 74] on div "Use one or more fields below to locate an existing customer." at bounding box center [304, 72] width 534 height 10
drag, startPoint x: 446, startPoint y: 56, endPoint x: 385, endPoint y: 72, distance: 62.8
click at [446, 57] on div "Search for a Customer" at bounding box center [304, 52] width 534 height 13
click at [473, 104] on button "Search" at bounding box center [507, 101] width 129 height 13
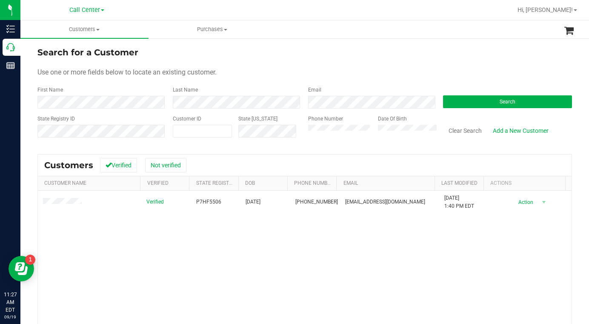
click at [438, 71] on div "Use one or more fields below to locate an existing customer." at bounding box center [304, 72] width 534 height 10
click at [302, 136] on div "Phone Number Date Of Birth" at bounding box center [369, 130] width 135 height 30
click at [281, 70] on div "Use one or more fields below to locate an existing customer." at bounding box center [304, 72] width 534 height 10
click at [450, 65] on form "Search for a Customer Use one or more fields below to locate an existing custom…" at bounding box center [304, 95] width 534 height 99
click at [354, 71] on div "Use one or more fields below to locate an existing customer." at bounding box center [304, 72] width 534 height 10
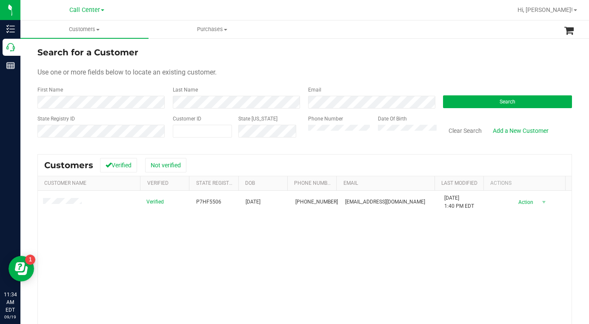
click at [485, 62] on form "Search for a Customer Use one or more fields below to locate an existing custom…" at bounding box center [304, 95] width 534 height 99
click at [465, 74] on div "Use one or more fields below to locate an existing customer." at bounding box center [304, 72] width 534 height 10
click at [454, 103] on button "Search" at bounding box center [507, 101] width 129 height 13
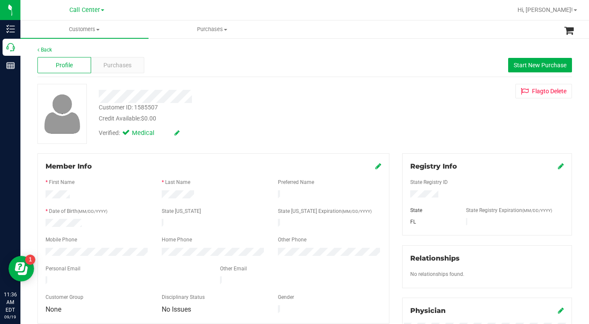
click at [266, 124] on div "Verified: Medical" at bounding box center [229, 132] width 274 height 19
click at [463, 127] on div "Customer ID: 1585507 Credit Available: $0.00 Verified: Medical Flag to Delete" at bounding box center [304, 114] width 547 height 60
click at [436, 121] on div "Customer ID: 1585507 Credit Available: $0.00 Verified: Medical Flag to Delete" at bounding box center [304, 114] width 547 height 60
click at [464, 128] on div "Customer ID: 1585507 Credit Available: $0.00 Verified: Medical Flag to Delete" at bounding box center [304, 114] width 547 height 60
click at [437, 111] on div "Customer ID: 1585507 Credit Available: $0.00 Verified: Medical Flag to Delete" at bounding box center [304, 114] width 547 height 60
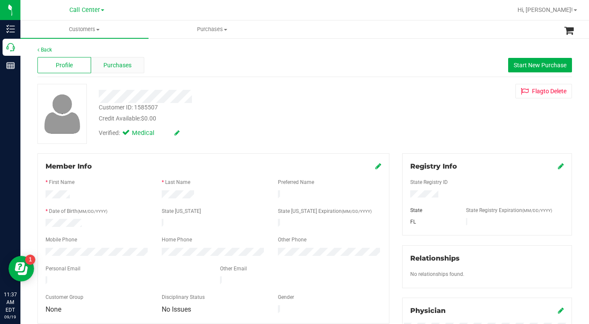
click at [120, 66] on span "Purchases" at bounding box center [117, 65] width 28 height 9
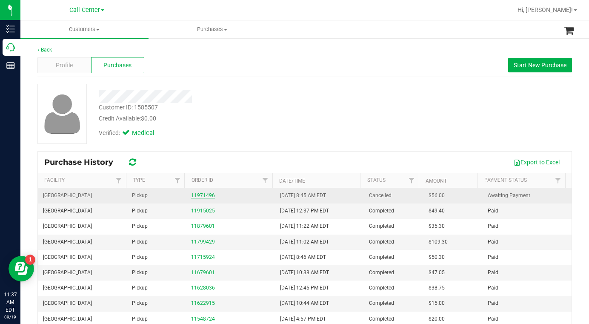
click at [202, 196] on link "11971496" at bounding box center [203, 195] width 24 height 6
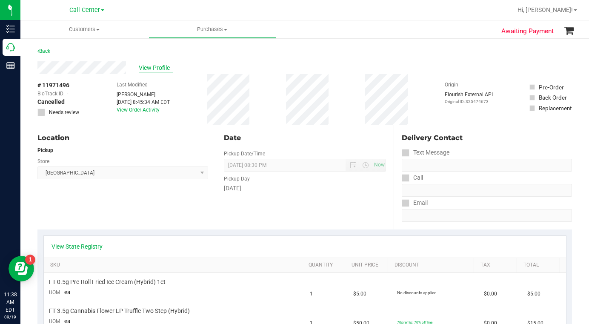
click at [146, 69] on span "View Profile" at bounding box center [156, 67] width 34 height 9
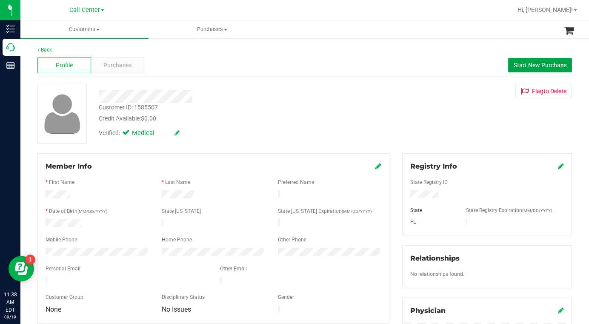
click at [517, 69] on button "Start New Purchase" at bounding box center [540, 65] width 64 height 14
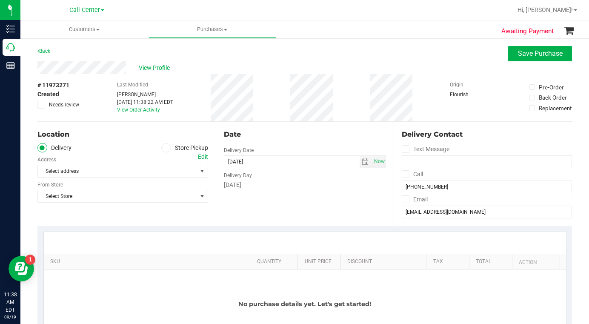
click at [165, 148] on icon at bounding box center [165, 148] width 5 height 0
click at [0, 0] on input "Store Pickup" at bounding box center [0, 0] width 0 height 0
click at [87, 171] on span "Select Store" at bounding box center [117, 171] width 159 height 12
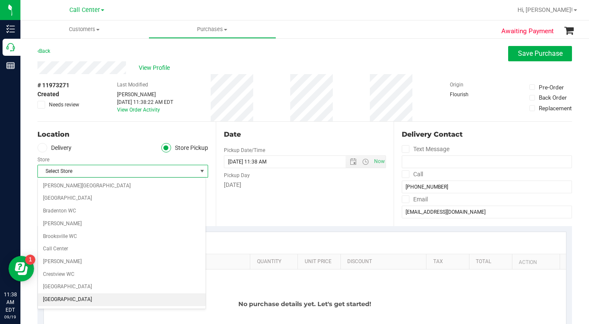
click at [63, 300] on li "[GEOGRAPHIC_DATA]" at bounding box center [122, 299] width 168 height 13
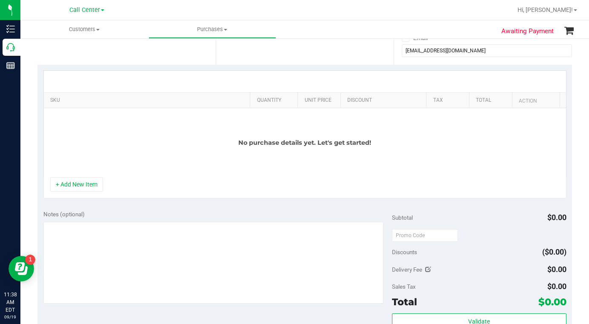
scroll to position [213, 0]
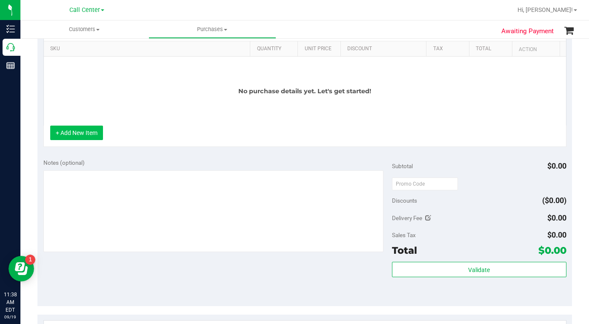
click at [82, 134] on button "+ Add New Item" at bounding box center [76, 133] width 53 height 14
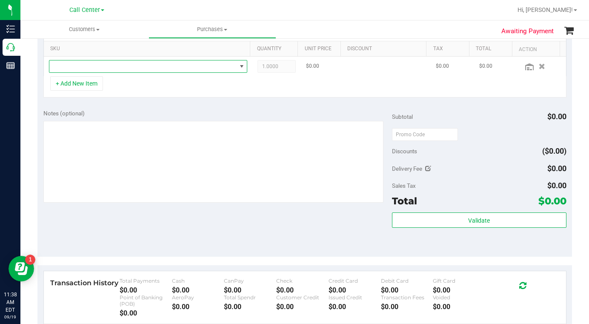
click at [67, 67] on span "NO DATA FOUND" at bounding box center [142, 66] width 187 height 12
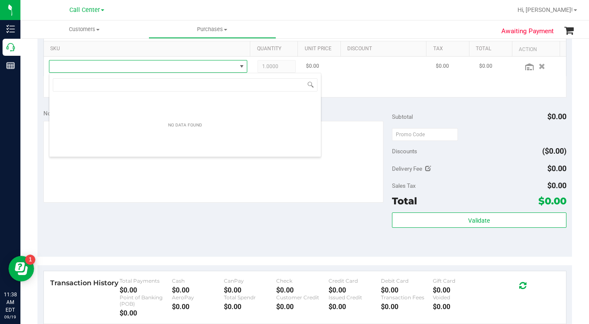
scroll to position [13, 194]
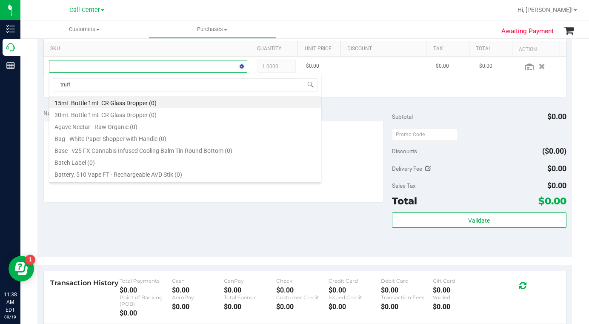
type input "truffl"
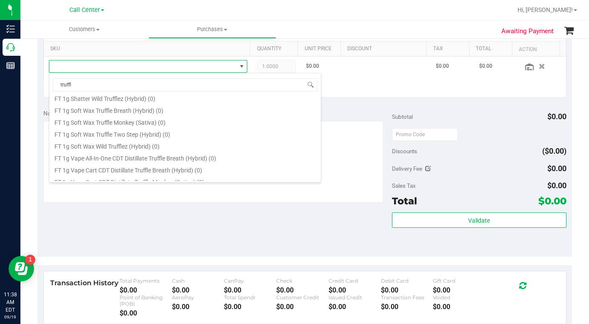
scroll to position [425, 0]
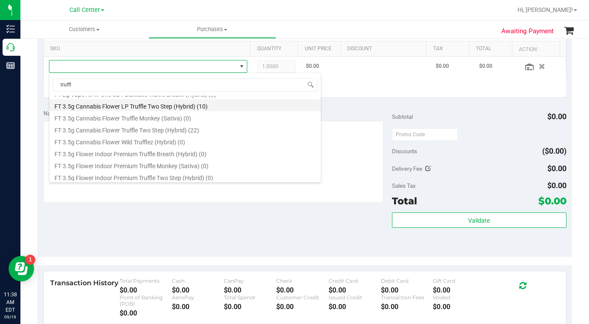
click at [112, 108] on li "FT 3.5g Cannabis Flower LP Truffle Two Step (Hybrid) (10)" at bounding box center [184, 105] width 271 height 12
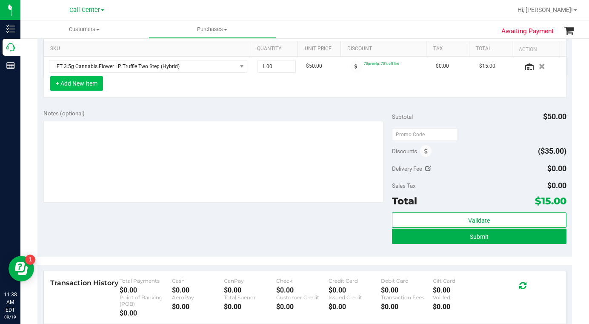
click at [89, 83] on button "+ Add New Item" at bounding box center [76, 83] width 53 height 14
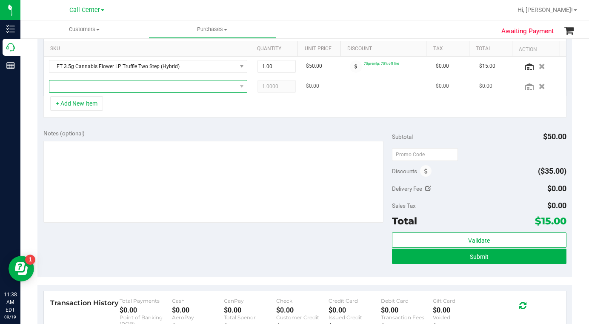
click at [89, 86] on span "NO DATA FOUND" at bounding box center [142, 86] width 187 height 12
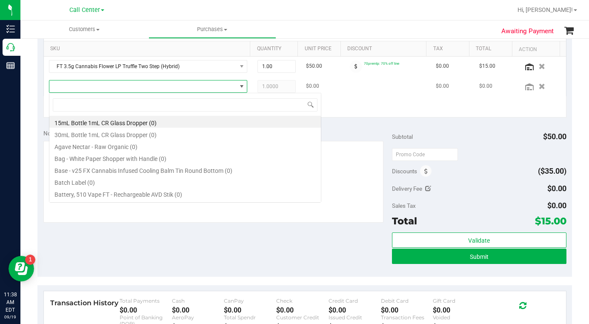
scroll to position [13, 194]
type input "cakez"
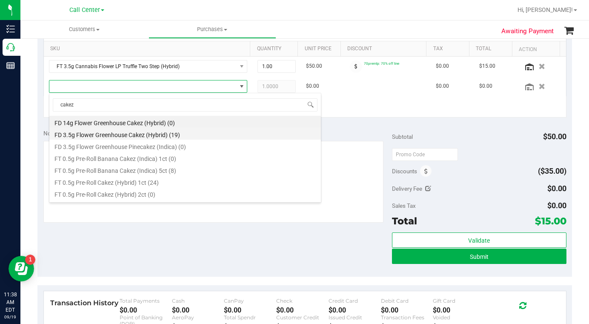
click at [83, 131] on li "FD 3.5g Flower Greenhouse Cakez (Hybrid) (19)" at bounding box center [184, 134] width 271 height 12
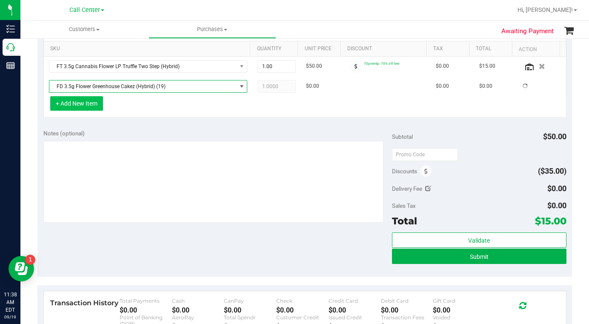
click at [75, 105] on button "+ Add New Item" at bounding box center [76, 103] width 53 height 14
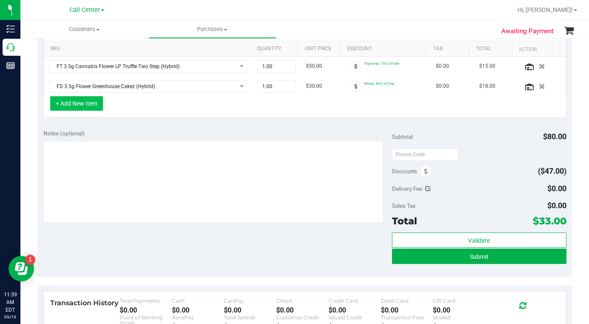
click at [75, 105] on button "+ Add New Item" at bounding box center [76, 103] width 53 height 14
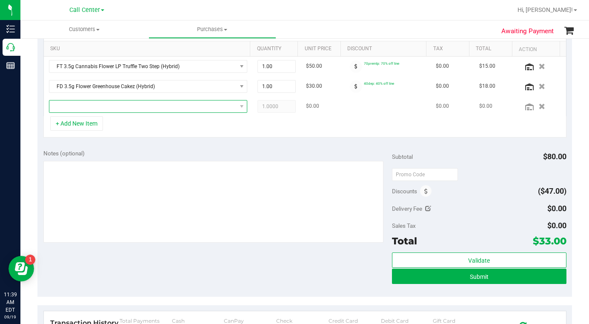
click at [70, 106] on span "NO DATA FOUND" at bounding box center [142, 106] width 187 height 12
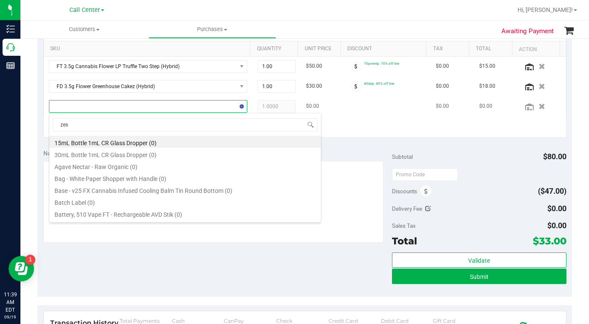
type input "zest"
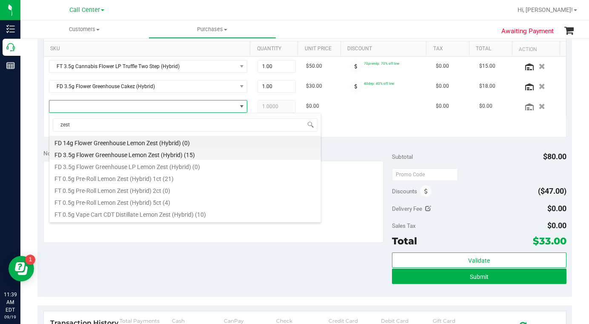
click at [68, 154] on li "FD 3.5g Flower Greenhouse Lemon Zest (Hybrid) (15)" at bounding box center [184, 154] width 271 height 12
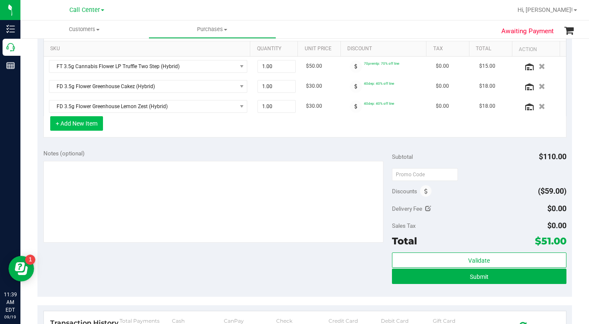
click at [70, 127] on button "+ Add New Item" at bounding box center [76, 123] width 53 height 14
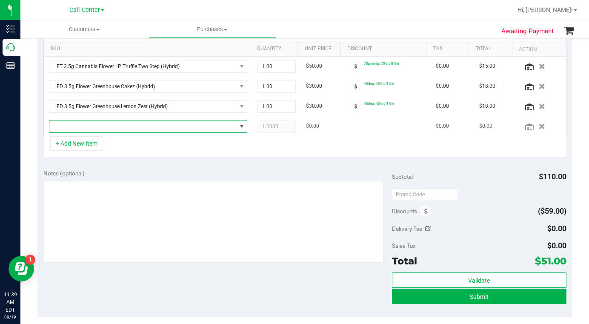
click at [81, 131] on span "NO DATA FOUND" at bounding box center [142, 126] width 187 height 12
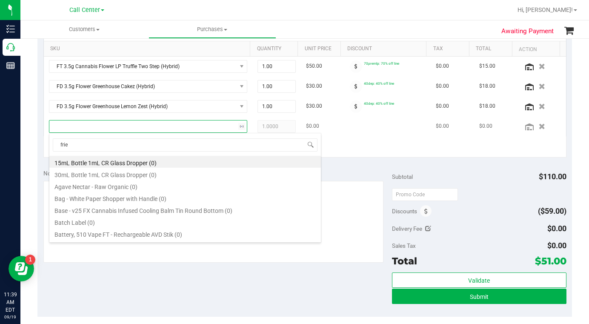
type input "fried"
click at [85, 165] on li "FT 0.5g Pre-Roll Fried Ice Cream (Hybrid) 1ct (24)" at bounding box center [184, 162] width 271 height 12
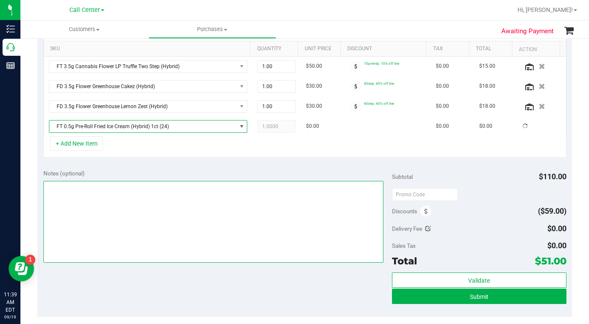
click at [76, 199] on textarea at bounding box center [213, 222] width 340 height 82
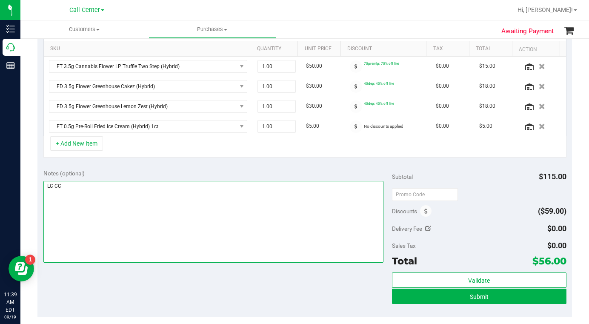
click at [83, 226] on textarea at bounding box center [213, 222] width 340 height 82
type textarea "LC CC"
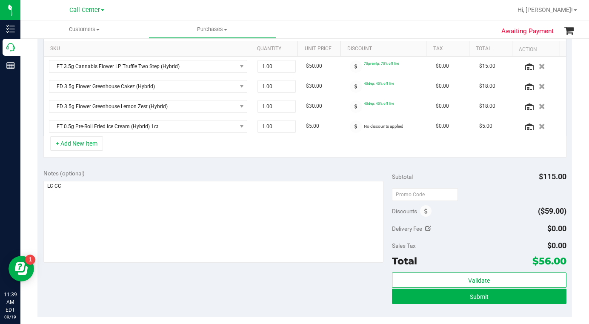
drag, startPoint x: 124, startPoint y: 282, endPoint x: 94, endPoint y: 268, distance: 32.7
click at [123, 282] on div "Notes (optional) Subtotal $115.00 Discounts ($59.00) Delivery Fee $0.00 Sales T…" at bounding box center [304, 239] width 534 height 153
click at [259, 308] on div "Notes (optional) Subtotal $115.00 Discounts ($59.00) Delivery Fee $0.00 Sales T…" at bounding box center [304, 239] width 534 height 153
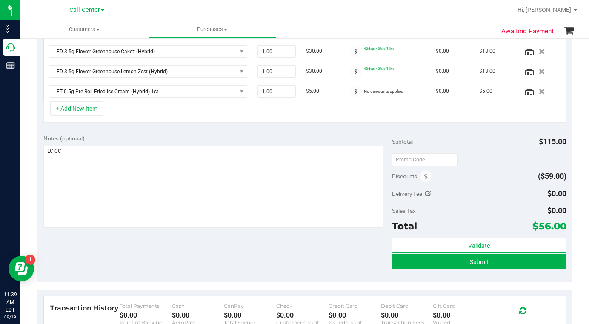
scroll to position [255, 0]
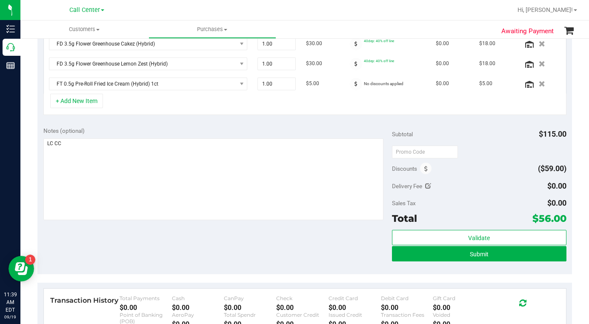
click at [157, 255] on div "Notes (optional) Subtotal $115.00 Discounts ($59.00) Delivery Fee $0.00 Sales T…" at bounding box center [304, 197] width 534 height 153
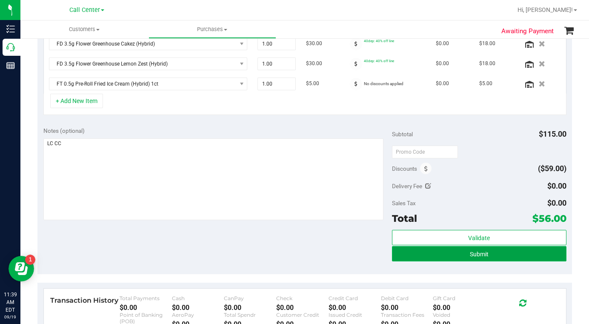
click at [440, 255] on button "Submit" at bounding box center [479, 253] width 174 height 15
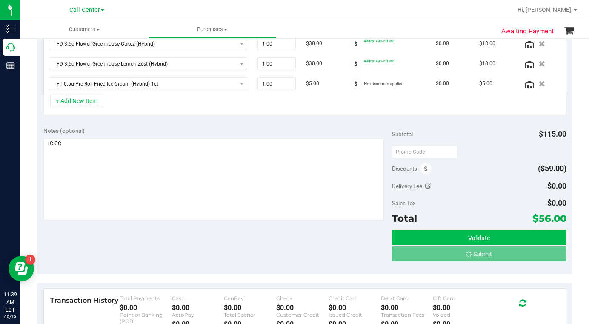
scroll to position [242, 0]
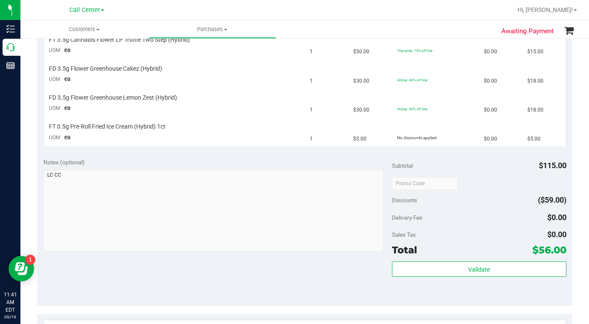
click at [451, 299] on div "Validate" at bounding box center [479, 280] width 174 height 38
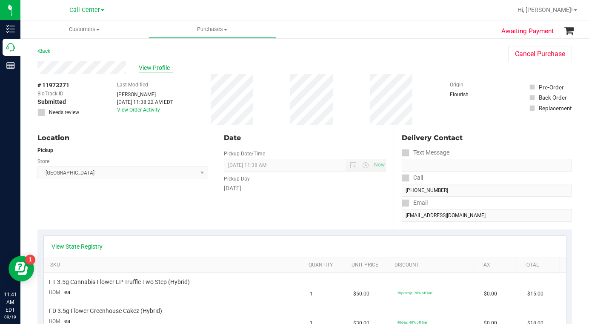
click at [156, 66] on span "View Profile" at bounding box center [156, 67] width 34 height 9
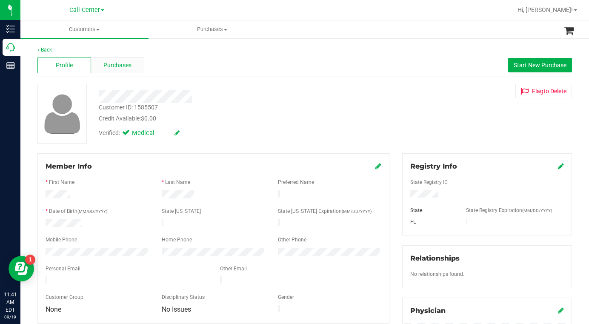
click at [116, 64] on span "Purchases" at bounding box center [117, 65] width 28 height 9
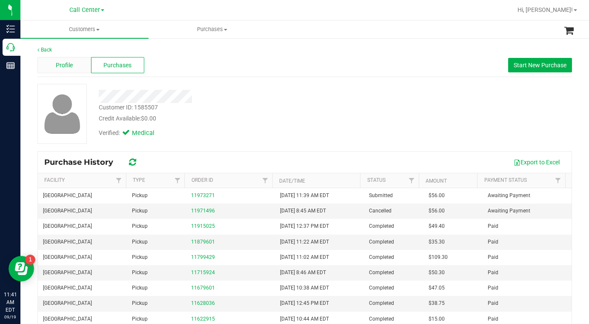
click at [70, 65] on span "Profile" at bounding box center [64, 65] width 17 height 9
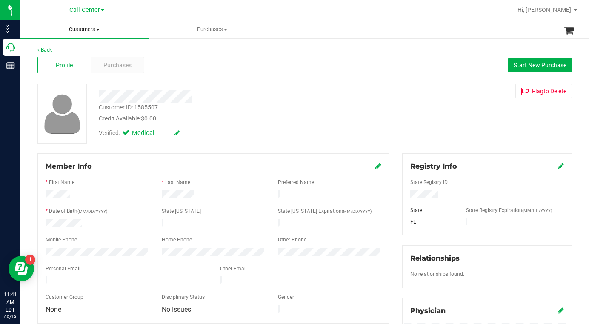
click at [99, 27] on span "Customers" at bounding box center [84, 30] width 128 height 8
click at [58, 50] on span "All customers" at bounding box center [50, 51] width 61 height 7
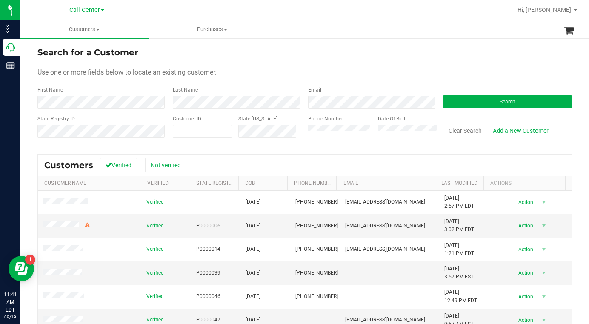
drag, startPoint x: 258, startPoint y: 65, endPoint x: 252, endPoint y: 67, distance: 6.3
click at [259, 65] on form "Search for a Customer Use one or more fields below to locate an existing custom…" at bounding box center [304, 95] width 534 height 99
click at [438, 61] on form "Search for a Customer Use one or more fields below to locate an existing custom…" at bounding box center [304, 95] width 534 height 99
click at [457, 56] on div "Search for a Customer" at bounding box center [304, 52] width 534 height 13
drag, startPoint x: 434, startPoint y: 69, endPoint x: 430, endPoint y: 73, distance: 5.7
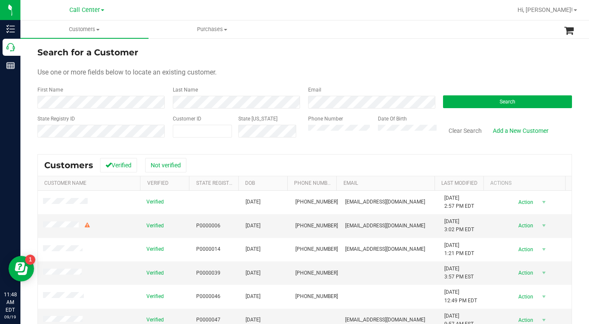
click at [433, 70] on div "Use one or more fields below to locate an existing customer." at bounding box center [304, 72] width 534 height 10
click at [466, 100] on button "Search" at bounding box center [507, 101] width 129 height 13
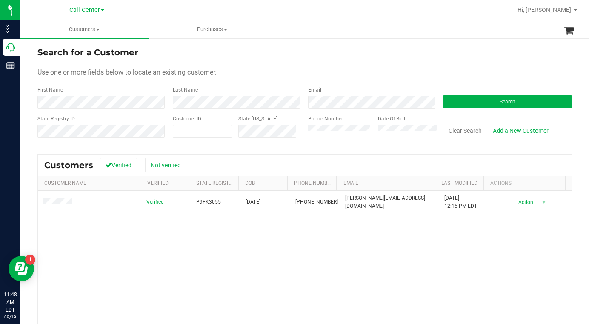
click at [265, 62] on form "Search for a Customer Use one or more fields below to locate an existing custom…" at bounding box center [304, 95] width 534 height 99
drag, startPoint x: 471, startPoint y: 50, endPoint x: 461, endPoint y: 56, distance: 11.2
click at [466, 53] on div "Search for a Customer" at bounding box center [304, 52] width 534 height 13
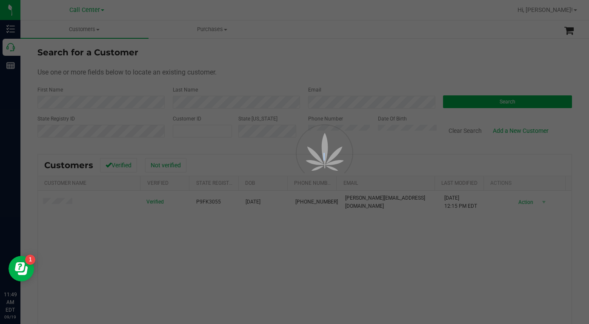
click at [57, 203] on div at bounding box center [294, 162] width 589 height 324
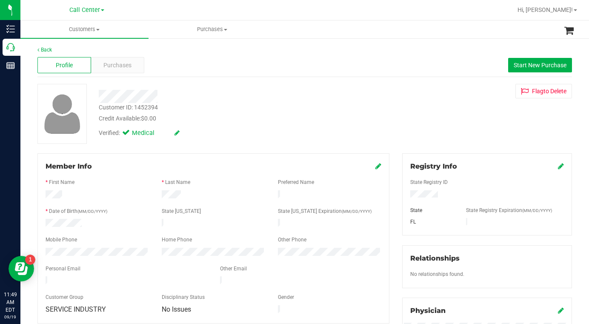
click at [465, 115] on div "Customer ID: 1452394 Credit Available: $0.00 Verified: Medical Flag to Delete" at bounding box center [304, 114] width 547 height 60
drag, startPoint x: 418, startPoint y: 129, endPoint x: 408, endPoint y: 132, distance: 10.2
click at [418, 130] on div "Customer ID: 1452394 Credit Available: $0.00 Verified: Medical Flag to Delete" at bounding box center [304, 114] width 547 height 60
drag, startPoint x: 448, startPoint y: 127, endPoint x: 439, endPoint y: 127, distance: 8.9
click at [448, 127] on div "Customer ID: 1452394 Credit Available: $0.00 Verified: Medical Flag to Delete" at bounding box center [304, 114] width 547 height 60
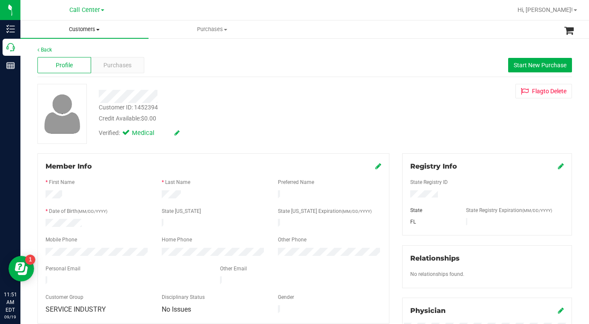
click at [98, 31] on span "Customers" at bounding box center [84, 30] width 128 height 8
click at [79, 50] on span "All customers" at bounding box center [50, 51] width 61 height 7
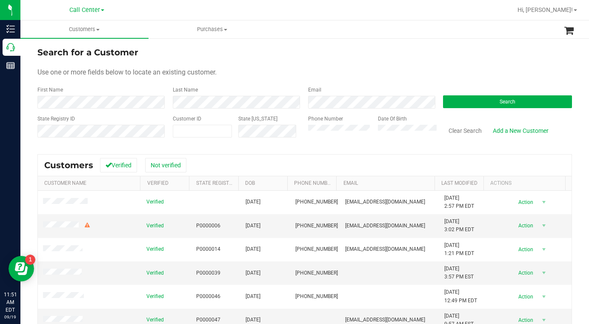
click at [461, 94] on div "Search" at bounding box center [504, 97] width 135 height 23
click at [457, 101] on button "Search" at bounding box center [507, 101] width 129 height 13
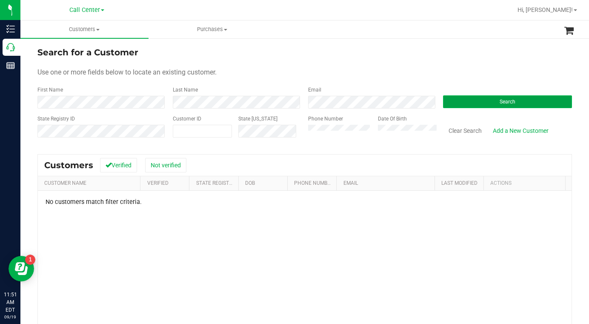
click at [450, 105] on button "Search" at bounding box center [507, 101] width 129 height 13
click at [480, 105] on button "Search" at bounding box center [507, 101] width 129 height 13
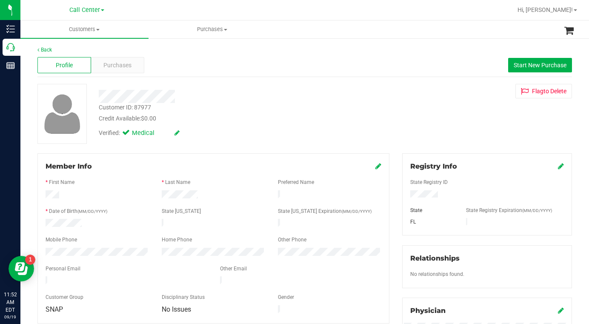
click at [246, 117] on div "Credit Available: $0.00" at bounding box center [229, 118] width 261 height 9
click at [130, 65] on span "Purchases" at bounding box center [117, 65] width 28 height 9
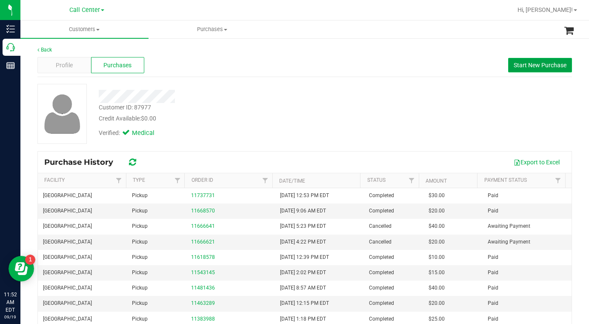
click at [517, 66] on span "Start New Purchase" at bounding box center [540, 65] width 53 height 7
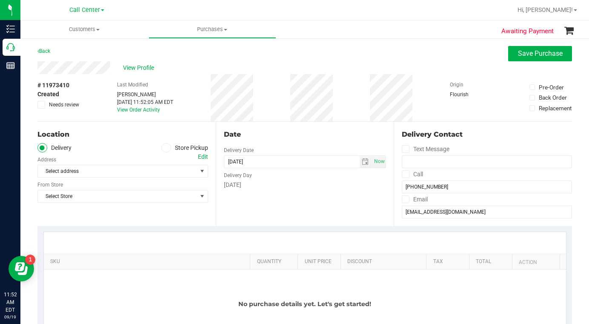
click at [165, 148] on icon at bounding box center [165, 148] width 5 height 0
click at [0, 0] on input "Store Pickup" at bounding box center [0, 0] width 0 height 0
click at [118, 170] on span "Select Store" at bounding box center [117, 171] width 159 height 12
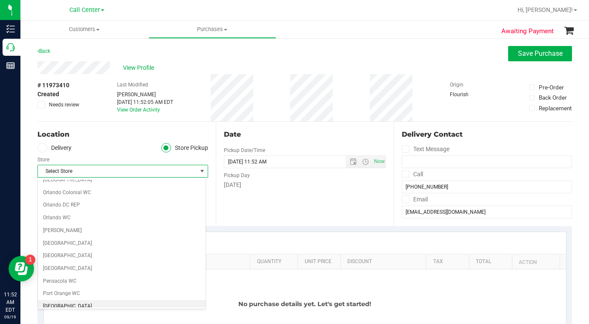
scroll to position [425, 0]
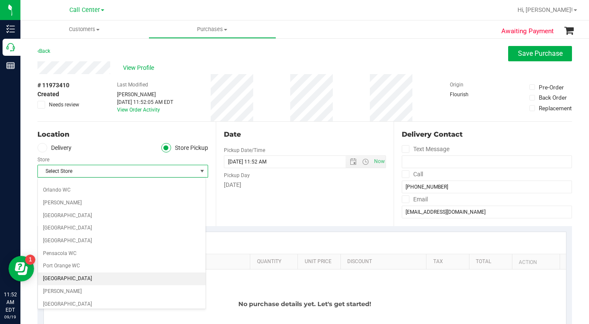
click at [67, 280] on li "[GEOGRAPHIC_DATA]" at bounding box center [122, 278] width 168 height 13
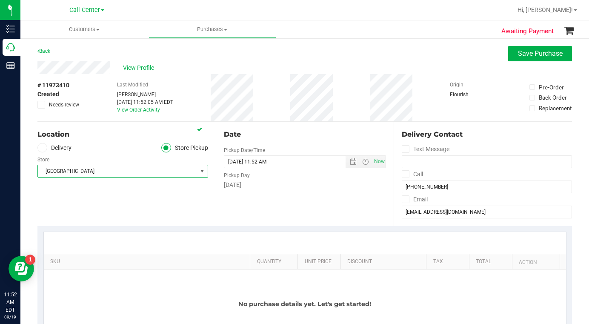
click at [103, 203] on div "Location Delivery Store Pickup Store Port St. Lucie WC Select Store Bonita Spri…" at bounding box center [126, 174] width 178 height 104
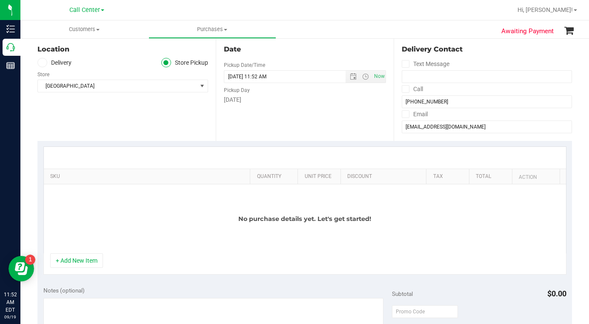
scroll to position [0, 0]
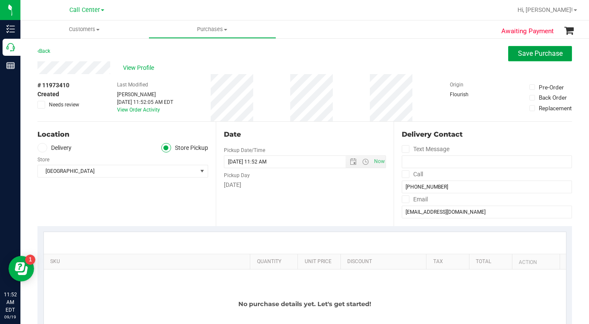
click at [520, 56] on span "Save Purchase" at bounding box center [540, 53] width 45 height 8
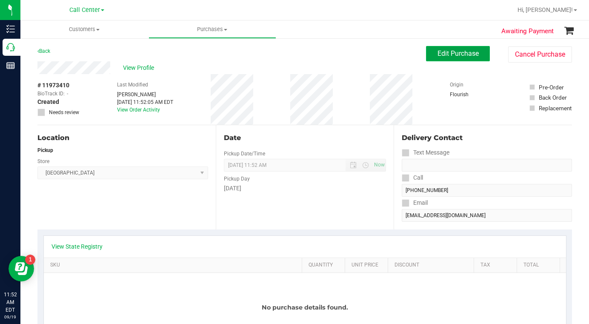
click at [443, 54] on span "Edit Purchase" at bounding box center [457, 53] width 41 height 8
click at [105, 207] on div "Location Pickup Store Port St. Lucie WC Select Store Bonita Springs WC Boynton …" at bounding box center [126, 177] width 178 height 104
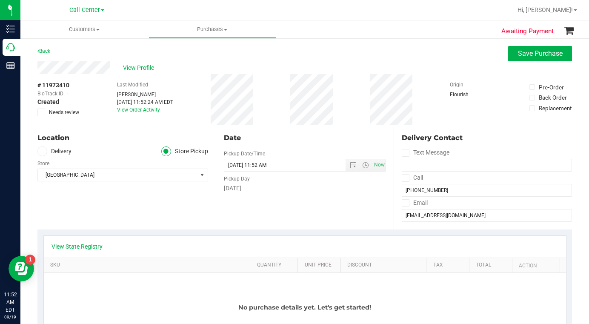
click at [136, 300] on div "No purchase details yet. Let's get started!" at bounding box center [305, 307] width 522 height 69
click at [83, 208] on div "Location Delivery Store Pickup Store Port St. Lucie WC Select Store Bonita Spri…" at bounding box center [126, 177] width 178 height 104
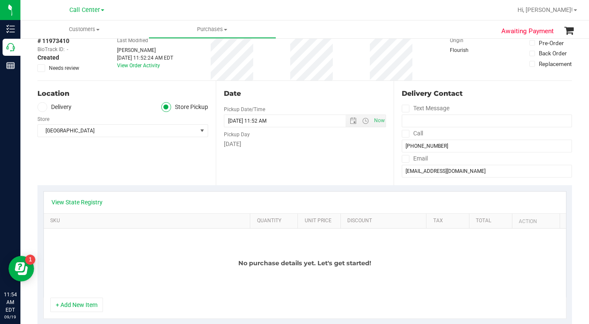
scroll to position [128, 0]
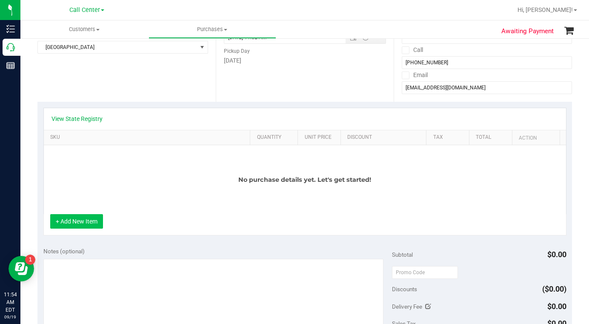
click at [80, 222] on button "+ Add New Item" at bounding box center [76, 221] width 53 height 14
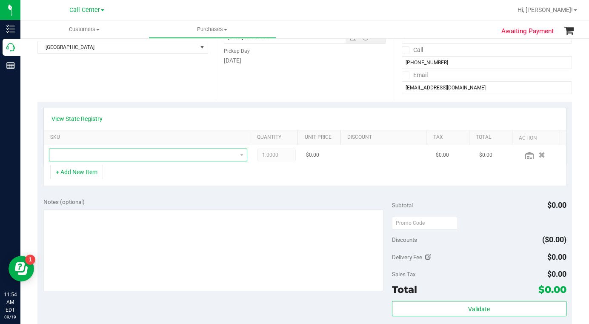
click at [69, 157] on span "NO DATA FOUND" at bounding box center [142, 155] width 187 height 12
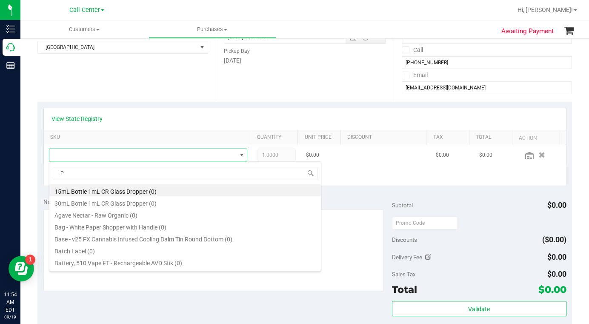
scroll to position [13, 191]
type input "PK"
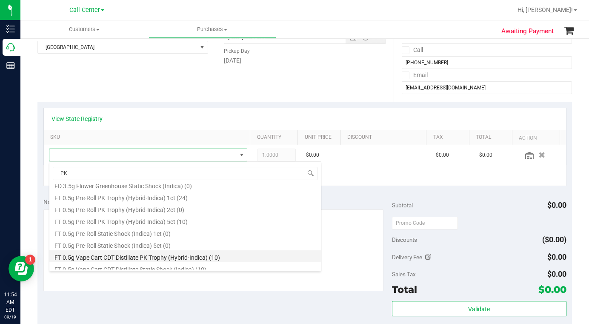
scroll to position [43, 0]
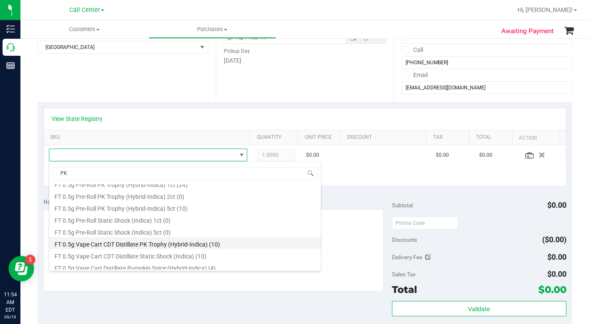
click at [98, 246] on li "FT 0.5g Vape Cart CDT Distillate PK Trophy (Hybrid-Indica) (10)" at bounding box center [184, 243] width 271 height 12
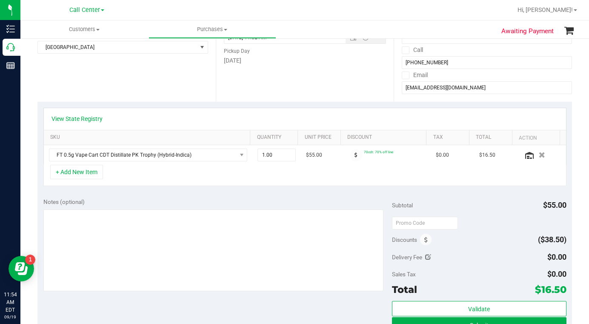
click at [187, 200] on div "Notes (optional)" at bounding box center [217, 201] width 348 height 9
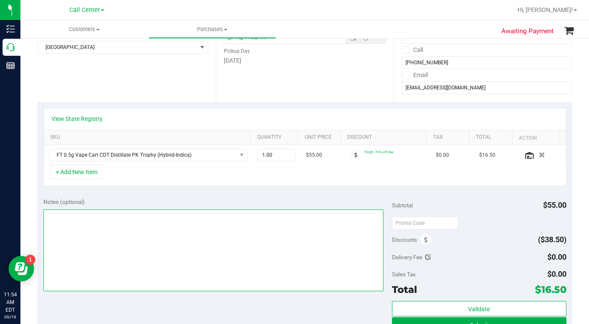
click at [128, 227] on textarea at bounding box center [213, 250] width 340 height 82
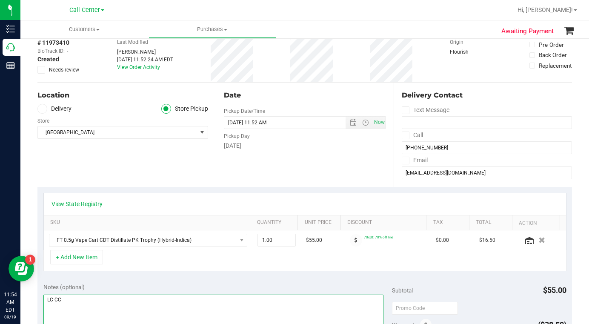
type textarea "LC CC"
click at [83, 204] on link "View State Registry" at bounding box center [76, 204] width 51 height 9
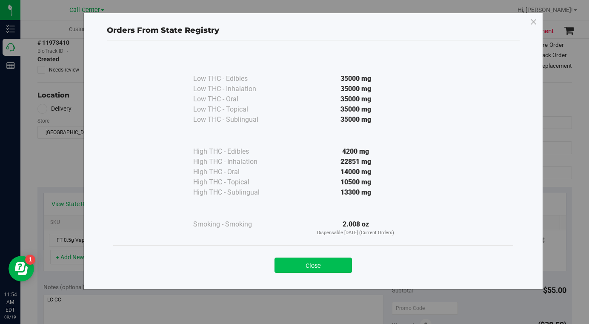
click at [308, 266] on button "Close" at bounding box center [312, 264] width 77 height 15
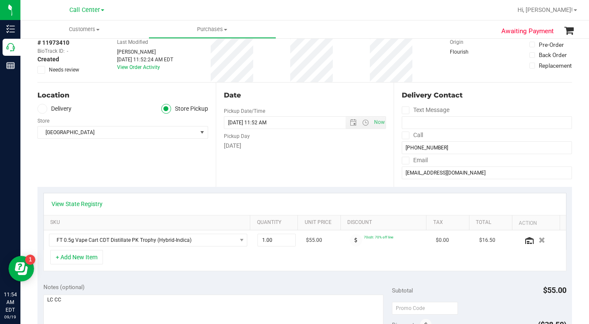
scroll to position [0, 0]
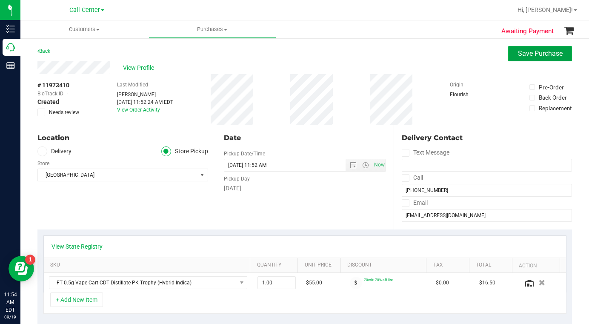
click at [520, 52] on span "Save Purchase" at bounding box center [540, 53] width 45 height 8
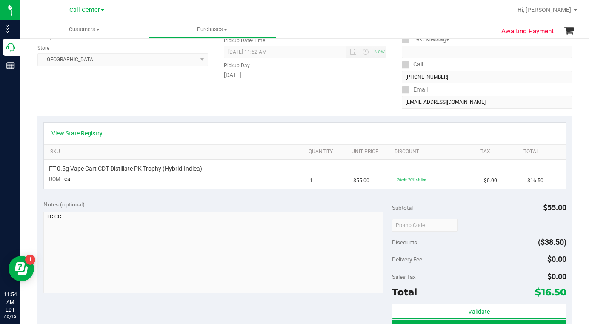
scroll to position [213, 0]
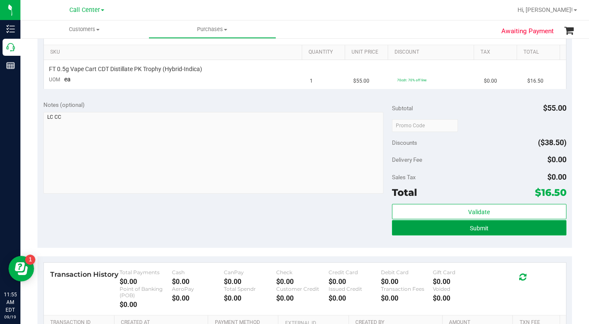
click at [454, 227] on button "Submit" at bounding box center [479, 227] width 174 height 15
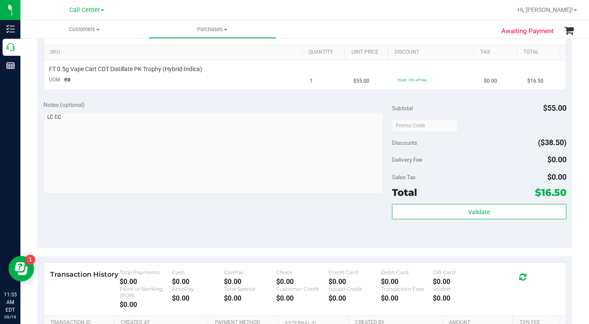
click at [274, 231] on div "Notes (optional) Subtotal $55.00 Discounts ($38.50) Delivery Fee $0.00 Sales Ta…" at bounding box center [304, 170] width 534 height 153
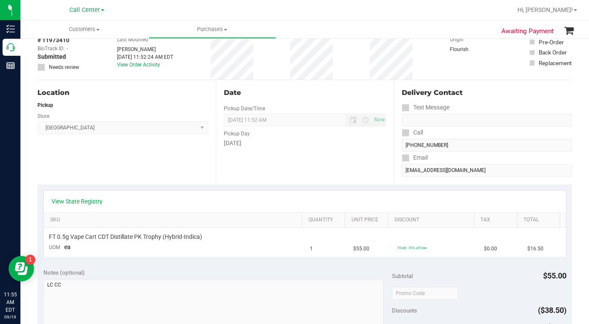
scroll to position [0, 0]
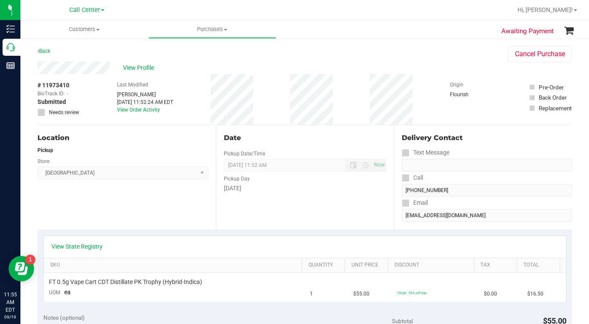
click at [86, 204] on div "Location Pickup Store Port St. Lucie WC Select Store Bonita Springs WC Boynton …" at bounding box center [126, 177] width 178 height 104
click at [423, 52] on div "Back Cancel Purchase" at bounding box center [304, 53] width 534 height 15
click at [131, 70] on span "View Profile" at bounding box center [140, 67] width 34 height 9
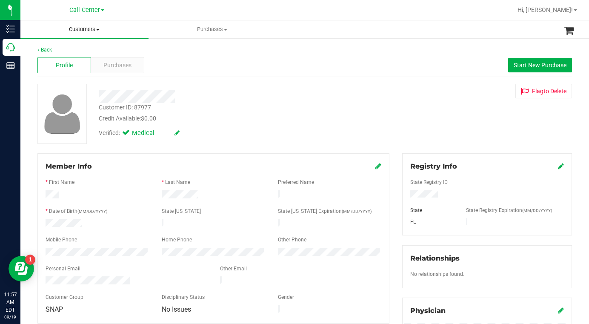
drag, startPoint x: 98, startPoint y: 28, endPoint x: 86, endPoint y: 39, distance: 16.3
click at [98, 29] on span "Customers" at bounding box center [84, 30] width 128 height 8
click at [233, 70] on div "Profile Purchases Start New Purchase" at bounding box center [304, 65] width 534 height 23
click at [225, 124] on div "Verified: Medical" at bounding box center [229, 132] width 274 height 19
click at [115, 68] on span "Purchases" at bounding box center [117, 65] width 28 height 9
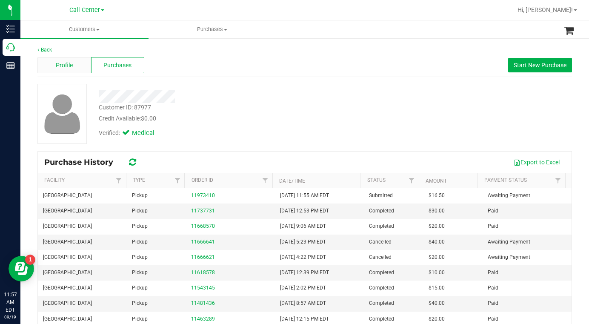
click at [64, 68] on span "Profile" at bounding box center [64, 65] width 17 height 9
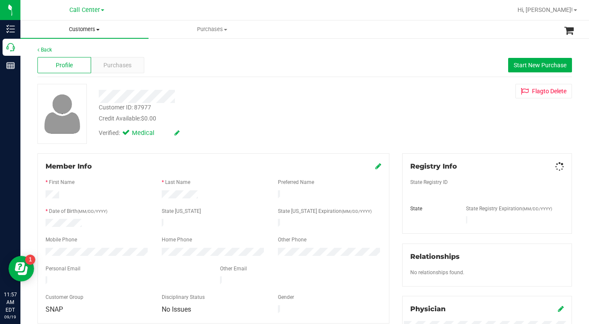
click at [100, 29] on span at bounding box center [97, 30] width 3 height 2
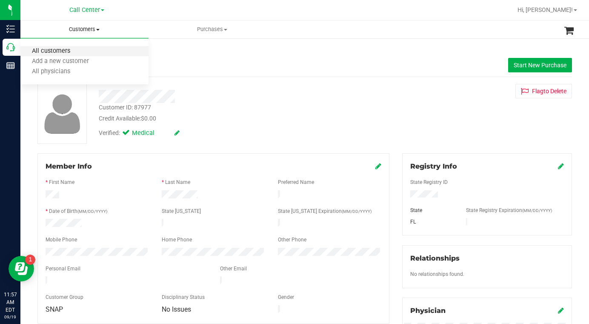
click at [69, 53] on span "All customers" at bounding box center [50, 51] width 61 height 7
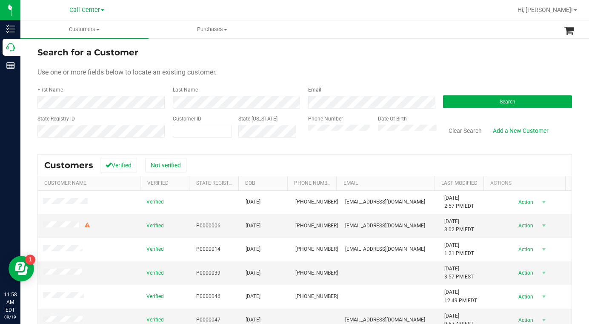
click at [442, 73] on div "Use one or more fields below to locate an existing customer." at bounding box center [304, 72] width 534 height 10
click at [290, 71] on div "Use one or more fields below to locate an existing customer." at bounding box center [304, 72] width 534 height 10
click at [453, 50] on div "Search for a Customer" at bounding box center [304, 52] width 534 height 13
click at [450, 77] on div "Use one or more fields below to locate an existing customer." at bounding box center [304, 72] width 534 height 10
click at [452, 103] on button "Search" at bounding box center [507, 101] width 129 height 13
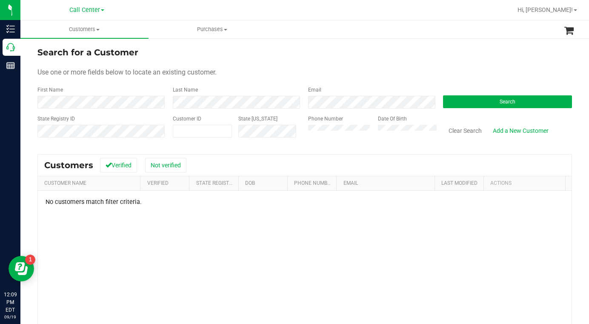
click at [430, 68] on div "Use one or more fields below to locate an existing customer." at bounding box center [304, 72] width 534 height 10
click at [304, 134] on div "Phone Number Date Of Birth" at bounding box center [369, 130] width 135 height 30
click at [487, 101] on button "Search" at bounding box center [507, 101] width 129 height 13
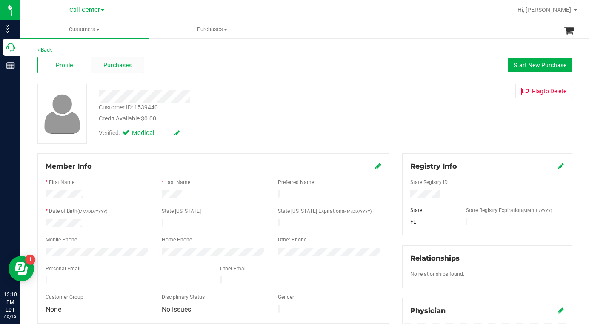
click at [121, 67] on span "Purchases" at bounding box center [117, 65] width 28 height 9
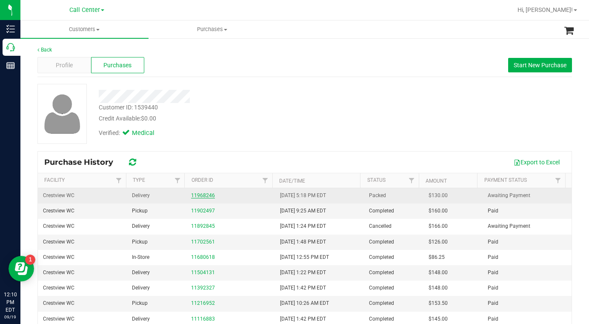
click at [200, 197] on link "11968246" at bounding box center [203, 195] width 24 height 6
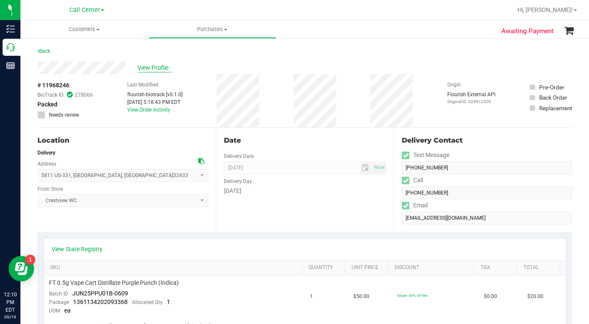
click at [151, 68] on span "View Profile" at bounding box center [154, 67] width 34 height 9
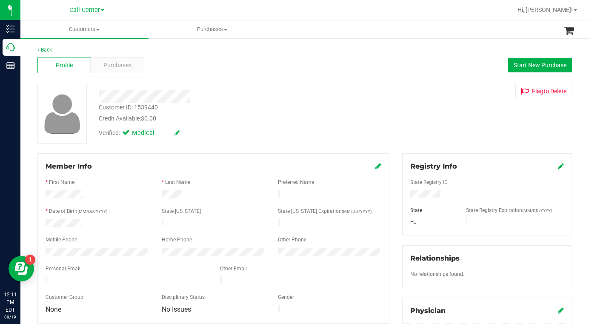
click at [126, 105] on div "Customer ID: 1539440" at bounding box center [128, 107] width 59 height 9
copy div "Customer ID: 1539440"
click at [456, 101] on div "Customer ID: 1539440 Credit Available: $0.00 Verified: Medical Flag to Delete" at bounding box center [304, 114] width 547 height 60
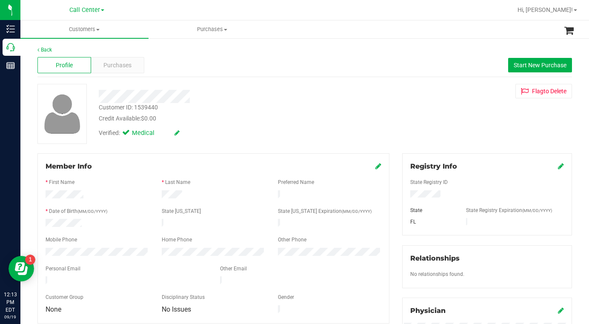
click at [419, 122] on div "Customer ID: 1539440 Credit Available: $0.00 Verified: Medical Flag to Delete" at bounding box center [304, 114] width 547 height 60
click at [98, 29] on span at bounding box center [97, 30] width 3 height 2
click at [66, 50] on span "All customers" at bounding box center [50, 51] width 61 height 7
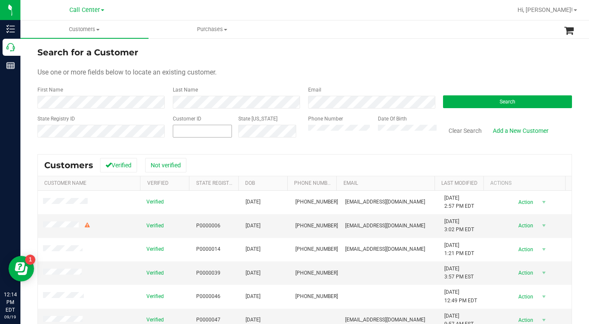
click at [200, 131] on span at bounding box center [202, 131] width 59 height 13
type input "612571"
click at [457, 101] on button "Search" at bounding box center [507, 101] width 129 height 13
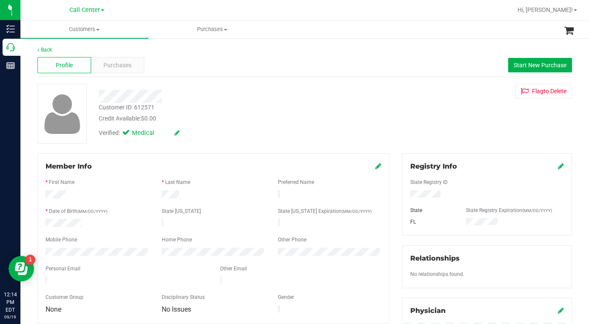
click at [453, 120] on div "Customer ID: 612571 Credit Available: $0.00 Verified: Medical Flag to Delete" at bounding box center [304, 114] width 547 height 60
click at [123, 66] on span "Purchases" at bounding box center [117, 65] width 28 height 9
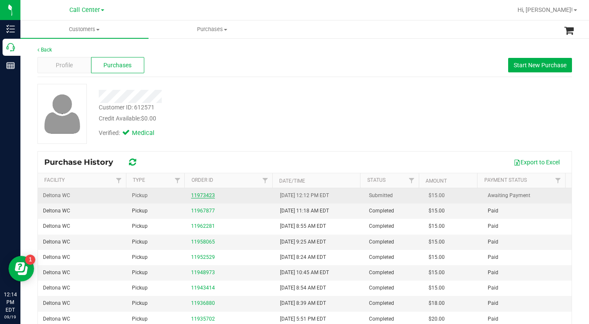
click at [197, 197] on link "11973423" at bounding box center [203, 195] width 24 height 6
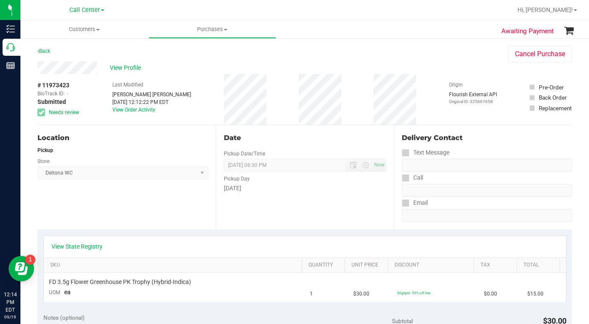
drag, startPoint x: 83, startPoint y: 242, endPoint x: 88, endPoint y: 242, distance: 4.7
click at [84, 242] on div "View State Registry" at bounding box center [305, 247] width 522 height 22
click at [76, 247] on link "View State Registry" at bounding box center [76, 246] width 51 height 9
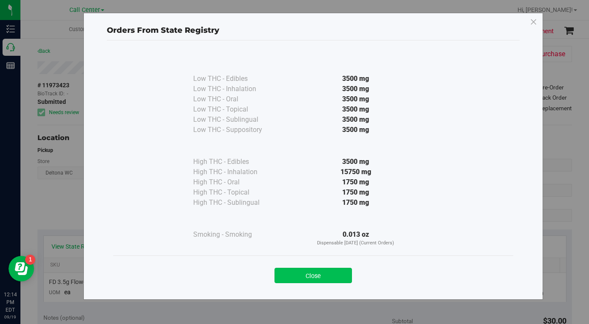
click at [308, 275] on button "Close" at bounding box center [312, 275] width 77 height 15
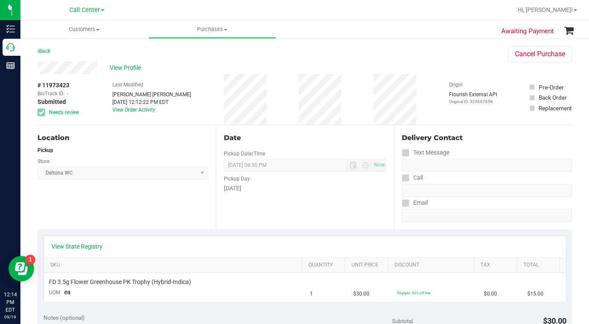
click at [424, 82] on div "# 11973423 BioTrack ID: - Submitted Needs review Last Modified Ashley Smith Ter…" at bounding box center [304, 99] width 534 height 51
click at [431, 57] on div "Back Cancel Purchase" at bounding box center [304, 53] width 534 height 15
click at [442, 63] on div "View Profile" at bounding box center [264, 67] width 454 height 13
click at [126, 71] on span "View Profile" at bounding box center [127, 67] width 34 height 9
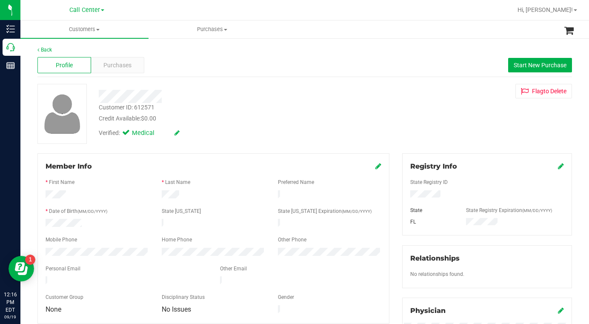
click at [430, 118] on div "Customer ID: 612571 Credit Available: $0.00 Verified: Medical Flag to Delete" at bounding box center [304, 114] width 547 height 60
click at [424, 113] on div "Customer ID: 612571 Credit Available: $0.00 Verified: Medical Flag to Delete" at bounding box center [304, 114] width 547 height 60
click at [375, 168] on icon at bounding box center [378, 166] width 6 height 7
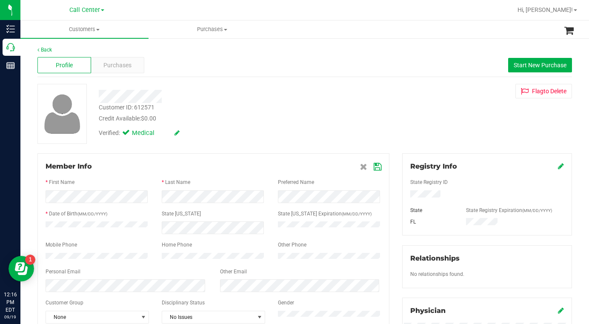
click at [374, 170] on icon at bounding box center [378, 166] width 8 height 7
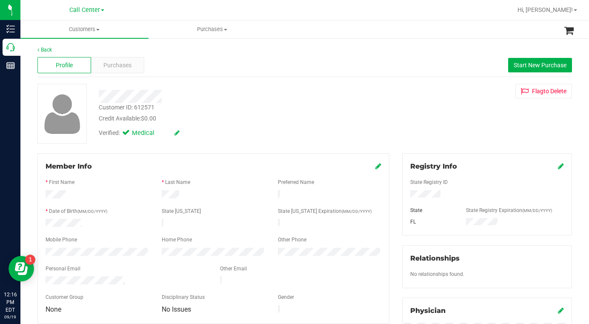
click at [422, 132] on div "Customer ID: 612571 Credit Available: $0.00 Verified: Medical Flag to Delete" at bounding box center [304, 114] width 547 height 60
click at [264, 130] on div "Verified: Medical" at bounding box center [229, 132] width 274 height 19
click at [111, 67] on span "Purchases" at bounding box center [117, 65] width 28 height 9
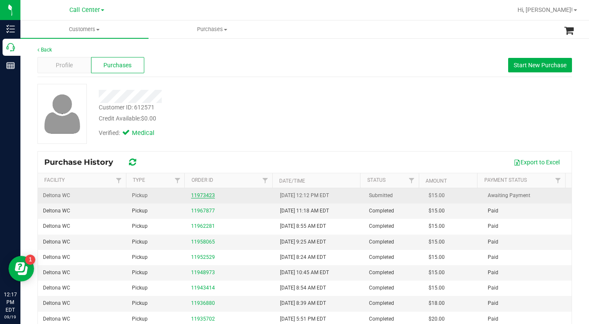
click at [196, 197] on link "11973423" at bounding box center [203, 195] width 24 height 6
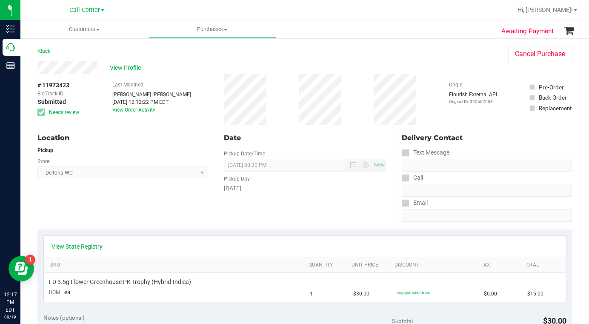
click at [106, 206] on div "Location Pickup Store Deltona WC Select Store Bonita Springs WC Boynton Beach W…" at bounding box center [126, 177] width 178 height 104
click at [438, 60] on div "Back Cancel Purchase" at bounding box center [304, 53] width 534 height 15
click at [95, 247] on link "View State Registry" at bounding box center [76, 246] width 51 height 9
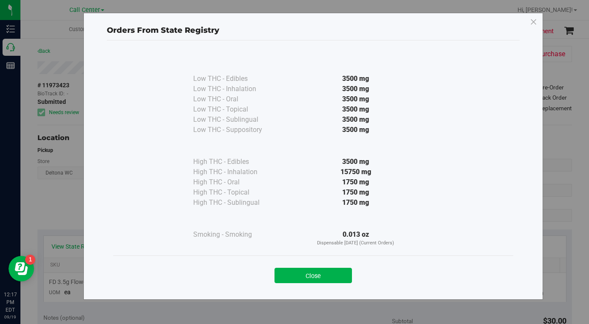
click at [299, 277] on button "Close" at bounding box center [312, 275] width 77 height 15
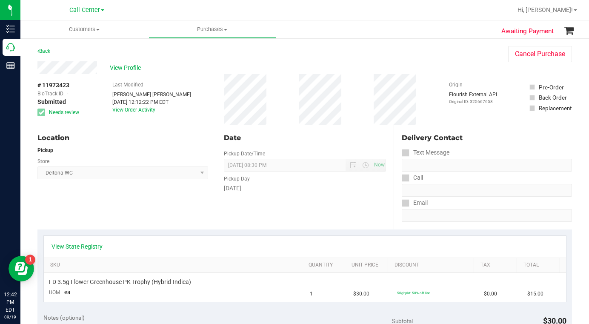
click at [457, 69] on div "View Profile" at bounding box center [264, 67] width 454 height 13
click at [98, 26] on span "Customers" at bounding box center [84, 30] width 128 height 8
click at [74, 52] on span "All customers" at bounding box center [50, 51] width 61 height 7
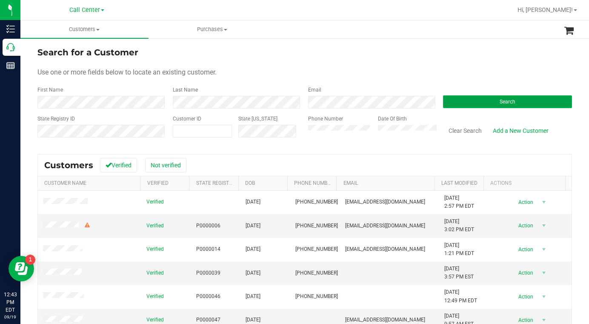
click at [458, 100] on button "Search" at bounding box center [507, 101] width 129 height 13
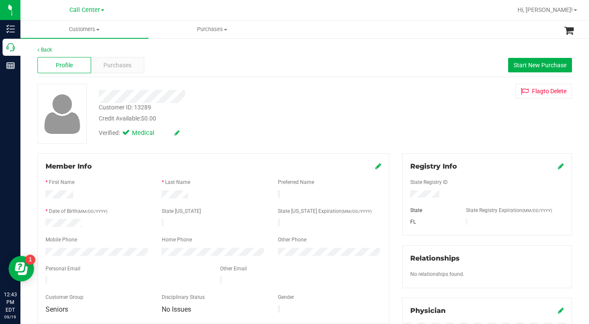
click at [210, 143] on div "Customer ID: 13289 Credit Available: $0.00 Verified: Medical Flag to Delete" at bounding box center [304, 114] width 547 height 60
click at [249, 122] on div "Credit Available: $0.00" at bounding box center [229, 118] width 261 height 9
click at [109, 67] on span "Purchases" at bounding box center [117, 65] width 28 height 9
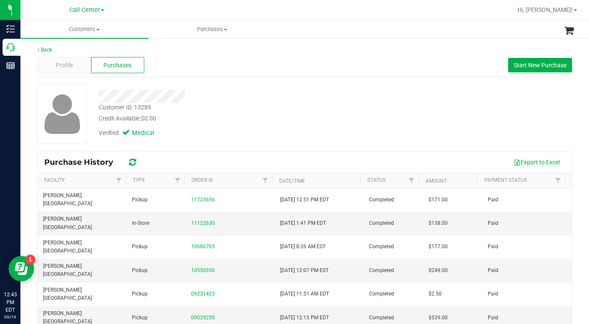
click at [274, 116] on div "Credit Available: $0.00" at bounding box center [229, 118] width 261 height 9
click at [70, 61] on span "Profile" at bounding box center [64, 65] width 17 height 9
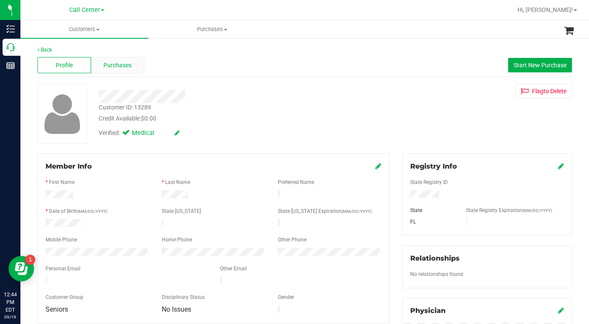
click at [113, 66] on span "Purchases" at bounding box center [117, 65] width 28 height 9
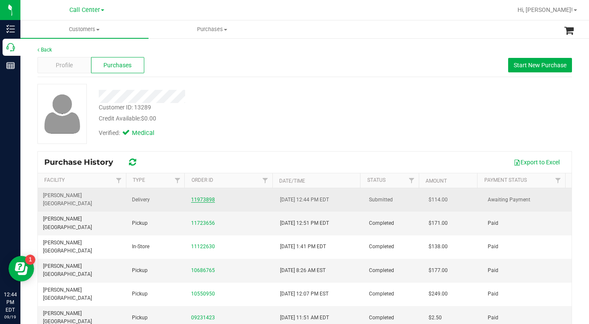
click at [199, 197] on link "11973898" at bounding box center [203, 200] width 24 height 6
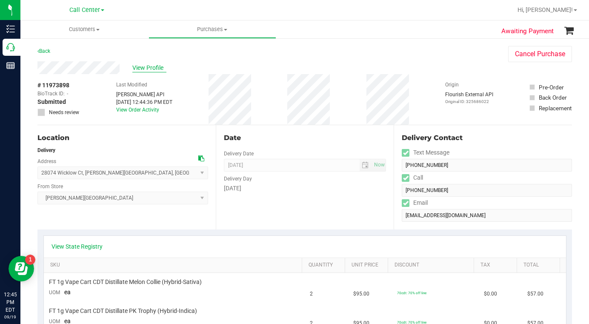
click at [146, 68] on span "View Profile" at bounding box center [149, 67] width 34 height 9
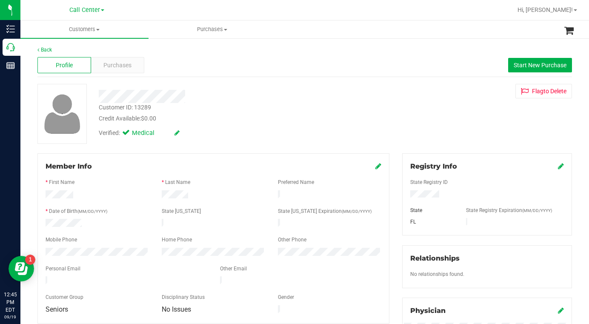
click at [117, 107] on div "Customer ID: 13289" at bounding box center [125, 107] width 52 height 9
copy div "Customer ID: 13289"
click at [115, 68] on span "Purchases" at bounding box center [117, 65] width 28 height 9
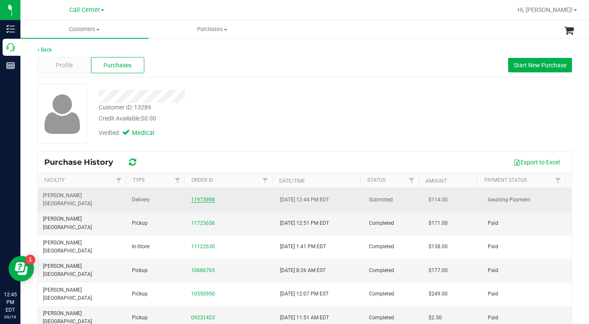
click at [198, 197] on link "11973898" at bounding box center [203, 200] width 24 height 6
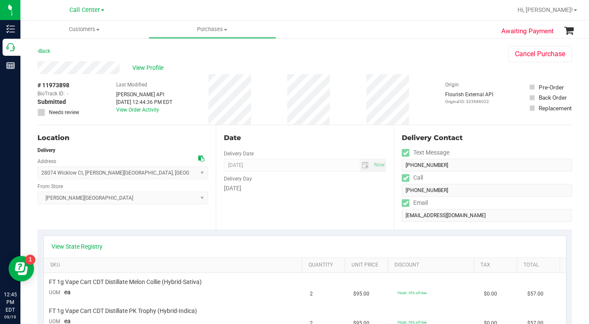
click at [51, 81] on span "# 11973898" at bounding box center [53, 85] width 32 height 9
click at [50, 80] on div "# 11973898 BioTrack ID: - Submitted Needs review" at bounding box center [58, 99] width 43 height 51
click at [50, 82] on span "# 11973898" at bounding box center [53, 85] width 32 height 9
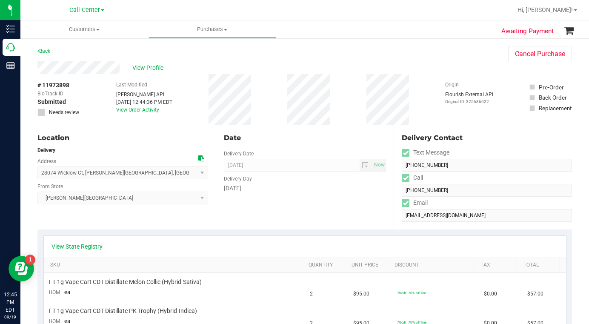
copy div "# 11973898"
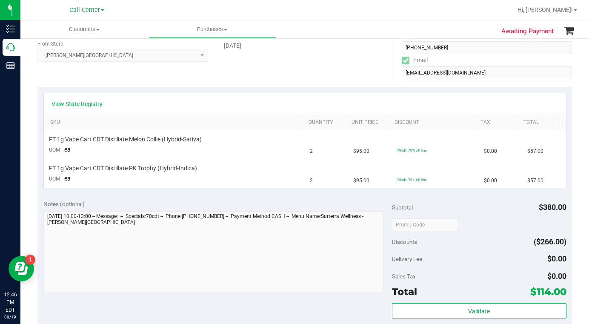
scroll to position [170, 0]
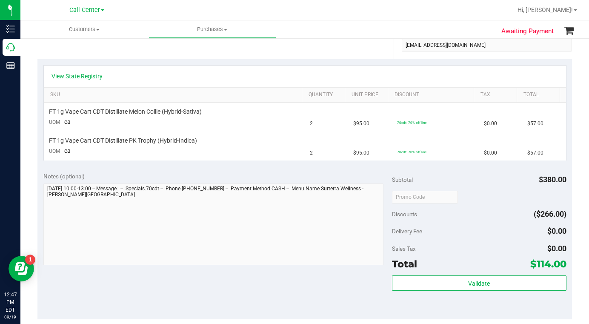
click at [267, 299] on div "Notes (optional) Subtotal $380.00 Discounts ($266.00) Delivery Fee $0.00 Sales …" at bounding box center [304, 242] width 534 height 153
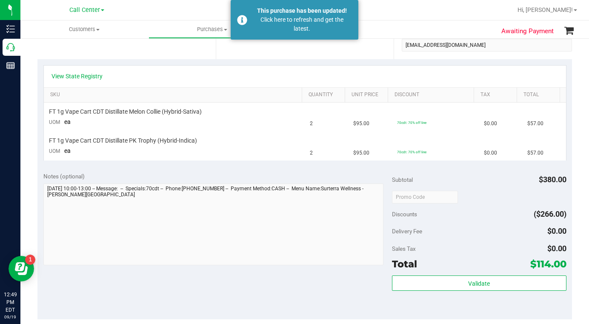
drag, startPoint x: 477, startPoint y: 195, endPoint x: 471, endPoint y: 195, distance: 6.0
click at [477, 195] on div at bounding box center [479, 196] width 174 height 15
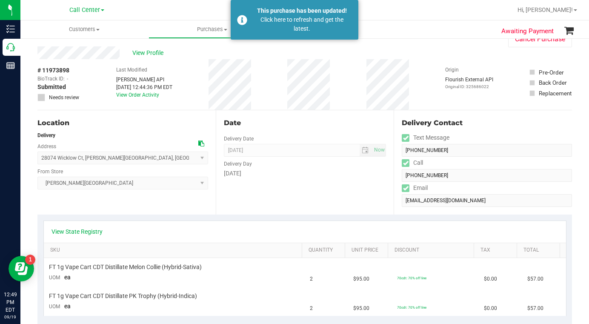
scroll to position [0, 0]
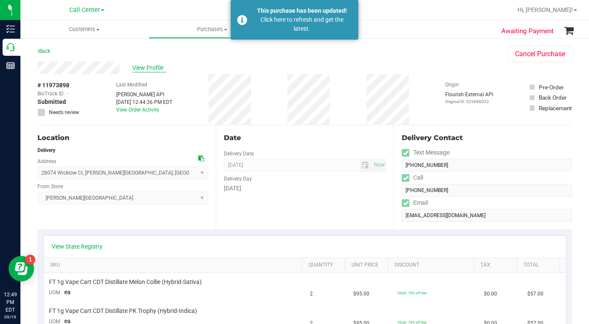
click at [143, 66] on span "View Profile" at bounding box center [149, 67] width 34 height 9
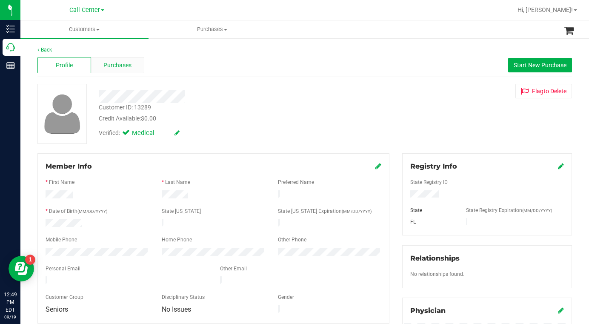
click at [120, 64] on span "Purchases" at bounding box center [117, 65] width 28 height 9
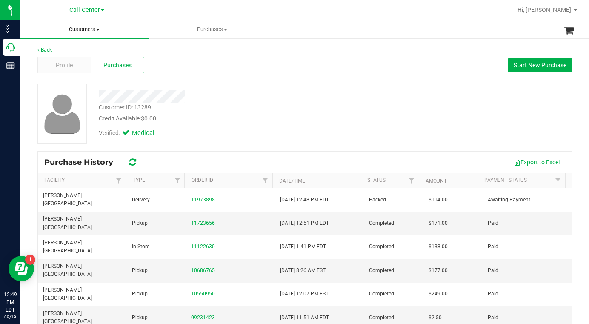
click at [97, 29] on span at bounding box center [97, 30] width 3 height 2
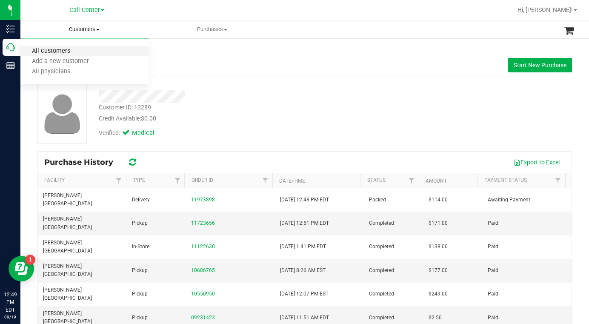
click at [60, 51] on span "All customers" at bounding box center [50, 51] width 61 height 7
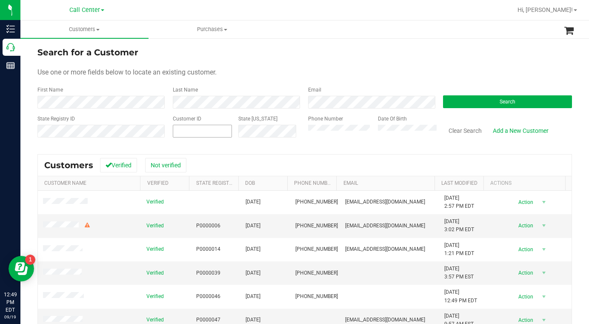
click at [194, 130] on span at bounding box center [202, 131] width 59 height 13
type input "595223"
click at [467, 99] on button "Search" at bounding box center [507, 101] width 129 height 13
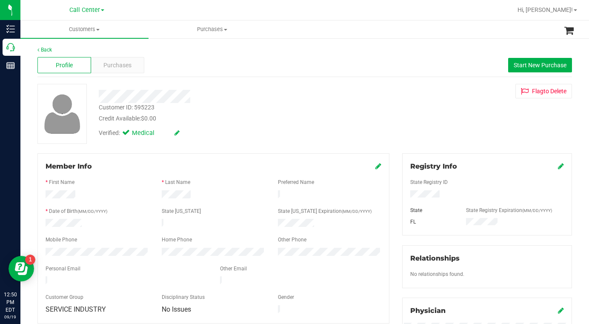
click at [437, 130] on div "Customer ID: 595223 Credit Available: $0.00 Verified: Medical Flag to Delete" at bounding box center [304, 114] width 547 height 60
drag, startPoint x: 418, startPoint y: 135, endPoint x: 388, endPoint y: 147, distance: 32.1
click at [418, 134] on div "Customer ID: 595223 Credit Available: $0.00 Verified: Medical Flag to Delete" at bounding box center [304, 114] width 547 height 60
click at [460, 132] on div "Customer ID: 595223 Credit Available: $0.00 Verified: Medical Flag to Delete" at bounding box center [304, 114] width 547 height 60
click at [83, 246] on div at bounding box center [214, 247] width 336 height 2
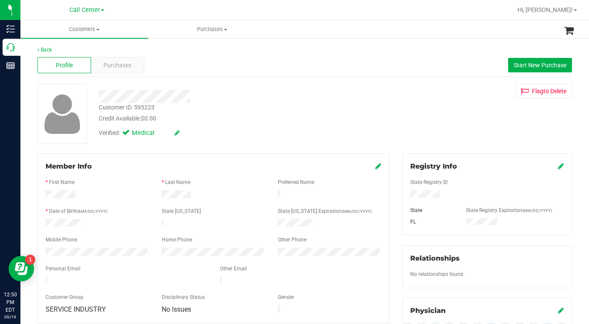
click at [82, 246] on div at bounding box center [214, 247] width 336 height 2
click at [80, 246] on div at bounding box center [214, 247] width 336 height 2
click at [424, 137] on div "Customer ID: 595223 Credit Available: $0.00 Verified: Medical Flag to Delete" at bounding box center [304, 114] width 547 height 60
click at [114, 70] on div "Purchases" at bounding box center [118, 65] width 54 height 16
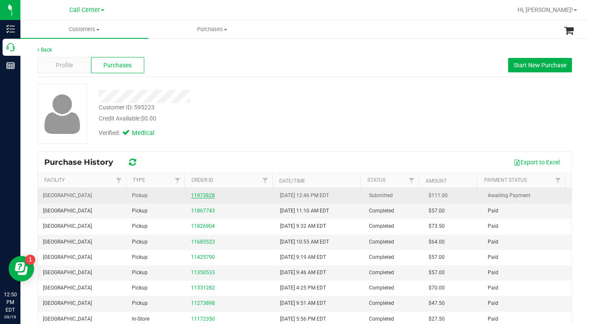
click at [204, 194] on link "11973828" at bounding box center [203, 195] width 24 height 6
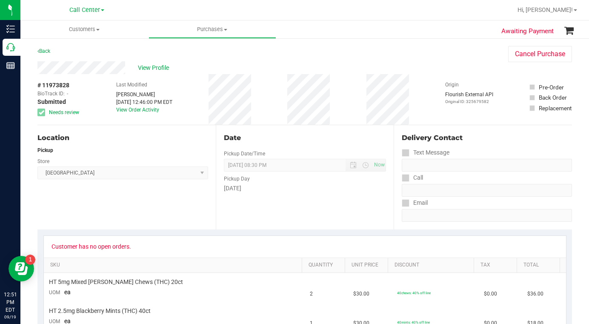
click at [437, 53] on div "Back Cancel Purchase" at bounding box center [304, 53] width 534 height 15
click at [437, 66] on div "View Profile" at bounding box center [264, 67] width 454 height 13
click at [98, 31] on span "Customers" at bounding box center [84, 30] width 128 height 8
click at [73, 53] on span "All customers" at bounding box center [50, 51] width 61 height 7
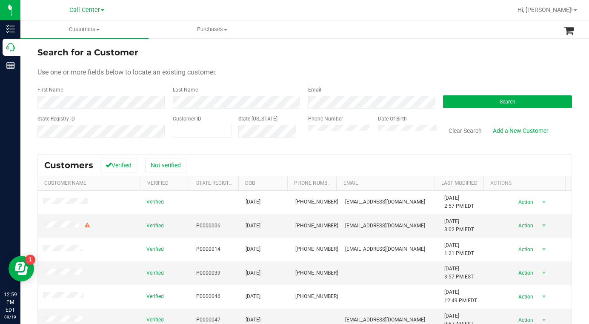
click at [397, 75] on div "Use one or more fields below to locate an existing customer." at bounding box center [304, 72] width 534 height 10
click at [448, 105] on button "Search" at bounding box center [507, 101] width 129 height 13
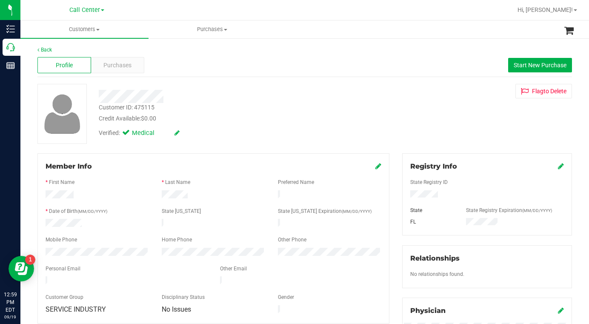
click at [216, 137] on div "Verified: Medical" at bounding box center [229, 132] width 274 height 19
click at [455, 109] on div "Customer ID: 475115 Credit Available: $0.00 Verified: Medical Flag to Delete" at bounding box center [304, 114] width 547 height 60
click at [426, 128] on div "Customer ID: 475115 Credit Available: $0.00 Verified: Medical Flag to Delete" at bounding box center [304, 114] width 547 height 60
click at [67, 217] on div at bounding box center [214, 218] width 336 height 2
click at [69, 217] on div at bounding box center [214, 218] width 336 height 2
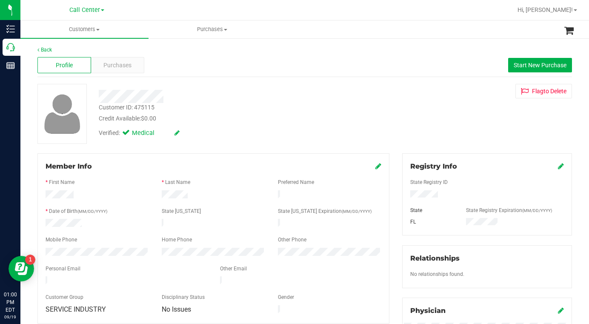
click at [69, 217] on div at bounding box center [214, 218] width 336 height 2
click at [444, 122] on div "Customer ID: 475115 Credit Available: $0.00 Verified: Medical Flag to Delete" at bounding box center [304, 114] width 547 height 60
click at [425, 131] on div "Customer ID: 475115 Credit Available: $0.00 Verified: Medical Flag to Delete" at bounding box center [304, 114] width 547 height 60
click at [442, 105] on div "Customer ID: 475115 Credit Available: $0.00 Verified: Medical Flag to Delete" at bounding box center [304, 114] width 547 height 60
click at [253, 124] on div "Verified: Medical" at bounding box center [229, 132] width 274 height 19
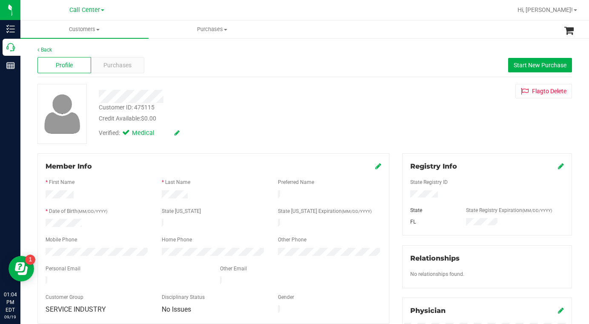
click at [466, 114] on div "Customer ID: 475115 Credit Available: $0.00 Verified: Medical Flag to Delete" at bounding box center [304, 114] width 547 height 60
click at [414, 130] on div "Customer ID: 475115 Credit Available: $0.00 Verified: Medical Flag to Delete" at bounding box center [304, 114] width 547 height 60
click at [127, 67] on span "Purchases" at bounding box center [117, 65] width 28 height 9
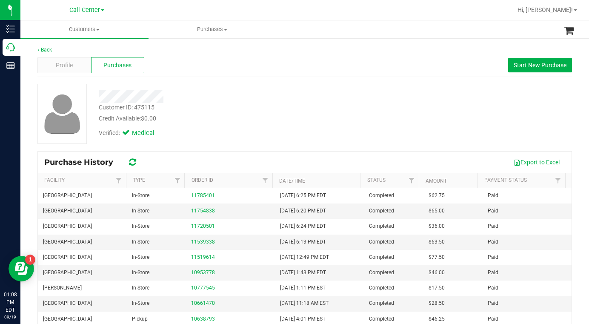
drag, startPoint x: 442, startPoint y: 117, endPoint x: 435, endPoint y: 118, distance: 6.9
click at [442, 118] on div "Customer ID: 475115 Credit Available: $0.00 Verified: Medical" at bounding box center [304, 114] width 547 height 60
click at [100, 29] on span "Customers" at bounding box center [84, 30] width 128 height 8
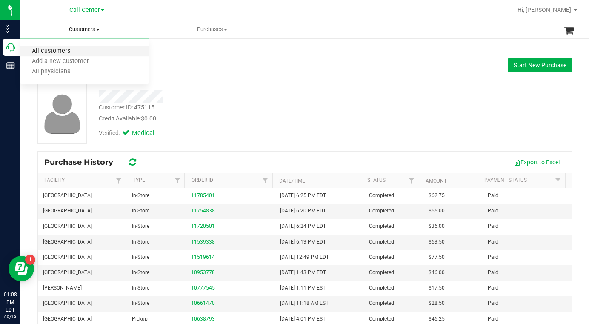
click at [55, 54] on span "All customers" at bounding box center [50, 51] width 61 height 7
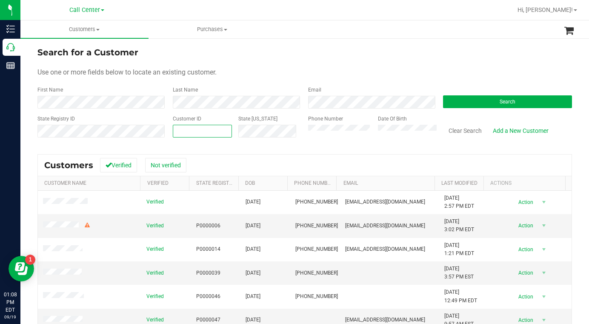
click at [195, 131] on span at bounding box center [202, 131] width 59 height 13
type input "1579671"
click at [469, 107] on button "Search" at bounding box center [507, 101] width 129 height 13
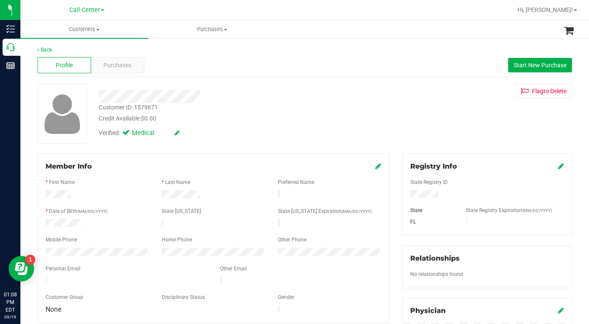
click at [276, 128] on div "Verified: Medical" at bounding box center [229, 132] width 274 height 19
drag, startPoint x: 430, startPoint y: 129, endPoint x: 427, endPoint y: 135, distance: 7.2
click at [431, 129] on div "Customer ID: 1579671 Credit Available: $0.00 Verified: Medical Flag to Delete" at bounding box center [304, 114] width 547 height 60
click at [286, 100] on div at bounding box center [229, 96] width 274 height 13
click at [455, 106] on div "Customer ID: 1579671 Credit Available: $0.00 Verified: Medical Flag to Delete" at bounding box center [304, 114] width 547 height 60
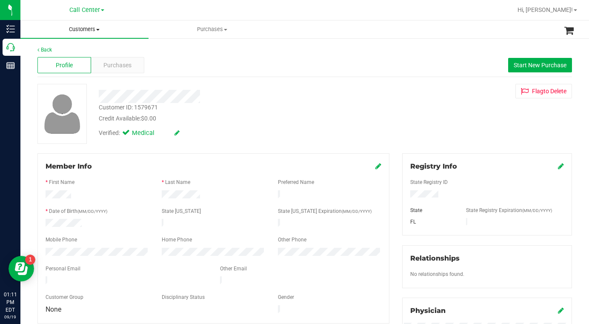
click at [98, 29] on span at bounding box center [97, 30] width 3 height 2
click at [66, 51] on span "All customers" at bounding box center [50, 51] width 61 height 7
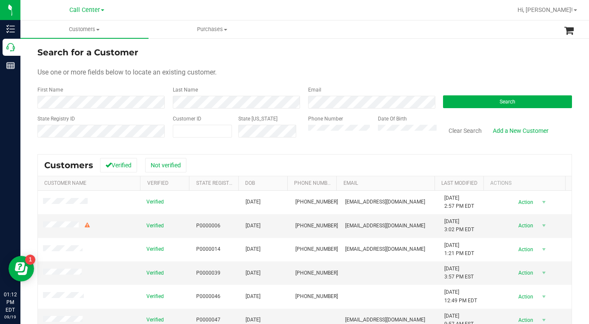
click at [383, 77] on form "Search for a Customer Use one or more fields below to locate an existing custom…" at bounding box center [304, 95] width 534 height 99
click at [308, 139] on div "Phone Number" at bounding box center [339, 130] width 63 height 30
drag, startPoint x: 458, startPoint y: 71, endPoint x: 395, endPoint y: 69, distance: 63.0
click at [457, 71] on div "Use one or more fields below to locate an existing customer." at bounding box center [304, 72] width 534 height 10
click at [451, 68] on form "Search for a Customer Use one or more fields below to locate an existing custom…" at bounding box center [304, 95] width 534 height 99
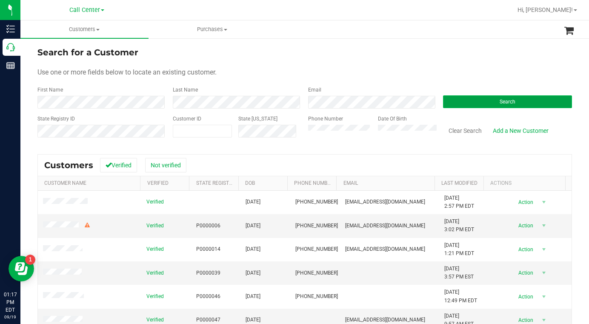
click at [444, 101] on button "Search" at bounding box center [507, 101] width 129 height 13
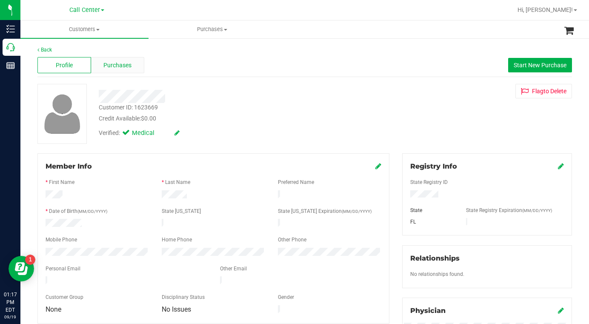
click at [114, 67] on span "Purchases" at bounding box center [117, 65] width 28 height 9
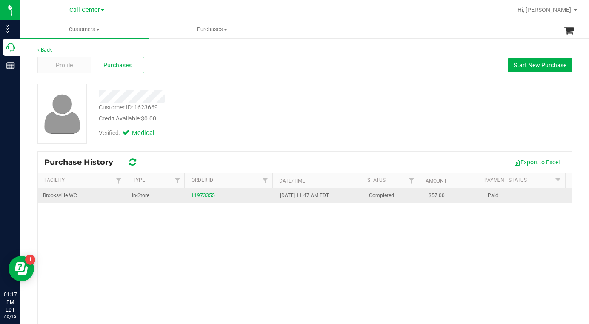
click at [201, 194] on link "11973355" at bounding box center [203, 195] width 24 height 6
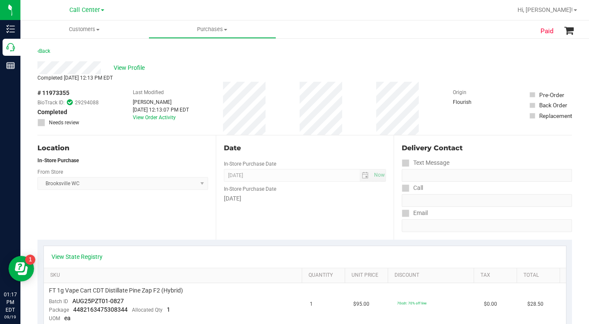
click at [106, 220] on div "Location In-Store Purchase From Store Brooksville WC Select Store Bonita Spring…" at bounding box center [126, 187] width 178 height 104
click at [83, 226] on div "Location In-Store Purchase From Store Brooksville WC Select Store Bonita Spring…" at bounding box center [126, 187] width 178 height 104
click at [69, 216] on div "Location In-Store Purchase From Store Brooksville WC Select Store Bonita Spring…" at bounding box center [126, 187] width 178 height 104
click at [124, 224] on div "Location In-Store Purchase From Store Brooksville WC Select Store Bonita Spring…" at bounding box center [126, 187] width 178 height 104
click at [122, 224] on div "Location In-Store Purchase From Store Brooksville WC Select Store Bonita Spring…" at bounding box center [126, 187] width 178 height 104
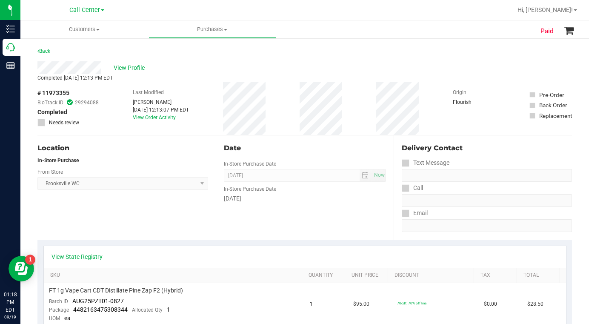
click at [71, 224] on div "Location In-Store Purchase From Store Brooksville WC Select Store Bonita Spring…" at bounding box center [126, 187] width 178 height 104
click at [96, 228] on div "Location In-Store Purchase From Store Brooksville WC Select Store Bonita Spring…" at bounding box center [126, 187] width 178 height 104
click at [108, 224] on div "Location In-Store Purchase From Store Brooksville WC Select Store Bonita Spring…" at bounding box center [126, 187] width 178 height 104
click at [108, 225] on div "Location In-Store Purchase From Store Brooksville WC Select Store Bonita Spring…" at bounding box center [126, 187] width 178 height 104
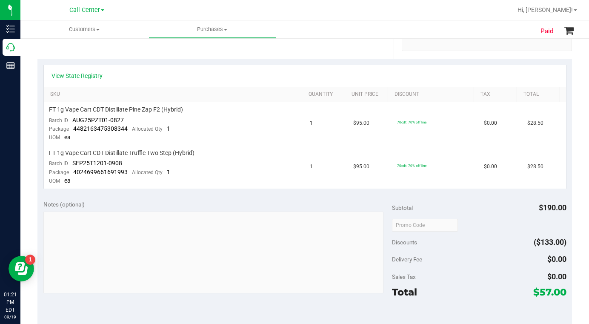
scroll to position [85, 0]
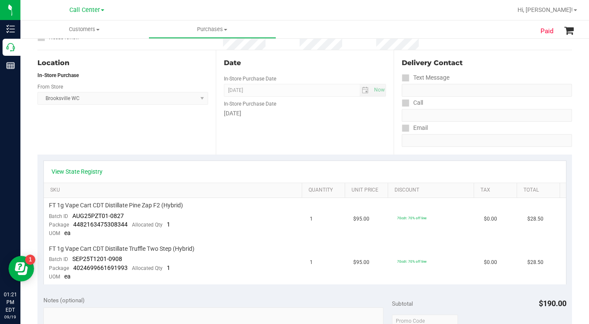
click at [84, 140] on div "Location In-Store Purchase From Store Brooksville WC Select Store Bonita Spring…" at bounding box center [126, 102] width 178 height 104
click at [83, 140] on div "Location In-Store Purchase From Store Brooksville WC Select Store Bonita Spring…" at bounding box center [126, 102] width 178 height 104
click at [84, 136] on div "Location In-Store Purchase From Store Brooksville WC Select Store Bonita Spring…" at bounding box center [126, 102] width 178 height 104
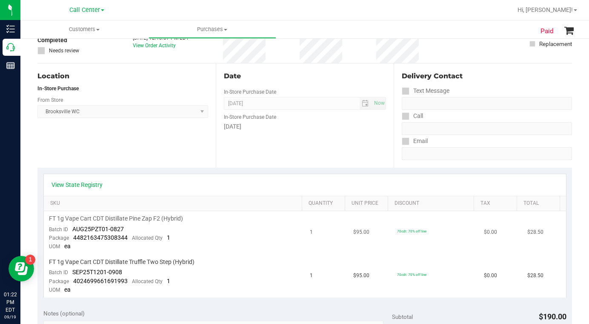
scroll to position [0, 0]
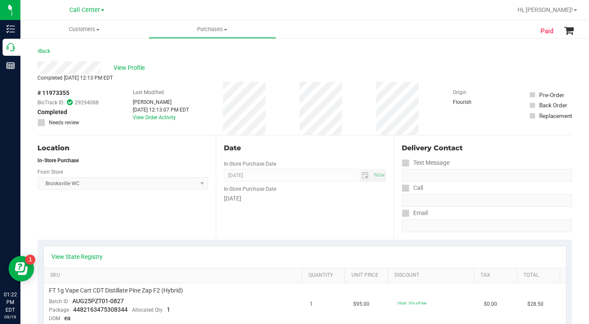
click at [119, 202] on div "Location In-Store Purchase From Store Brooksville WC Select Store Bonita Spring…" at bounding box center [126, 187] width 178 height 104
click at [97, 221] on div "Location In-Store Purchase From Store Brooksville WC Select Store Bonita Spring…" at bounding box center [126, 187] width 178 height 104
click at [127, 69] on span "View Profile" at bounding box center [131, 67] width 34 height 9
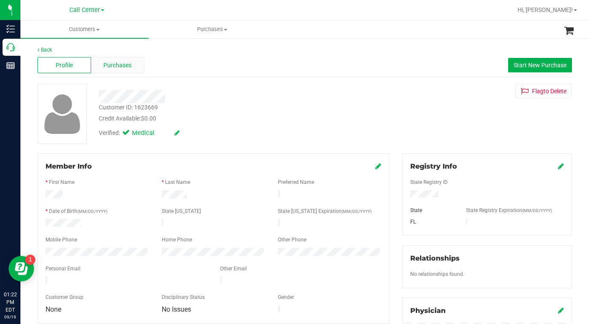
click at [125, 68] on span "Purchases" at bounding box center [117, 65] width 28 height 9
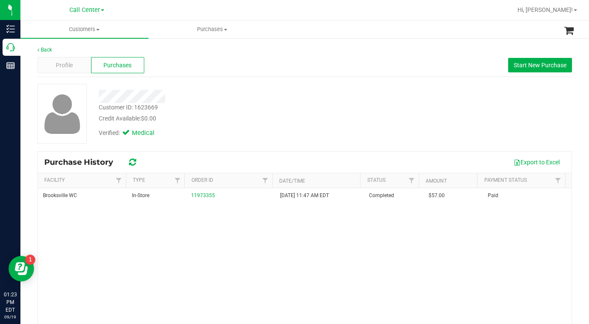
click at [266, 120] on div "Credit Available: $0.00" at bounding box center [229, 118] width 261 height 9
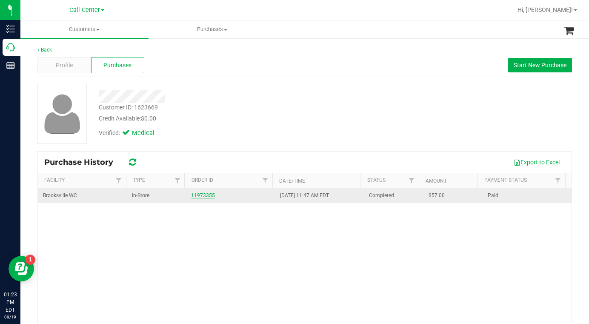
click at [198, 197] on link "11973355" at bounding box center [203, 195] width 24 height 6
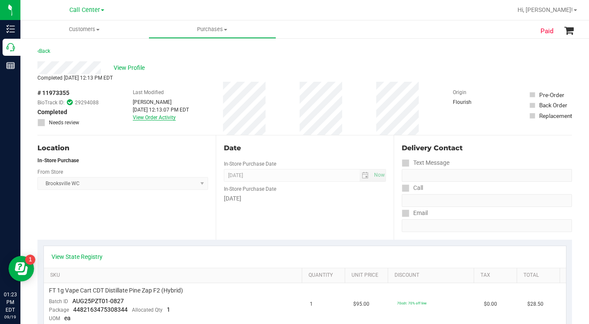
click at [146, 117] on link "View Order Activity" at bounding box center [154, 117] width 43 height 6
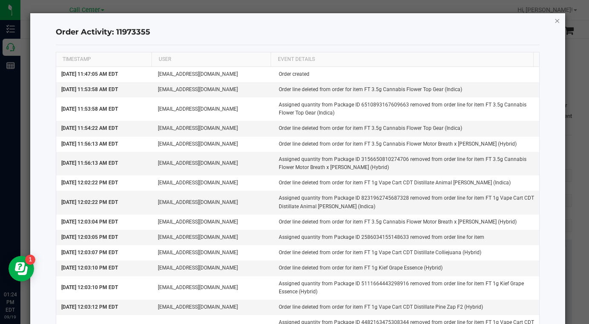
click at [554, 21] on icon "button" at bounding box center [557, 20] width 6 height 10
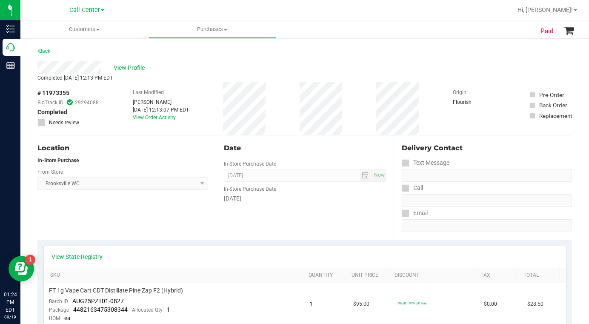
click at [94, 233] on div "Location In-Store Purchase From Store Brooksville WC Select Store Bonita Spring…" at bounding box center [126, 187] width 178 height 104
click at [104, 225] on div "Location In-Store Purchase From Store Brooksville WC Select Store Bonita Spring…" at bounding box center [126, 187] width 178 height 104
click at [94, 217] on div "Location In-Store Purchase From Store Brooksville WC Select Store Bonita Spring…" at bounding box center [126, 187] width 178 height 104
click at [117, 208] on div "Location In-Store Purchase From Store Brooksville WC Select Store Bonita Spring…" at bounding box center [126, 187] width 178 height 104
click at [107, 217] on div "Location In-Store Purchase From Store Brooksville WC Select Store Bonita Spring…" at bounding box center [126, 187] width 178 height 104
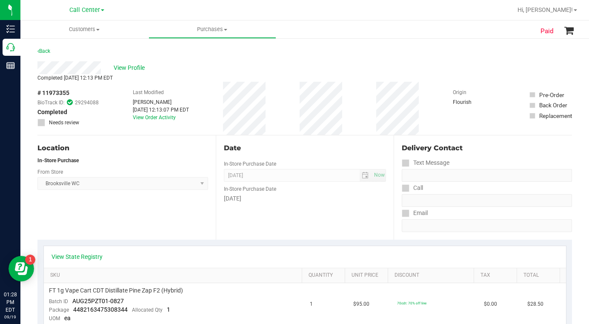
click at [463, 71] on div "View Profile" at bounding box center [304, 67] width 534 height 13
click at [102, 218] on div "Location In-Store Purchase From Store Brooksville WC Select Store Bonita Spring…" at bounding box center [126, 187] width 178 height 104
click at [97, 218] on div "Location In-Store Purchase From Store Brooksville WC Select Store Bonita Spring…" at bounding box center [126, 187] width 178 height 104
click at [95, 219] on div "Location In-Store Purchase From Store Brooksville WC Select Store Bonita Spring…" at bounding box center [126, 187] width 178 height 104
click at [97, 221] on div "Location In-Store Purchase From Store Brooksville WC Select Store Bonita Spring…" at bounding box center [126, 187] width 178 height 104
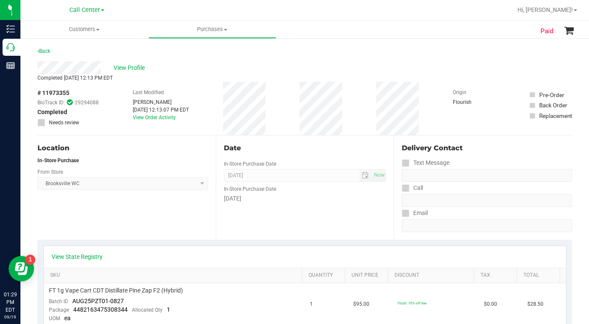
click at [85, 225] on div "Location In-Store Purchase From Store Brooksville WC Select Store Bonita Spring…" at bounding box center [126, 187] width 178 height 104
click at [151, 220] on div "Location In-Store Purchase From Store Brooksville WC Select Store Bonita Spring…" at bounding box center [126, 187] width 178 height 104
click at [146, 211] on div "Location In-Store Purchase From Store Brooksville WC Select Store Bonita Spring…" at bounding box center [126, 187] width 178 height 104
click at [124, 220] on div "Location In-Store Purchase From Store Brooksville WC Select Store Bonita Spring…" at bounding box center [126, 187] width 178 height 104
click at [123, 220] on div "Location In-Store Purchase From Store Brooksville WC Select Store Bonita Spring…" at bounding box center [126, 187] width 178 height 104
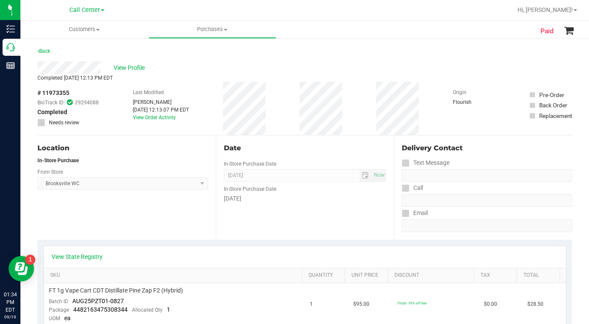
click at [125, 221] on div "Location In-Store Purchase From Store Brooksville WC Select Store Bonita Spring…" at bounding box center [126, 187] width 178 height 104
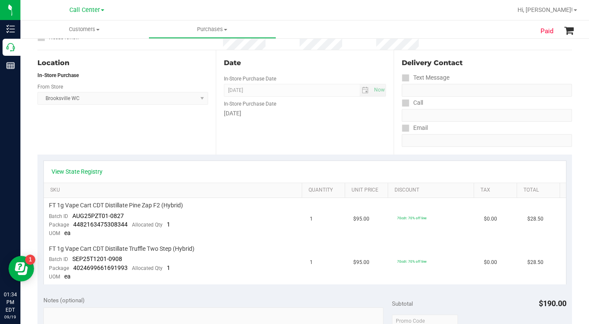
scroll to position [43, 0]
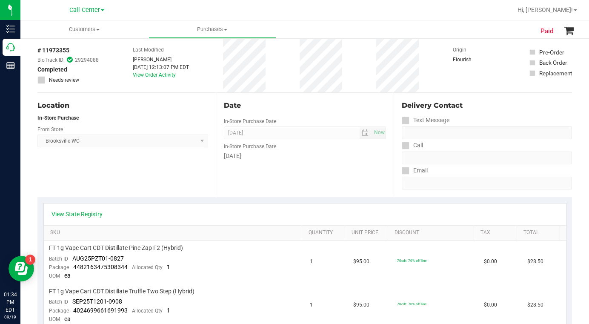
click at [108, 183] on div "Location In-Store Purchase From Store Brooksville WC Select Store Bonita Spring…" at bounding box center [126, 145] width 178 height 104
click at [432, 63] on div "# 11973355 BioTrack ID: 29294088 Completed Needs review Last Modified Merrily A…" at bounding box center [304, 65] width 534 height 53
click at [431, 76] on div "# 11973355 BioTrack ID: 29294088 Completed Needs review Last Modified Merrily A…" at bounding box center [304, 65] width 534 height 53
click at [156, 182] on div "Location In-Store Purchase From Store Brooksville WC Select Store Bonita Spring…" at bounding box center [126, 145] width 178 height 104
click at [150, 173] on div "Location In-Store Purchase From Store Brooksville WC Select Store Bonita Spring…" at bounding box center [126, 145] width 178 height 104
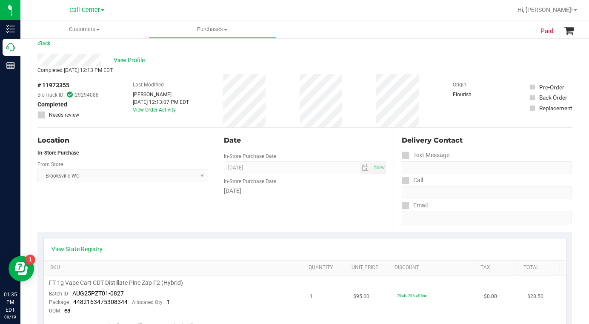
scroll to position [0, 0]
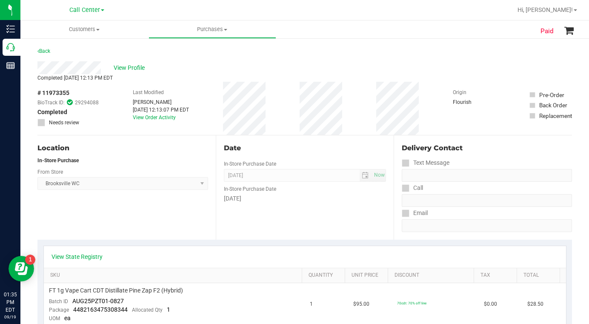
click at [94, 214] on div "Location In-Store Purchase From Store Brooksville WC Select Store Bonita Spring…" at bounding box center [126, 187] width 178 height 104
click at [425, 86] on div "# 11973355 BioTrack ID: 29294088 Completed Needs review Last Modified Merrily A…" at bounding box center [304, 108] width 534 height 53
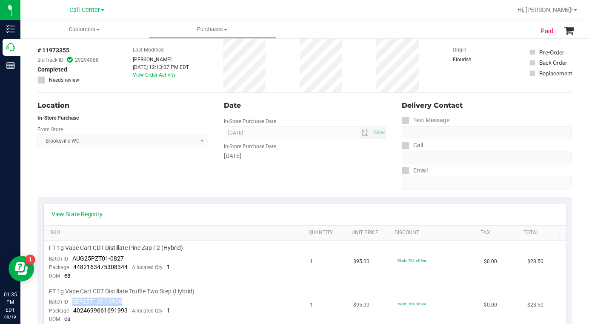
drag, startPoint x: 73, startPoint y: 302, endPoint x: 122, endPoint y: 300, distance: 48.5
click at [122, 300] on td "FT 1g Vape Cart CDT Distillate Truffle Two Step (Hybrid) Batch ID SEP25T1201-09…" at bounding box center [174, 305] width 261 height 43
copy span "SEP25T1201-0908"
click at [436, 79] on div "# 11973355 BioTrack ID: 29294088 Completed Needs review Last Modified Merrily A…" at bounding box center [304, 65] width 534 height 53
click at [157, 175] on div "Location In-Store Purchase From Store Brooksville WC Select Store Bonita Spring…" at bounding box center [126, 145] width 178 height 104
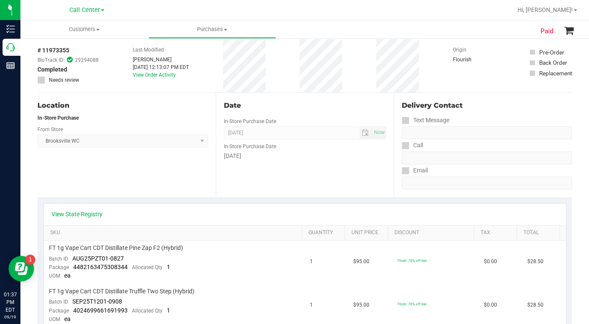
click at [148, 180] on div "Location In-Store Purchase From Store Brooksville WC Select Store Bonita Spring…" at bounding box center [126, 145] width 178 height 104
click at [436, 75] on div "# 11973355 BioTrack ID: 29294088 Completed Needs review Last Modified Merrily A…" at bounding box center [304, 65] width 534 height 53
click at [170, 174] on div "Location In-Store Purchase From Store Brooksville WC Select Store Bonita Spring…" at bounding box center [126, 145] width 178 height 104
click at [103, 178] on div "Location In-Store Purchase From Store Brooksville WC Select Store Bonita Spring…" at bounding box center [126, 145] width 178 height 104
click at [122, 162] on div "Location In-Store Purchase From Store Brooksville WC Select Store Bonita Spring…" at bounding box center [126, 145] width 178 height 104
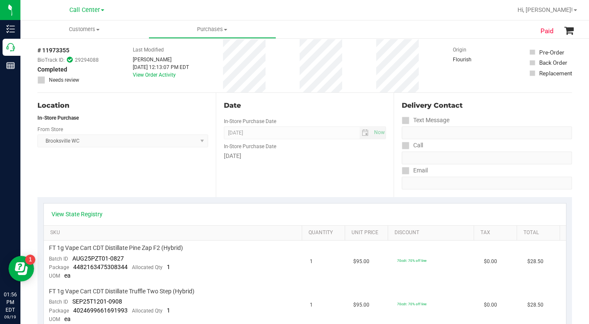
scroll to position [0, 0]
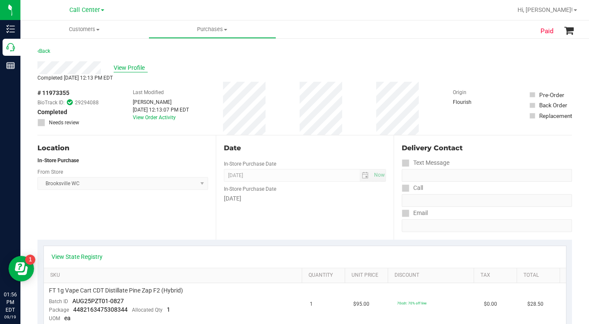
click at [137, 70] on span "View Profile" at bounding box center [131, 67] width 34 height 9
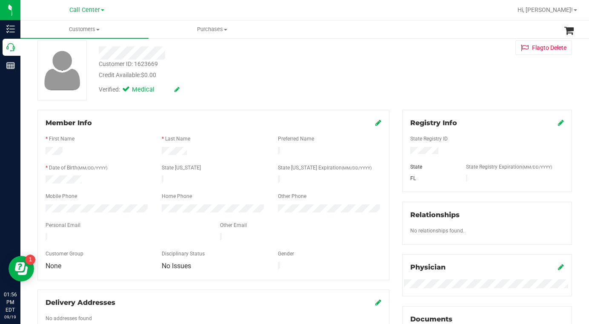
scroll to position [43, 0]
click at [452, 81] on div "Customer ID: 1623669 Credit Available: $0.00 Verified: Medical Flag to Delete" at bounding box center [304, 71] width 547 height 60
click at [305, 81] on div "Verified: Medical" at bounding box center [229, 89] width 274 height 19
click at [263, 89] on div "Verified: Medical" at bounding box center [229, 89] width 274 height 19
click at [277, 101] on div "Customer ID: 1623669 Credit Available: $0.00 Verified: Medical Flag to Delete" at bounding box center [304, 71] width 547 height 60
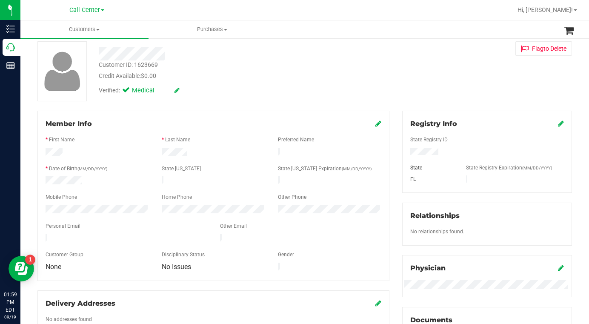
click at [262, 103] on div "Back Profile Purchases Start New Purchase Customer ID: 1623669 Credit Available…" at bounding box center [304, 274] width 534 height 543
click at [252, 69] on div "Customer ID: 1623669 Credit Available: $0.00" at bounding box center [229, 70] width 274 height 20
click at [247, 91] on div "Verified: Medical" at bounding box center [229, 89] width 274 height 19
click at [237, 90] on div "Verified: Medical" at bounding box center [229, 89] width 274 height 19
click at [465, 95] on div "Customer ID: 1623669 Credit Available: $0.00 Verified: Medical Flag to Delete" at bounding box center [304, 71] width 547 height 60
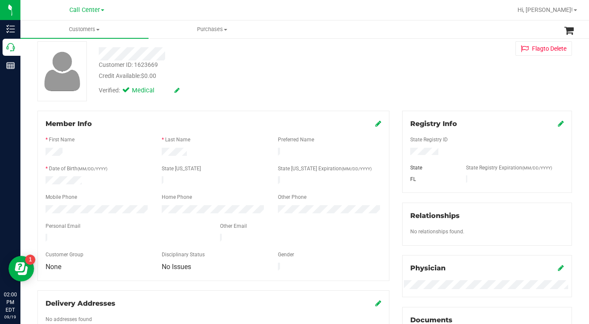
scroll to position [255, 0]
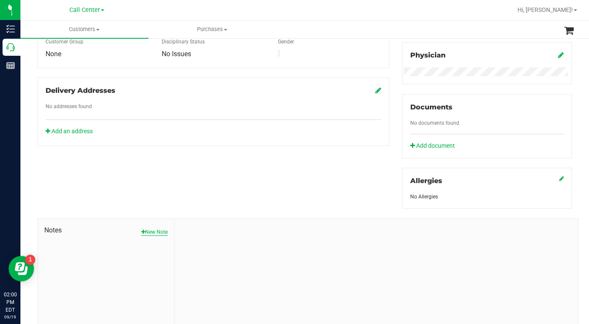
click at [159, 230] on button "New Note" at bounding box center [154, 232] width 26 height 8
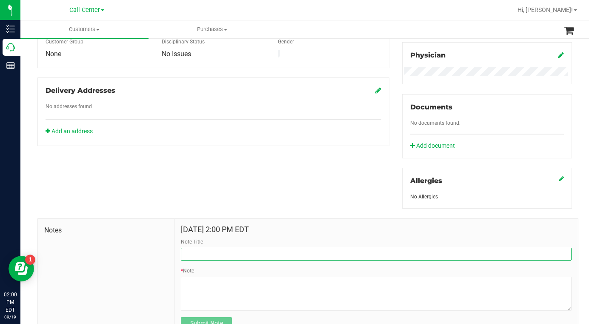
click at [217, 250] on input "Note Title" at bounding box center [376, 254] width 391 height 13
click at [184, 252] on input "Complaint" at bounding box center [376, 254] width 391 height 13
type input "Patient Complaint"
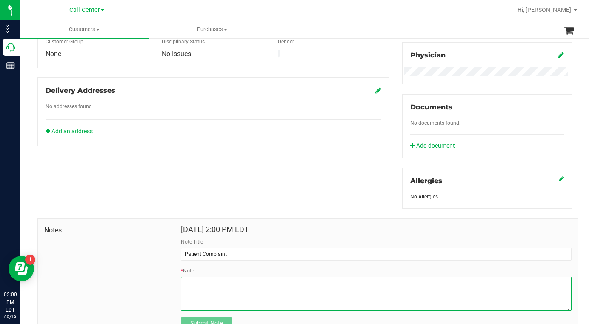
click at [193, 283] on textarea "* Note" at bounding box center [376, 294] width 391 height 34
click at [262, 281] on textarea "* Note" at bounding box center [376, 294] width 391 height 34
click at [183, 283] on textarea "* Note" at bounding box center [376, 294] width 391 height 34
click at [346, 284] on textarea "* Note" at bounding box center [376, 294] width 391 height 34
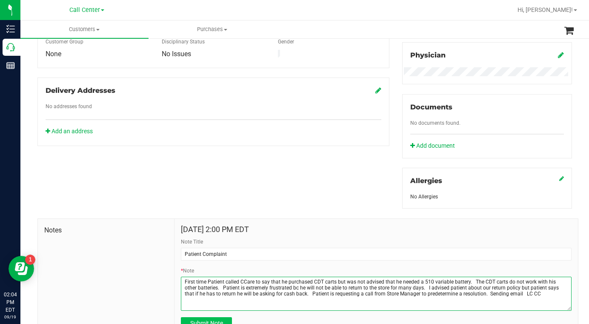
type textarea "First time Patient called CCare to say that he purchased CDT carts but was not …"
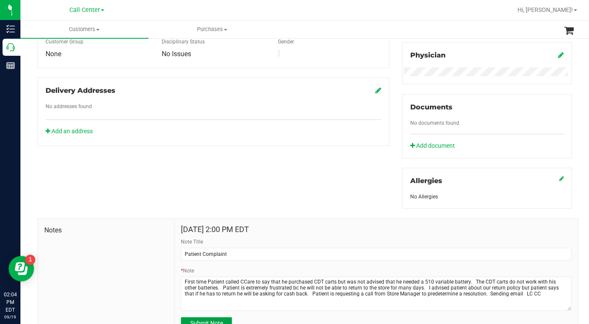
click at [214, 320] on span "Submit Note" at bounding box center [206, 323] width 33 height 7
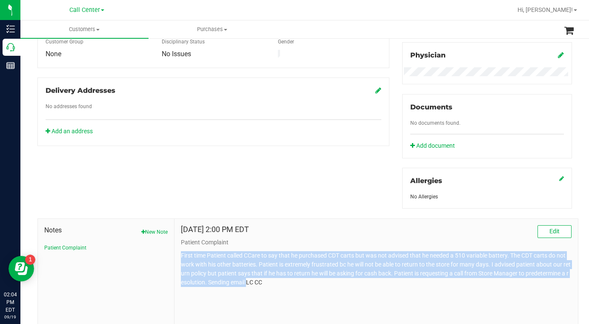
drag, startPoint x: 180, startPoint y: 257, endPoint x: 262, endPoint y: 283, distance: 86.3
click at [262, 283] on p "First time Patient called CCare to say that he purchased CDT carts but was not …" at bounding box center [376, 269] width 391 height 36
copy p "First time Patient called CCare to say that he purchased CDT carts but was not …"
click at [489, 299] on div "Sep 19, 2025 2:00 PM EDT Edit Patient Complaint First time Patient called CCare…" at bounding box center [375, 276] width 403 height 114
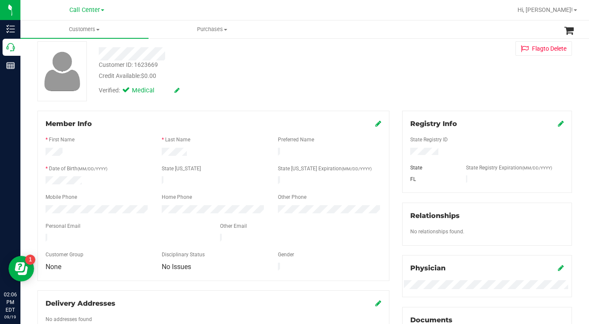
scroll to position [0, 0]
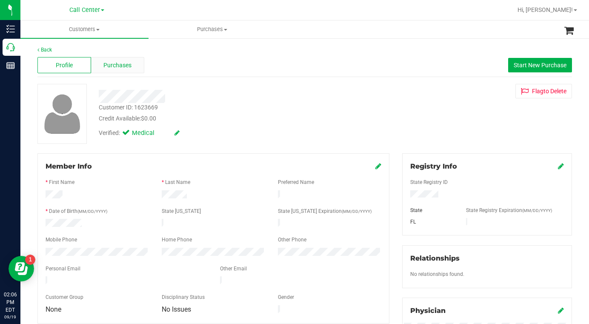
click at [114, 64] on span "Purchases" at bounding box center [117, 65] width 28 height 9
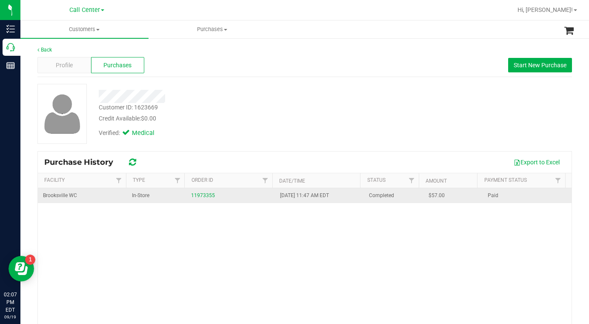
click at [62, 197] on span "Brooksville WC" at bounding box center [60, 195] width 34 height 8
click at [51, 194] on span "Brooksville WC" at bounding box center [60, 195] width 34 height 8
click at [200, 196] on link "11973355" at bounding box center [203, 195] width 24 height 6
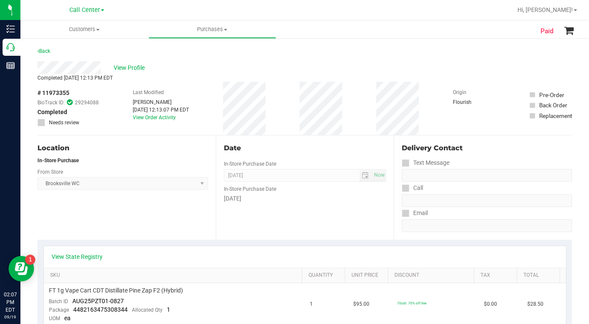
drag, startPoint x: 36, startPoint y: 94, endPoint x: 74, endPoint y: 93, distance: 38.3
copy div "# 11973355"
click at [126, 69] on span "View Profile" at bounding box center [131, 67] width 34 height 9
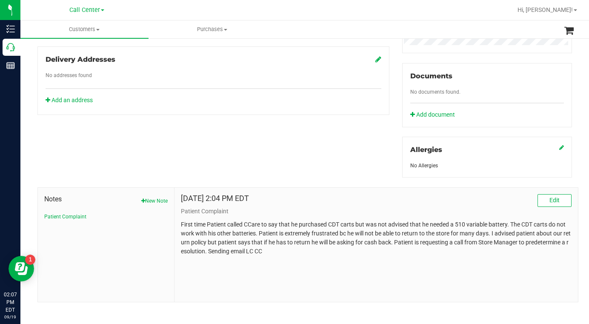
scroll to position [291, 0]
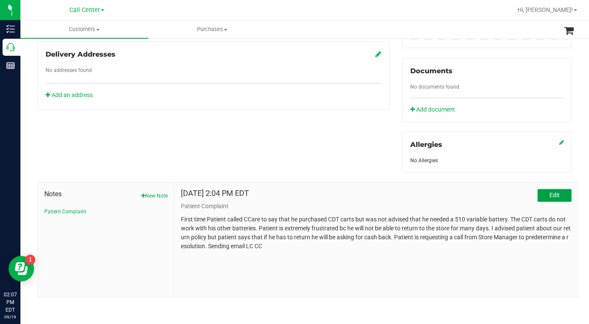
click at [549, 193] on span "Edit" at bounding box center [554, 194] width 10 height 7
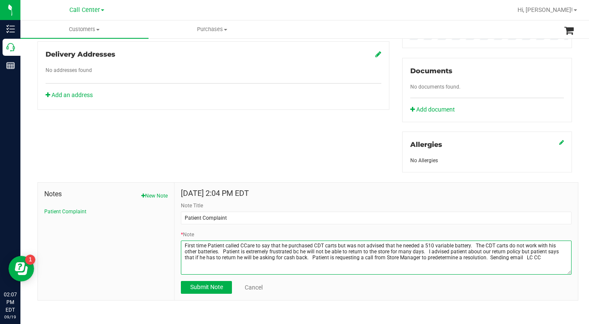
click at [221, 250] on textarea "* Note" at bounding box center [376, 257] width 391 height 34
paste textarea "# 11973355"
type textarea "First time Patient called CCare to say that he purchased CDT carts but was not …"
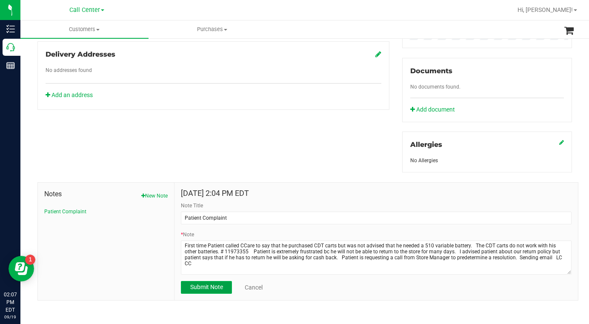
click at [198, 288] on span "Submit Note" at bounding box center [206, 286] width 33 height 7
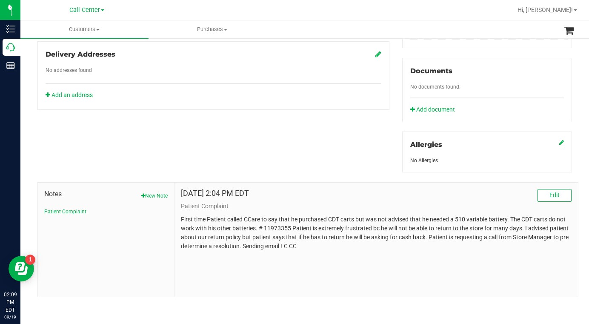
click at [471, 206] on p "Patient Complaint" at bounding box center [376, 206] width 391 height 9
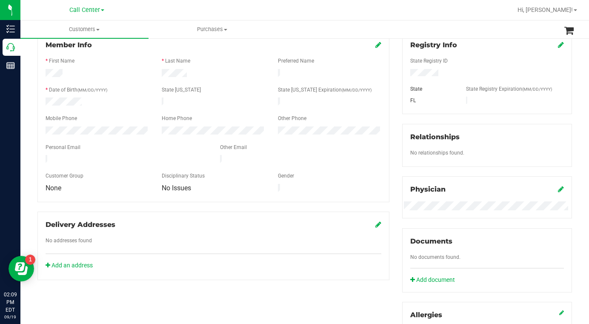
scroll to position [0, 0]
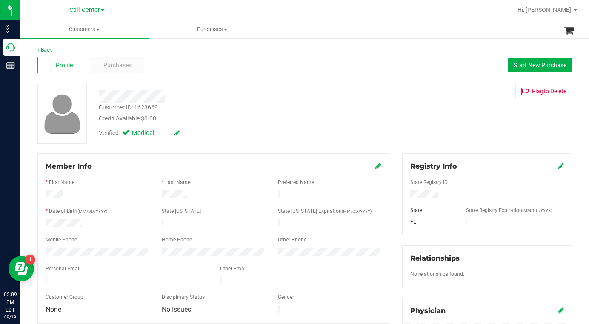
click at [111, 103] on div "Customer ID: 1623669" at bounding box center [128, 107] width 59 height 9
click at [112, 104] on div "Customer ID: 1623669" at bounding box center [128, 107] width 59 height 9
click at [112, 105] on div "Customer ID: 1623669" at bounding box center [128, 107] width 59 height 9
click at [111, 105] on div "Customer ID: 1623669" at bounding box center [128, 107] width 59 height 9
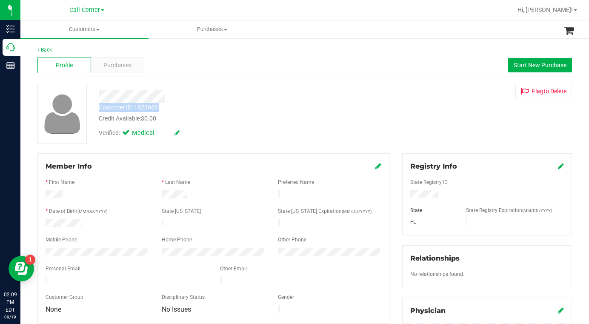
click at [111, 105] on div "Customer ID: 1623669" at bounding box center [128, 107] width 59 height 9
click at [440, 135] on div "Customer ID: 1623669 Credit Available: $0.00 Verified: Medical Flag to Delete" at bounding box center [304, 114] width 547 height 60
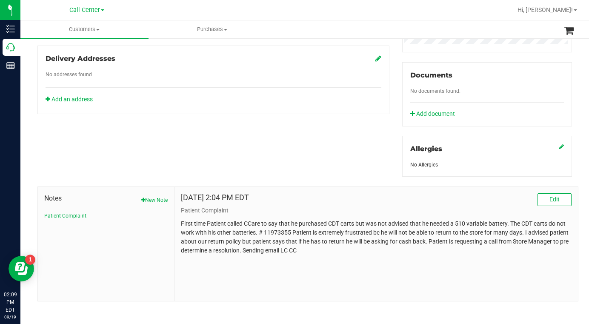
scroll to position [291, 0]
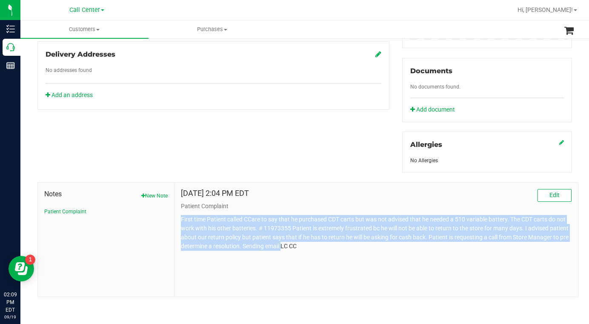
drag, startPoint x: 180, startPoint y: 220, endPoint x: 294, endPoint y: 250, distance: 117.4
click at [296, 254] on div "Sep 19, 2025 2:04 PM EDT Edit Patient Complaint First time Patient called CCare…" at bounding box center [375, 240] width 403 height 114
copy p "First time Patient called CCare to say that he purchased CDT carts but was not …"
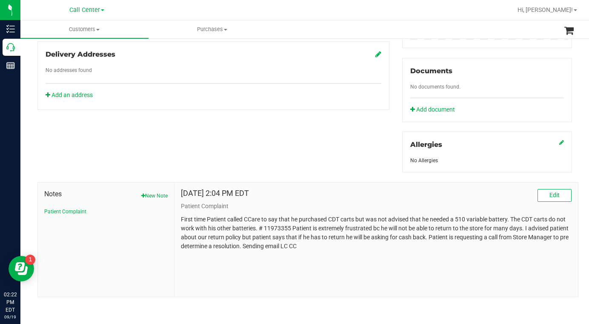
click at [424, 284] on div "Sep 19, 2025 2:04 PM EDT Edit Patient Complaint First time Patient called CCare…" at bounding box center [375, 240] width 403 height 114
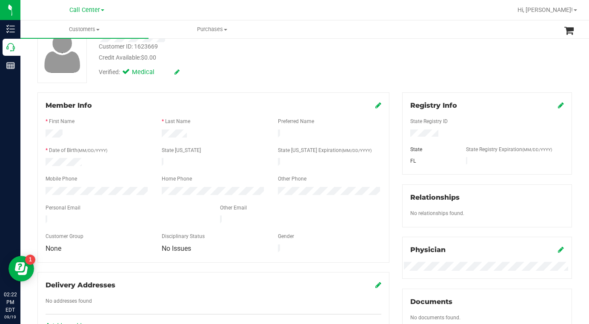
scroll to position [0, 0]
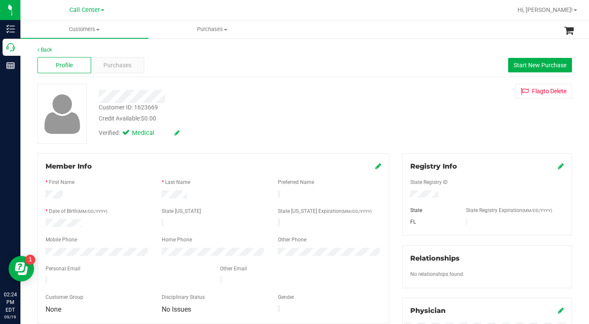
click at [469, 107] on div "Customer ID: 1623669 Credit Available: $0.00 Verified: Medical Flag to Delete" at bounding box center [304, 114] width 547 height 60
click at [97, 29] on span at bounding box center [97, 30] width 3 height 2
click at [68, 51] on span "All customers" at bounding box center [50, 51] width 61 height 7
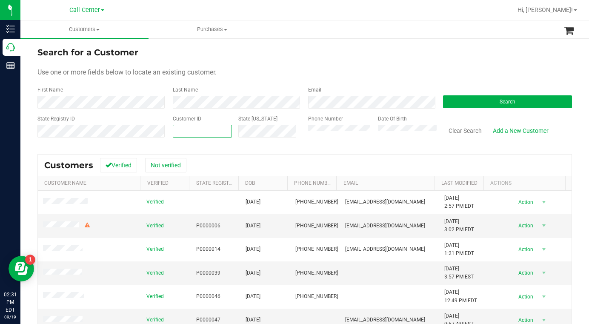
click at [196, 132] on span at bounding box center [202, 131] width 59 height 13
type input "1623653"
click at [470, 104] on button "Search" at bounding box center [507, 101] width 129 height 13
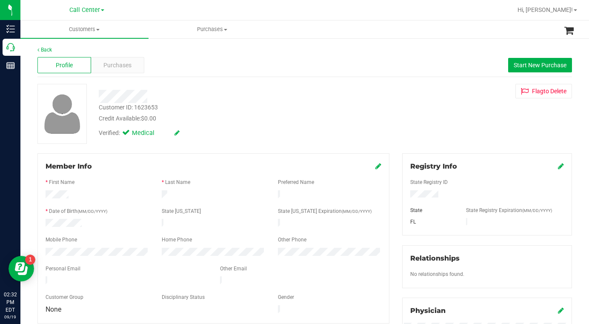
click at [428, 119] on div "Customer ID: 1623653 Credit Available: $0.00 Verified: Medical Flag to Delete" at bounding box center [304, 114] width 547 height 60
click at [120, 69] on span "Purchases" at bounding box center [117, 65] width 28 height 9
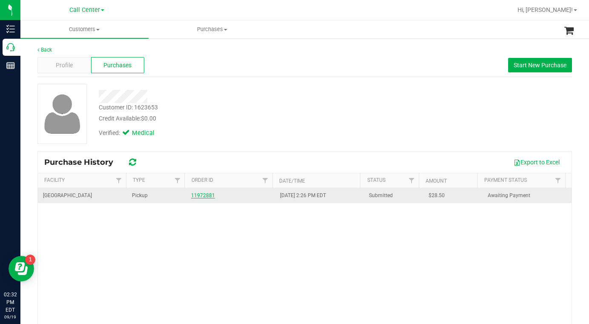
click at [194, 194] on link "11972881" at bounding box center [203, 195] width 24 height 6
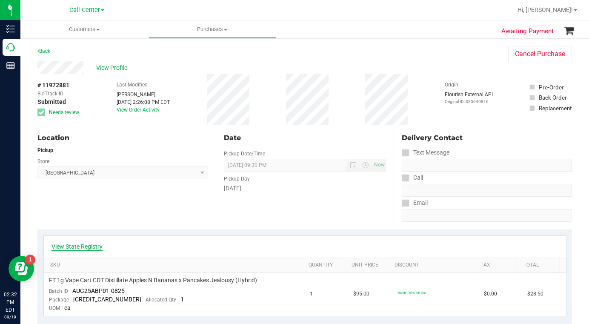
click at [81, 246] on link "View State Registry" at bounding box center [76, 246] width 51 height 9
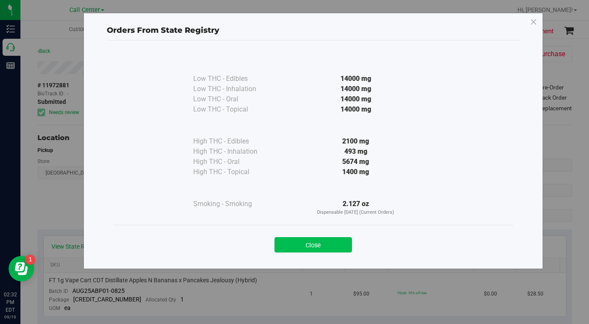
click at [285, 246] on button "Close" at bounding box center [312, 244] width 77 height 15
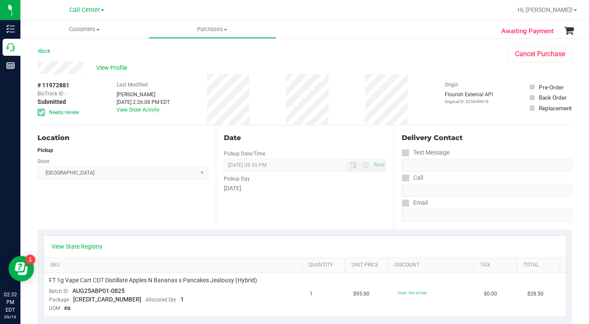
click at [149, 217] on div "Location Pickup Store Panama City WC Select Store Bonita Springs WC Boynton Bea…" at bounding box center [126, 177] width 178 height 104
click at [419, 72] on div "View Profile" at bounding box center [264, 67] width 454 height 13
click at [417, 108] on div "# 11972881 BioTrack ID: - Submitted Needs review Last Modified Kasey Roberts Se…" at bounding box center [304, 99] width 534 height 51
click at [421, 89] on div "# 11972881 BioTrack ID: - Submitted Needs review Last Modified Kasey Roberts Se…" at bounding box center [304, 99] width 534 height 51
click at [114, 68] on span "View Profile" at bounding box center [113, 67] width 34 height 9
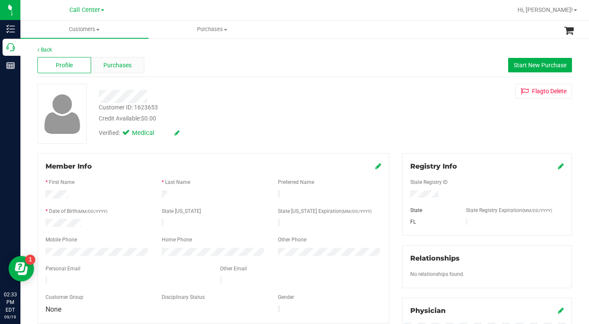
click at [109, 69] on span "Purchases" at bounding box center [117, 65] width 28 height 9
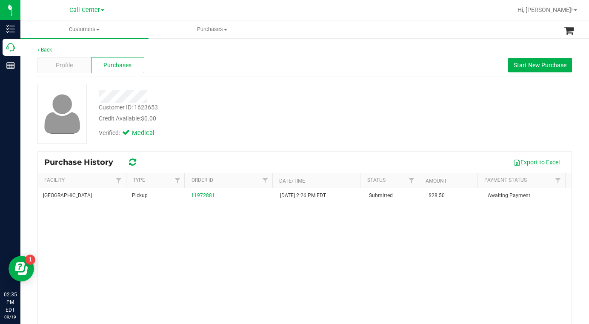
drag, startPoint x: 479, startPoint y: 121, endPoint x: 471, endPoint y: 122, distance: 7.7
click at [479, 121] on div "Customer ID: 1623653 Credit Available: $0.00 Verified: Medical" at bounding box center [304, 114] width 547 height 60
click at [99, 29] on span at bounding box center [97, 30] width 3 height 2
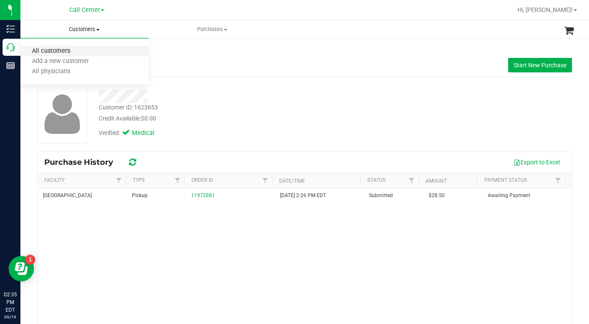
click at [72, 50] on span "All customers" at bounding box center [50, 51] width 61 height 7
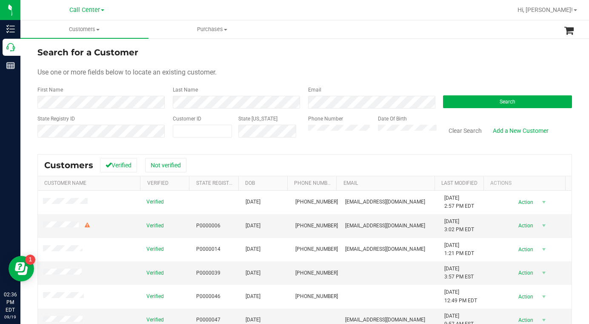
click at [467, 66] on form "Search for a Customer Use one or more fields below to locate an existing custom…" at bounding box center [304, 95] width 534 height 99
click at [478, 70] on div "Use one or more fields below to locate an existing customer." at bounding box center [304, 72] width 534 height 10
click at [453, 103] on button "Search" at bounding box center [507, 101] width 129 height 13
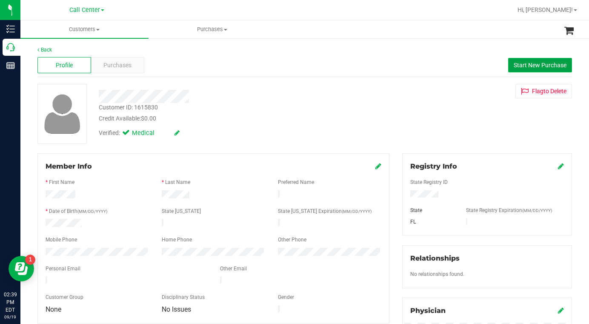
click at [526, 68] on span "Start New Purchase" at bounding box center [540, 65] width 53 height 7
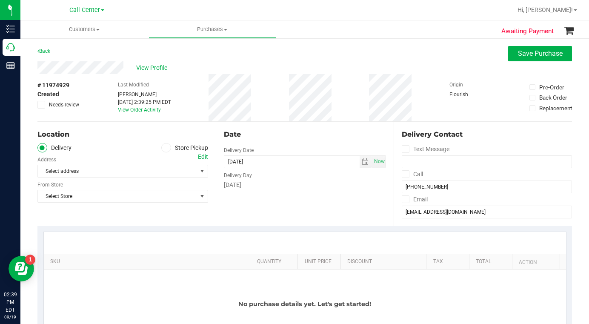
click at [164, 148] on icon at bounding box center [165, 148] width 5 height 0
click at [0, 0] on input "Store Pickup" at bounding box center [0, 0] width 0 height 0
click at [78, 172] on span "Select Store" at bounding box center [117, 171] width 159 height 12
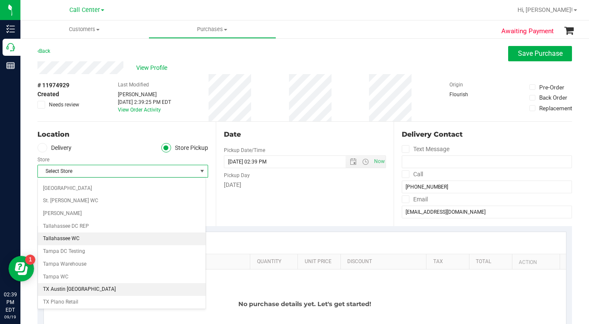
scroll to position [553, 0]
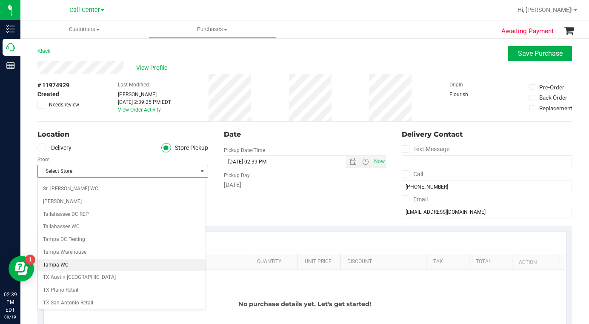
click at [65, 267] on li "Tampa WC" at bounding box center [122, 265] width 168 height 13
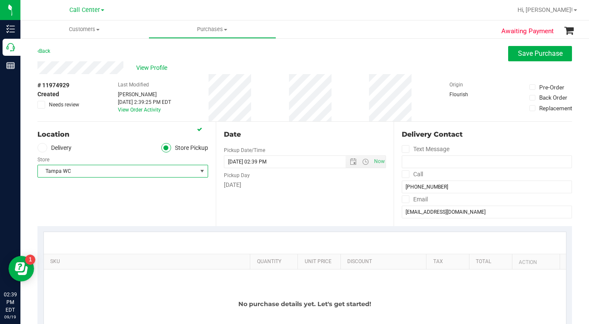
click at [131, 201] on div "Location Delivery Store Pickup Store Tampa WC Select Store Bonita Springs WC Bo…" at bounding box center [126, 174] width 178 height 104
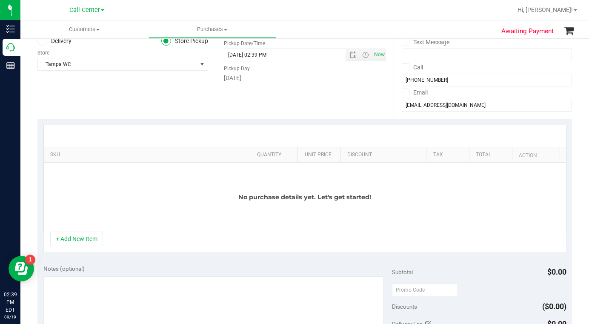
scroll to position [128, 0]
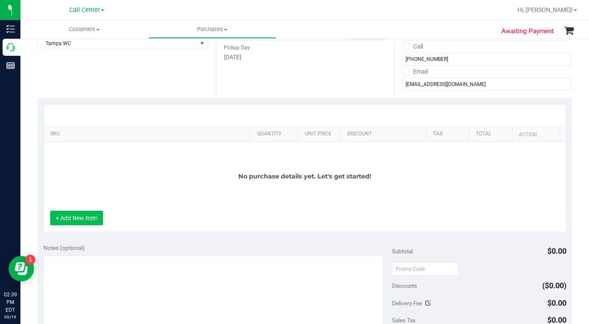
click at [78, 221] on button "+ Add New Item" at bounding box center [76, 218] width 53 height 14
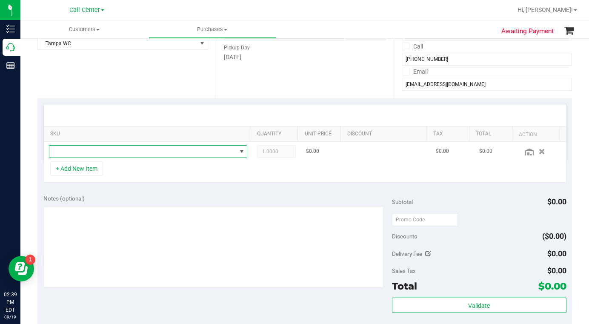
click at [73, 152] on span "NO DATA FOUND" at bounding box center [142, 152] width 187 height 12
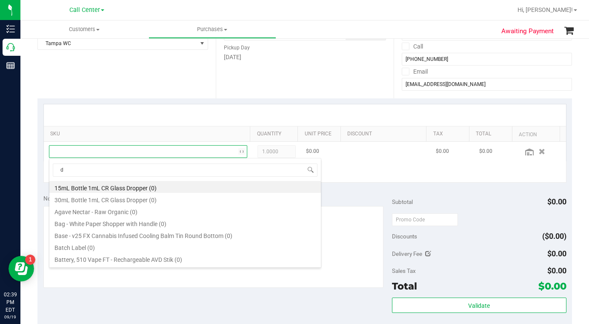
scroll to position [13, 191]
type input "deluxe"
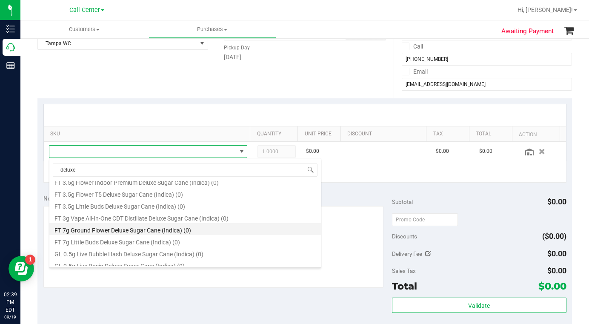
scroll to position [170, 0]
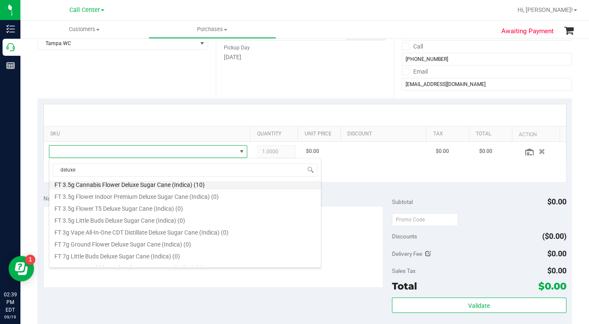
click at [101, 185] on li "FT 3.5g Cannabis Flower Deluxe Sugar Cane (Indica) (10)" at bounding box center [184, 183] width 271 height 12
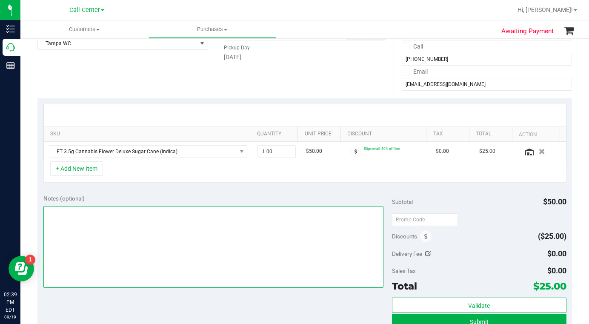
click at [98, 217] on textarea at bounding box center [213, 247] width 340 height 82
click at [98, 219] on textarea at bounding box center [213, 247] width 340 height 82
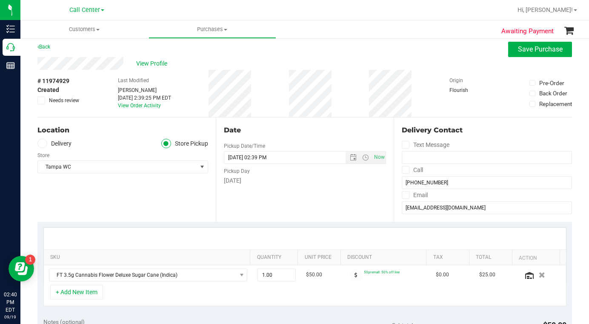
scroll to position [0, 0]
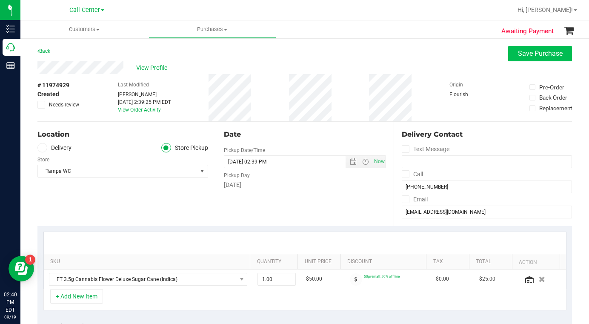
type textarea "LC CC"
click at [518, 54] on span "Save Purchase" at bounding box center [540, 53] width 45 height 8
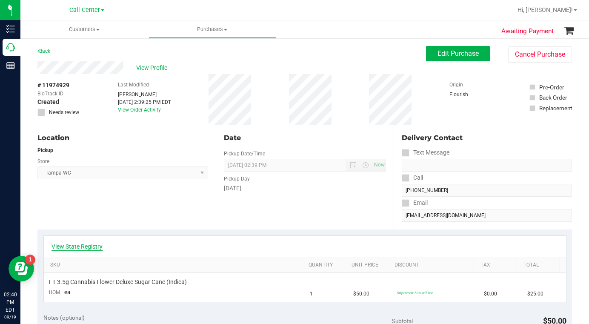
click at [92, 246] on link "View State Registry" at bounding box center [76, 246] width 51 height 9
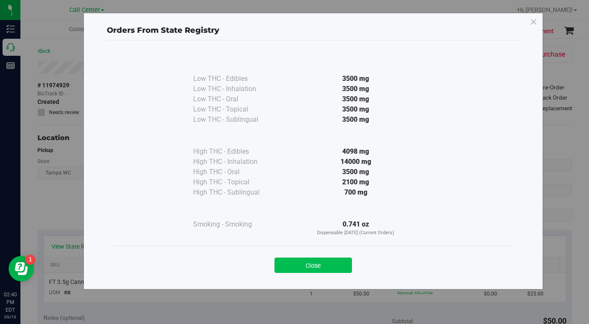
click at [293, 265] on button "Close" at bounding box center [312, 264] width 77 height 15
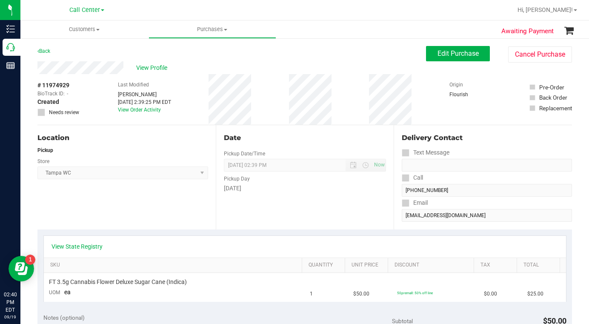
click at [167, 207] on div "Location Pickup Store Tampa WC Select Store Bonita Springs WC Boynton Beach WC …" at bounding box center [126, 177] width 178 height 104
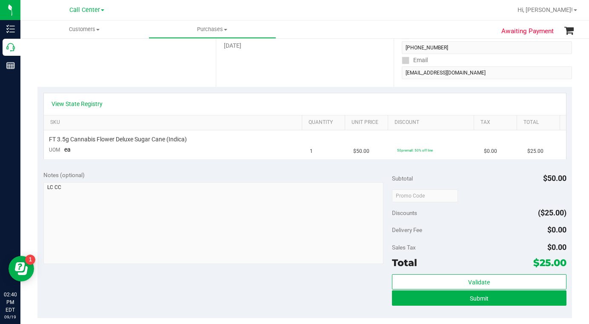
scroll to position [170, 0]
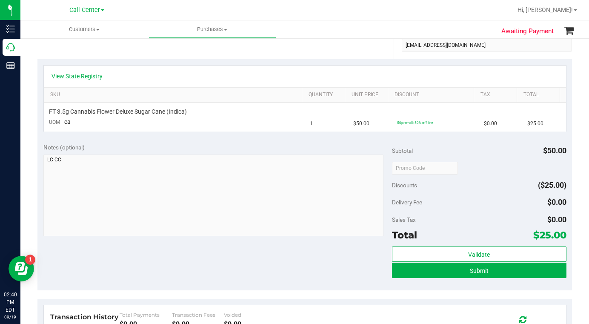
click at [160, 262] on div "Notes (optional) Subtotal $50.00 Discounts ($25.00) Delivery Fee $0.00 Sales Ta…" at bounding box center [304, 213] width 534 height 153
drag, startPoint x: 428, startPoint y: 268, endPoint x: 433, endPoint y: 266, distance: 5.3
click at [428, 268] on button "Submit" at bounding box center [479, 270] width 174 height 15
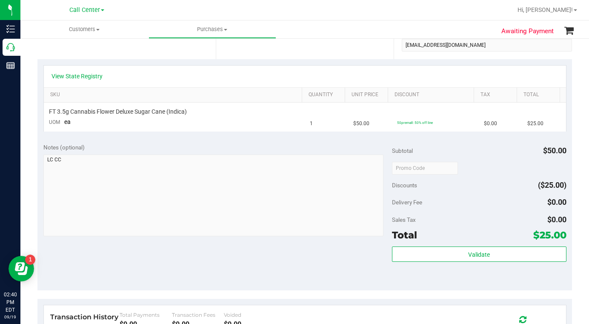
click at [260, 263] on div "Notes (optional) Subtotal $50.00 Discounts ($25.00) Delivery Fee $0.00 Sales Ta…" at bounding box center [304, 213] width 534 height 153
click at [470, 217] on div "Sales Tax $0.00" at bounding box center [479, 219] width 174 height 15
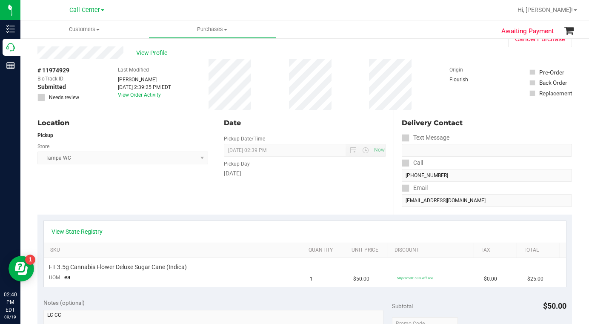
scroll to position [0, 0]
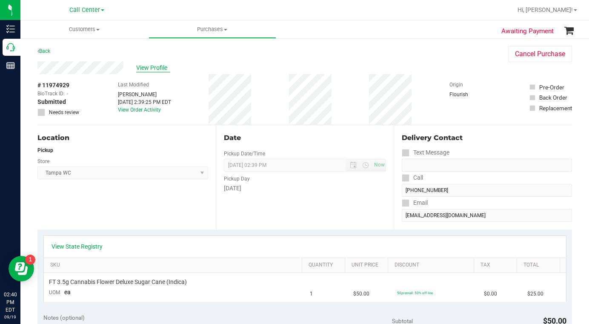
click at [159, 67] on span "View Profile" at bounding box center [153, 67] width 34 height 9
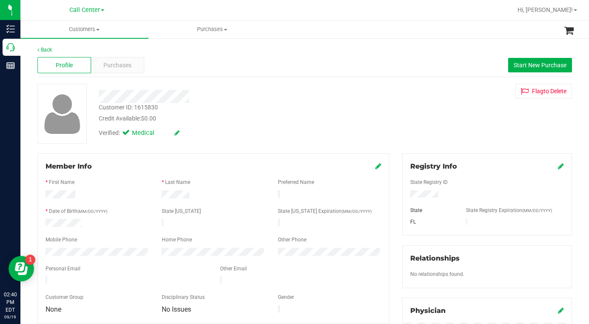
drag, startPoint x: 450, startPoint y: 129, endPoint x: 434, endPoint y: 137, distance: 18.1
click at [451, 129] on div "Customer ID: 1615830 Credit Available: $0.00 Verified: Medical Flag to Delete" at bounding box center [304, 114] width 547 height 60
click at [437, 128] on div "Customer ID: 1615830 Credit Available: $0.00 Verified: Medical Flag to Delete" at bounding box center [304, 114] width 547 height 60
click at [461, 127] on div "Customer ID: 1615830 Credit Available: $0.00 Verified: Medical Flag to Delete" at bounding box center [304, 114] width 547 height 60
click at [105, 62] on span "Purchases" at bounding box center [117, 65] width 28 height 9
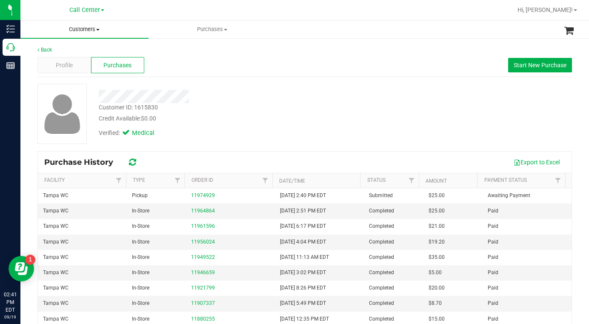
click at [97, 29] on span at bounding box center [97, 30] width 3 height 2
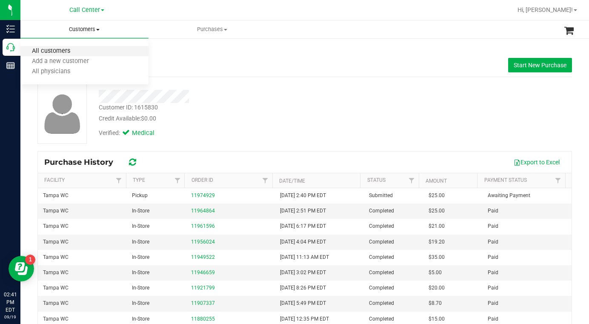
click at [74, 52] on span "All customers" at bounding box center [50, 51] width 61 height 7
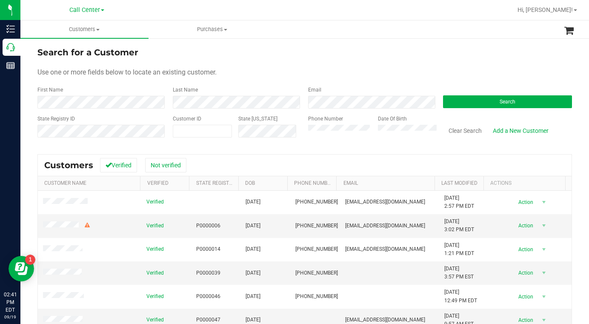
click at [274, 76] on div "Use one or more fields below to locate an existing customer." at bounding box center [304, 72] width 534 height 10
click at [454, 77] on div "Use one or more fields below to locate an existing customer." at bounding box center [304, 72] width 534 height 10
click at [473, 106] on button "Search" at bounding box center [507, 101] width 129 height 13
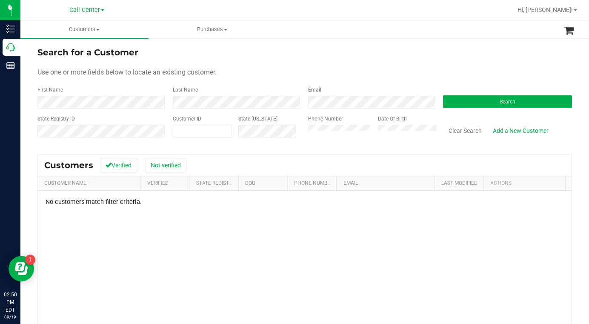
click at [304, 134] on div "Phone Number Date Of Birth" at bounding box center [369, 130] width 135 height 30
click at [457, 103] on button "Search" at bounding box center [507, 101] width 129 height 13
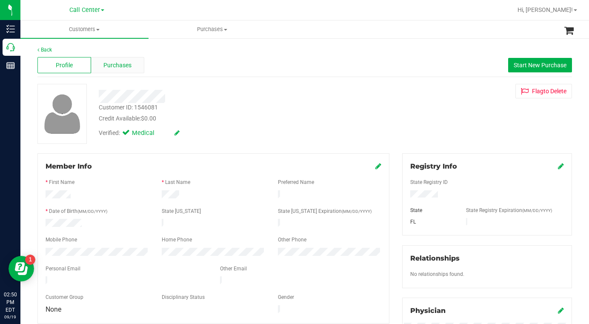
click at [115, 63] on span "Purchases" at bounding box center [117, 65] width 28 height 9
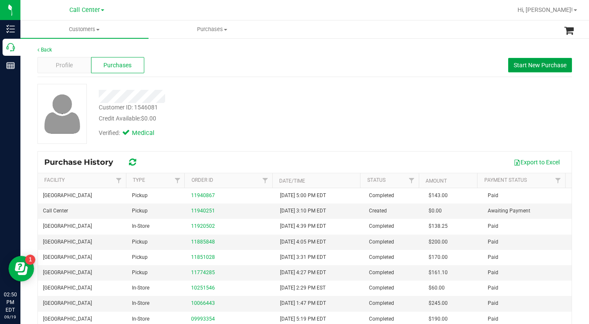
click at [515, 66] on span "Start New Purchase" at bounding box center [540, 65] width 53 height 7
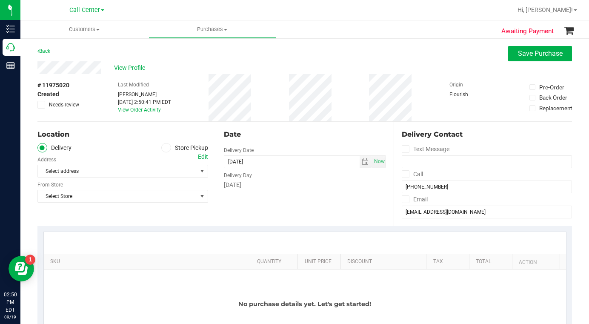
click at [163, 148] on icon at bounding box center [165, 148] width 5 height 0
click at [0, 0] on input "Store Pickup" at bounding box center [0, 0] width 0 height 0
click at [93, 174] on span "Select Store" at bounding box center [117, 171] width 159 height 12
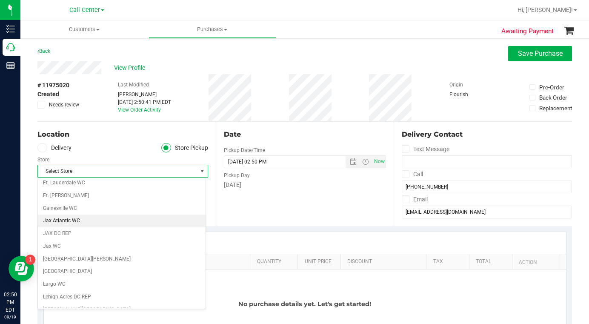
scroll to position [170, 0]
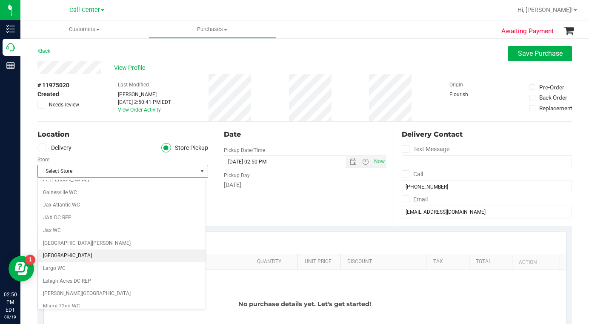
click at [58, 254] on li "[GEOGRAPHIC_DATA]" at bounding box center [122, 255] width 168 height 13
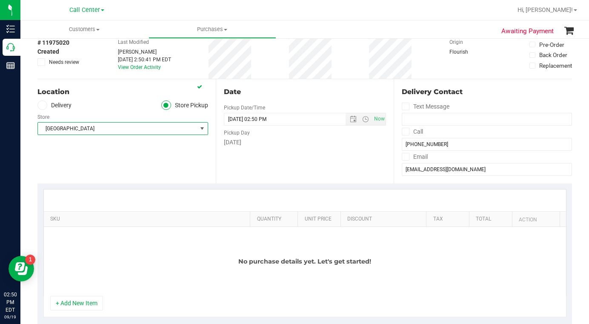
scroll to position [0, 0]
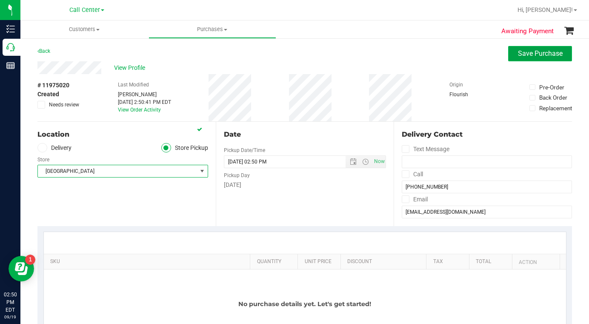
click at [533, 51] on span "Save Purchase" at bounding box center [540, 53] width 45 height 8
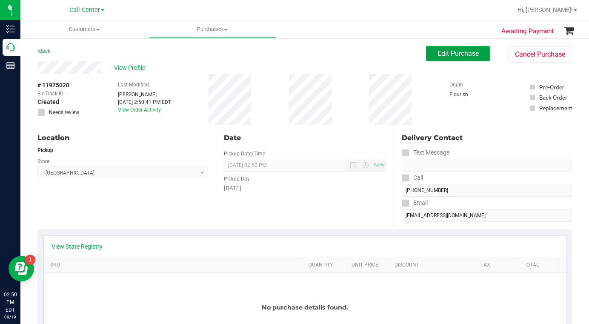
click at [441, 54] on span "Edit Purchase" at bounding box center [457, 53] width 41 height 8
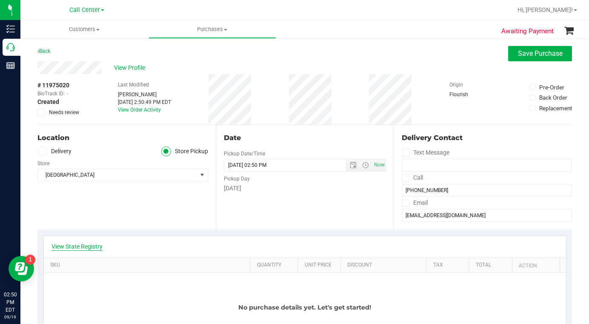
click at [75, 246] on link "View State Registry" at bounding box center [76, 246] width 51 height 9
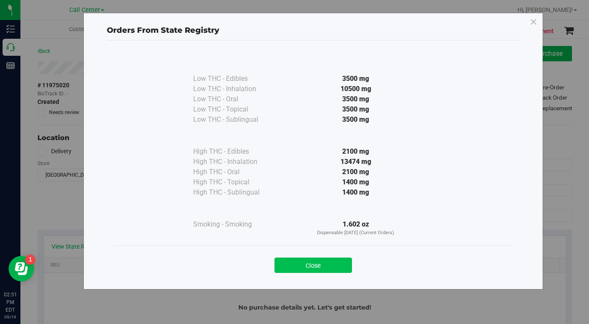
click at [281, 265] on button "Close" at bounding box center [312, 264] width 77 height 15
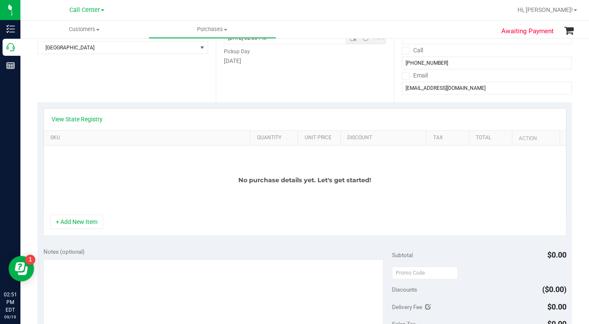
scroll to position [128, 0]
click at [87, 221] on button "+ Add New Item" at bounding box center [76, 221] width 53 height 14
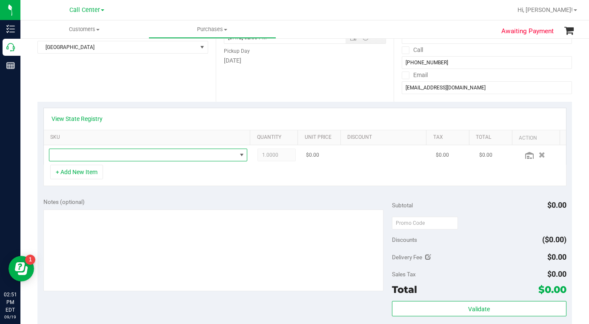
click at [71, 156] on span "NO DATA FOUND" at bounding box center [142, 155] width 187 height 12
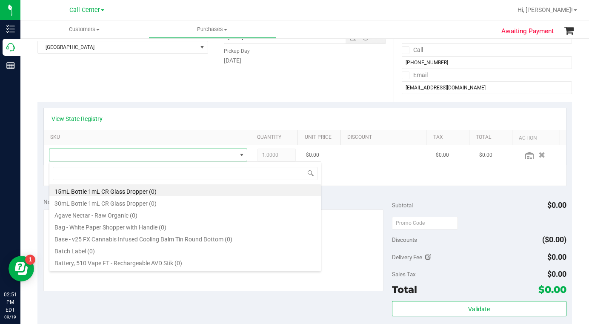
scroll to position [13, 191]
type input "deluxe"
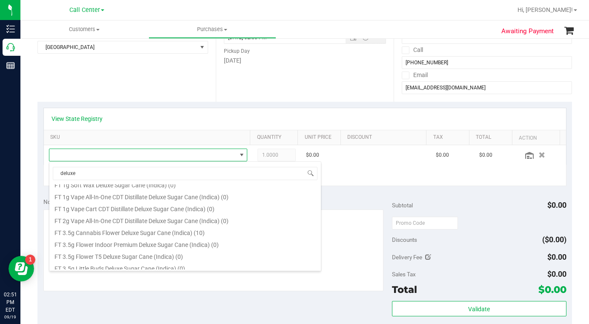
scroll to position [128, 0]
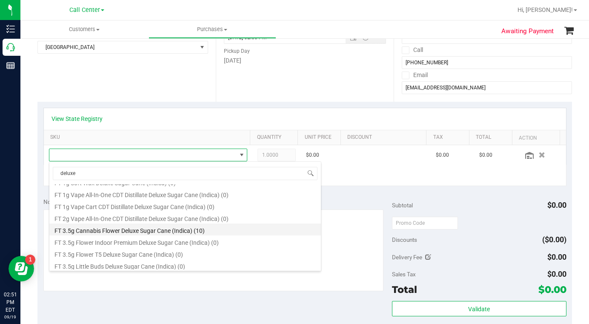
click at [97, 233] on li "FT 3.5g Cannabis Flower Deluxe Sugar Cane (Indica) (10)" at bounding box center [184, 229] width 271 height 12
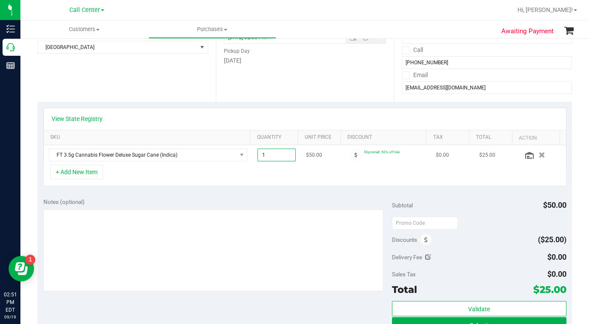
drag, startPoint x: 257, startPoint y: 155, endPoint x: 264, endPoint y: 154, distance: 6.9
click at [264, 154] on span "1.00 1" at bounding box center [276, 154] width 38 height 13
type input "8"
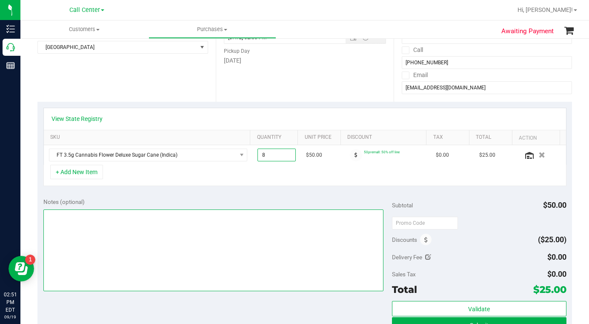
type input "8.00"
drag, startPoint x: 189, startPoint y: 250, endPoint x: 152, endPoint y: 251, distance: 37.0
click at [188, 250] on textarea at bounding box center [213, 250] width 340 height 82
click at [94, 240] on textarea at bounding box center [213, 250] width 340 height 82
click at [90, 237] on textarea at bounding box center [213, 250] width 340 height 82
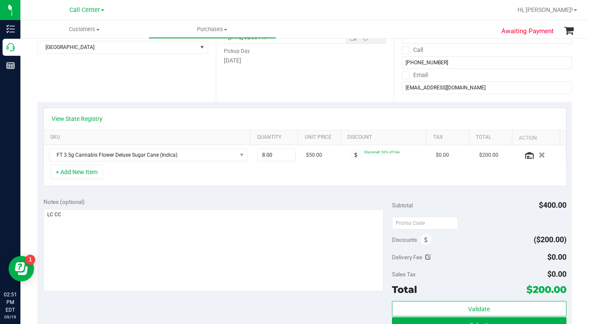
click at [116, 84] on div "Location Delivery Store Pickup Store Lakeland WC Select Store Bonita Springs WC…" at bounding box center [126, 49] width 178 height 104
click at [421, 87] on input "slong5934@gmail.com" at bounding box center [487, 87] width 170 height 13
click at [425, 207] on div "Subtotal $400.00" at bounding box center [479, 204] width 174 height 15
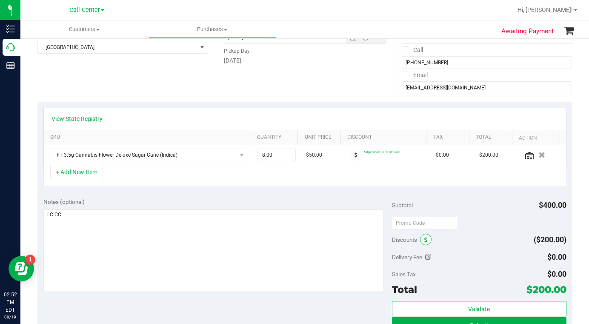
click at [424, 241] on icon at bounding box center [425, 240] width 3 height 6
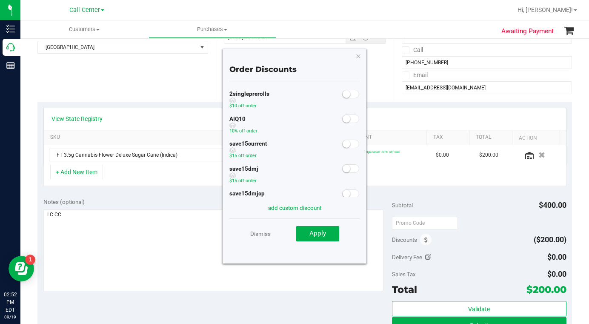
click at [344, 119] on span at bounding box center [350, 118] width 17 height 9
click at [316, 234] on span "Apply" at bounding box center [317, 233] width 17 height 8
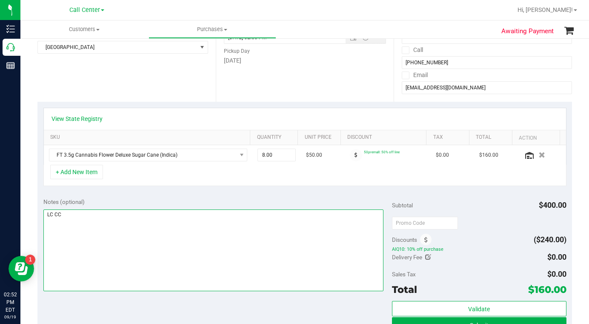
click at [103, 236] on textarea at bounding box center [213, 250] width 340 height 82
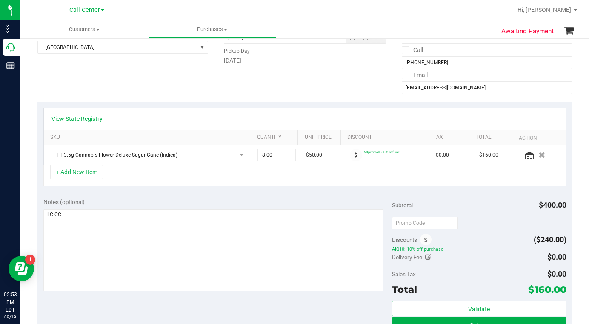
click at [476, 252] on span "AIQ10: 10% off purchase" at bounding box center [479, 249] width 174 height 6
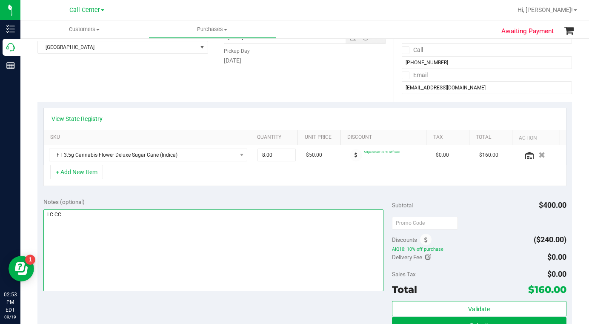
click at [81, 212] on textarea at bounding box center [213, 250] width 340 height 82
paste textarea "iscount last redeemed at: Today at 2:53 PM"
click at [183, 215] on textarea at bounding box center [213, 250] width 340 height 82
click at [189, 215] on textarea at bounding box center [213, 250] width 340 height 82
click at [182, 214] on textarea at bounding box center [213, 250] width 340 height 82
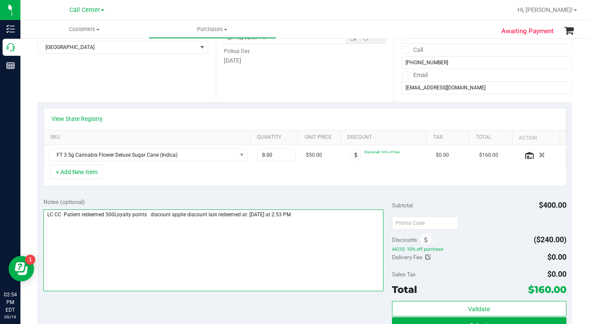
click at [185, 215] on textarea at bounding box center [213, 250] width 340 height 82
click at [200, 246] on textarea at bounding box center [213, 250] width 340 height 82
click at [114, 214] on textarea at bounding box center [213, 250] width 340 height 82
click at [127, 242] on textarea at bounding box center [213, 250] width 340 height 82
click at [269, 255] on textarea at bounding box center [213, 250] width 340 height 82
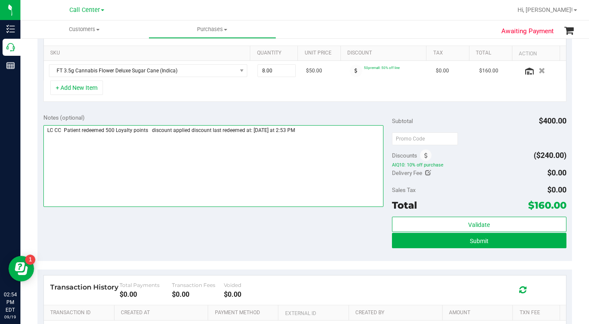
scroll to position [213, 0]
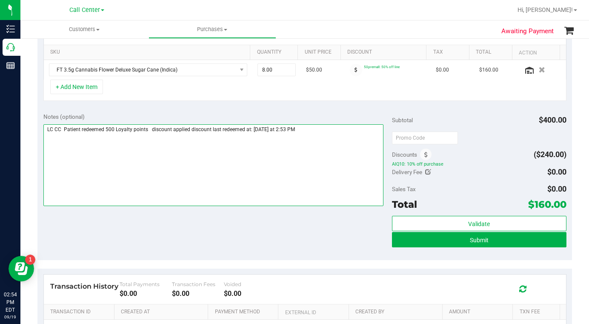
click at [189, 188] on textarea at bounding box center [213, 165] width 340 height 82
type textarea "LC CC Patient redeemed 500 Loyalty points discount applied discount last redeem…"
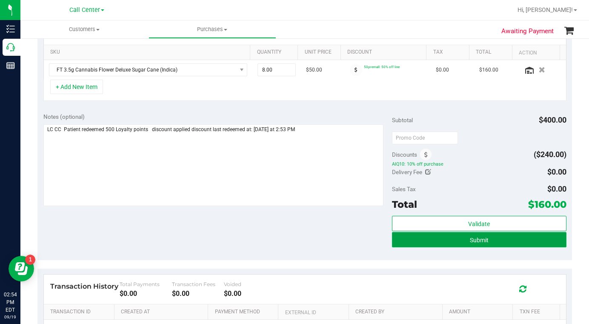
click at [421, 242] on button "Submit" at bounding box center [479, 239] width 174 height 15
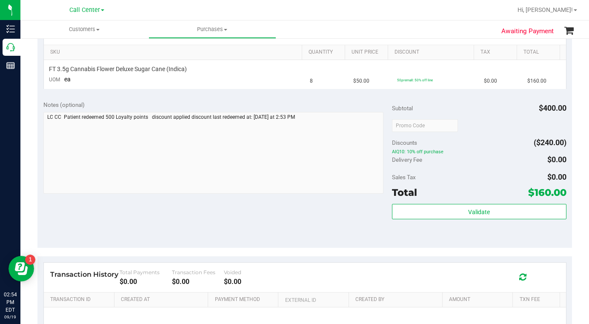
drag, startPoint x: 258, startPoint y: 230, endPoint x: 254, endPoint y: 234, distance: 5.7
click at [258, 230] on div "Notes (optional) Subtotal $400.00 Discounts ($240.00) AIQ10: 10% off purchase D…" at bounding box center [304, 170] width 534 height 153
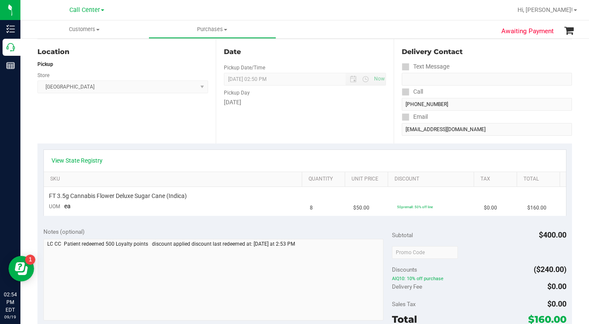
scroll to position [85, 0]
click at [143, 128] on div "Location Pickup Store Lakeland WC Select Store Bonita Springs WC Boynton Beach …" at bounding box center [126, 92] width 178 height 104
click at [476, 265] on div "Discounts ($240.00)" at bounding box center [479, 270] width 174 height 15
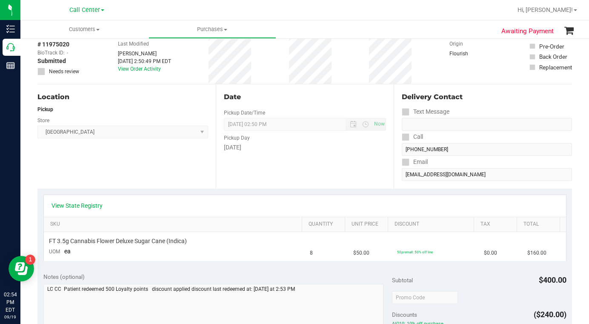
scroll to position [0, 0]
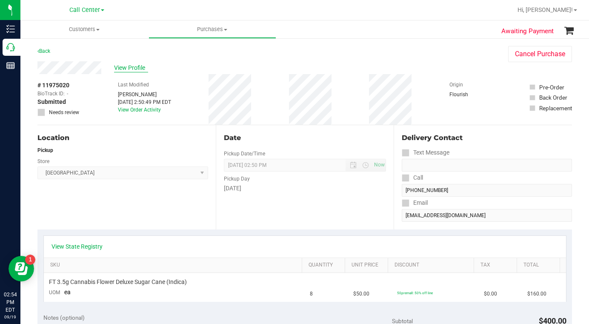
click at [126, 69] on span "View Profile" at bounding box center [131, 67] width 34 height 9
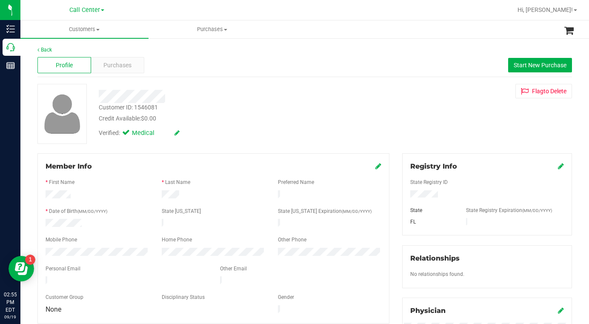
drag, startPoint x: 461, startPoint y: 139, endPoint x: 436, endPoint y: 197, distance: 63.6
click at [460, 139] on div "Customer ID: 1546081 Credit Available: $0.00 Verified: Medical Flag to Delete" at bounding box center [304, 114] width 547 height 60
click at [418, 138] on div "Customer ID: 1546081 Credit Available: $0.00 Verified: Medical Flag to Delete" at bounding box center [304, 114] width 547 height 60
drag, startPoint x: 45, startPoint y: 221, endPoint x: 94, endPoint y: 220, distance: 49.4
click at [94, 220] on div at bounding box center [97, 224] width 116 height 10
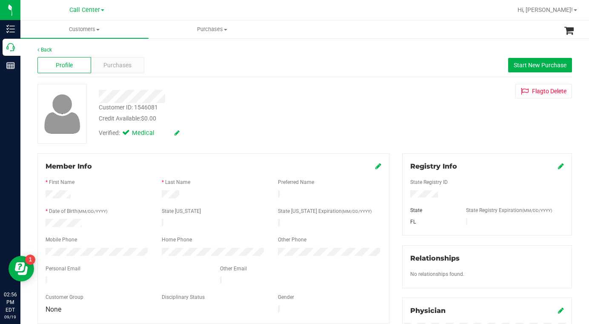
click at [429, 131] on div "Customer ID: 1546081 Credit Available: $0.00 Verified: Medical Flag to Delete" at bounding box center [304, 114] width 547 height 60
click at [114, 66] on span "Purchases" at bounding box center [117, 65] width 28 height 9
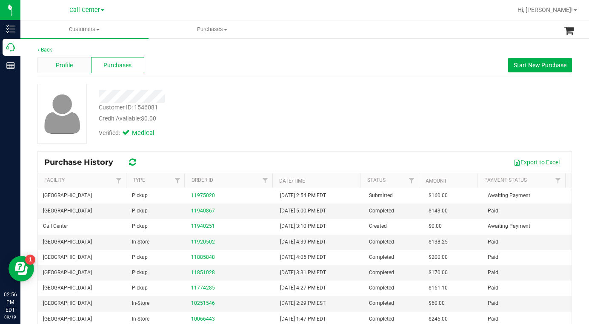
click at [60, 70] on div "Profile" at bounding box center [64, 65] width 54 height 16
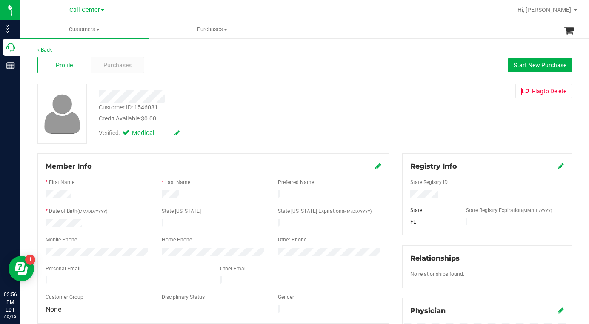
click at [375, 168] on icon at bounding box center [378, 166] width 6 height 7
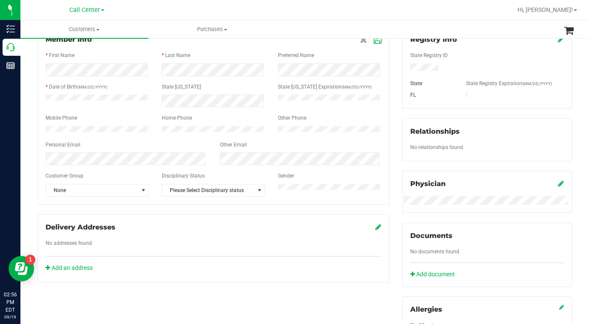
scroll to position [128, 0]
drag, startPoint x: 145, startPoint y: 194, endPoint x: 141, endPoint y: 197, distance: 5.2
click at [145, 193] on span "select" at bounding box center [143, 189] width 7 height 7
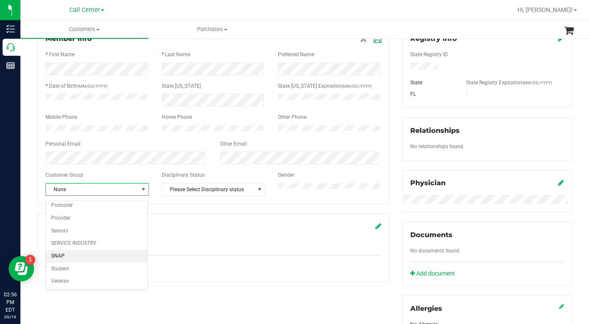
scroll to position [105, 0]
click at [68, 233] on li "Seniors" at bounding box center [96, 230] width 101 height 13
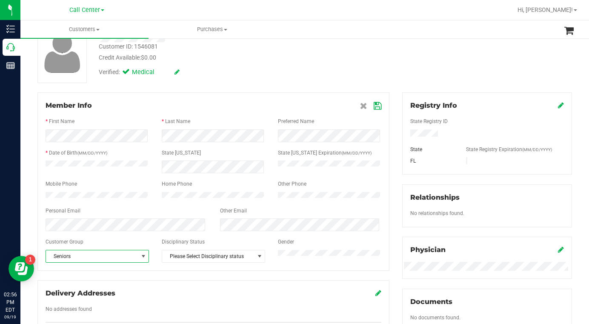
scroll to position [0, 0]
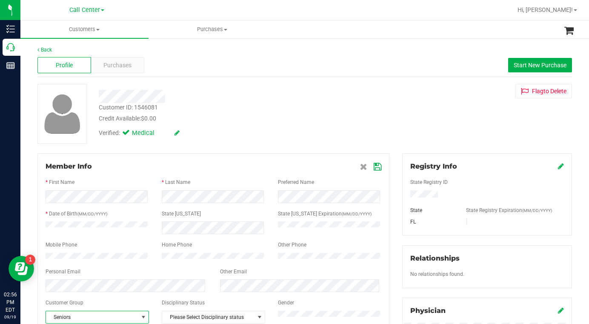
click at [374, 163] on icon at bounding box center [378, 166] width 8 height 7
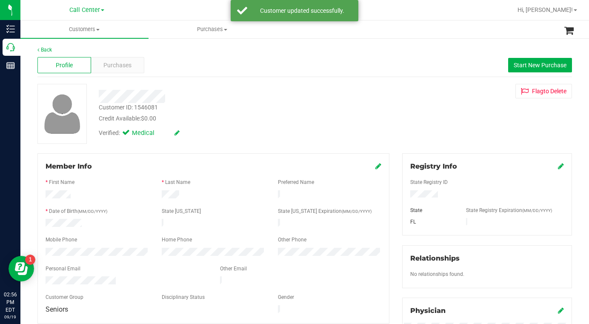
click at [280, 120] on div "Credit Available: $0.00" at bounding box center [229, 118] width 261 height 9
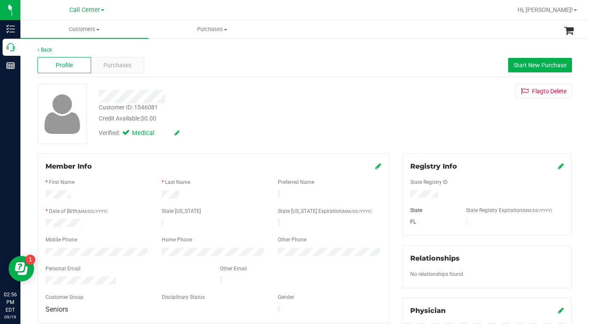
drag, startPoint x: 456, startPoint y: 136, endPoint x: 438, endPoint y: 145, distance: 20.2
click at [456, 136] on div "Customer ID: 1546081 Credit Available: $0.00 Verified: Medical Flag to Delete" at bounding box center [304, 114] width 547 height 60
click at [375, 166] on icon at bounding box center [378, 166] width 6 height 7
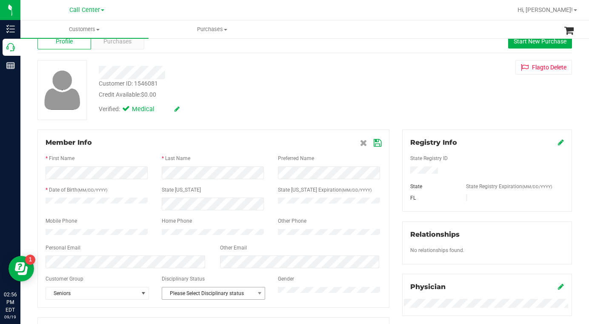
scroll to position [43, 0]
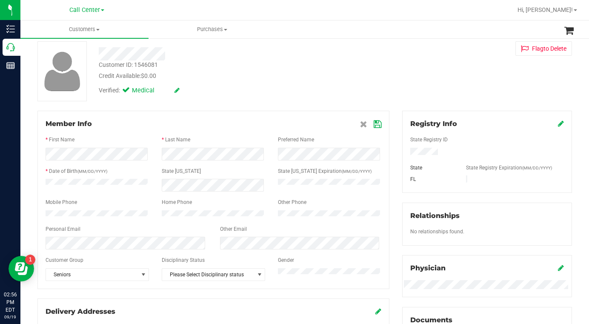
click at [374, 126] on icon at bounding box center [378, 124] width 8 height 7
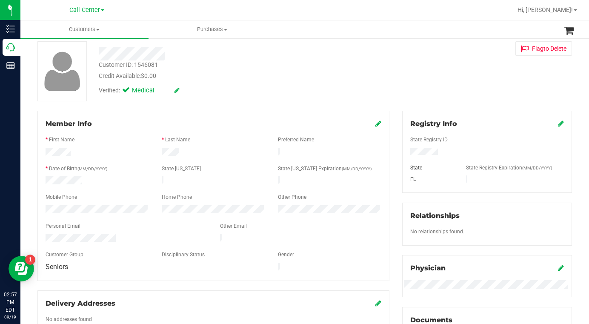
click at [424, 91] on div "Customer ID: 1546081 Credit Available: $0.00 Verified: Medical Flag to Delete" at bounding box center [304, 71] width 547 height 60
click at [476, 98] on div "Customer ID: 1546081 Credit Available: $0.00 Verified: Medical Flag to Delete" at bounding box center [304, 71] width 547 height 60
click at [98, 30] on span at bounding box center [97, 30] width 3 height 2
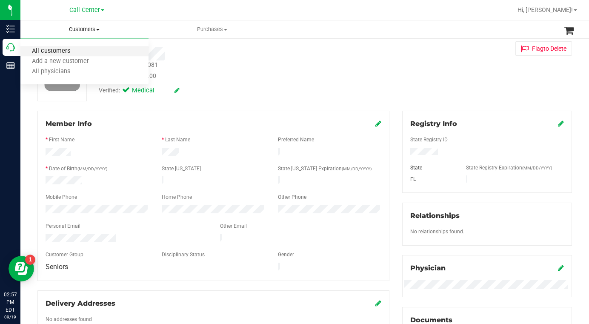
click at [69, 51] on span "All customers" at bounding box center [50, 51] width 61 height 7
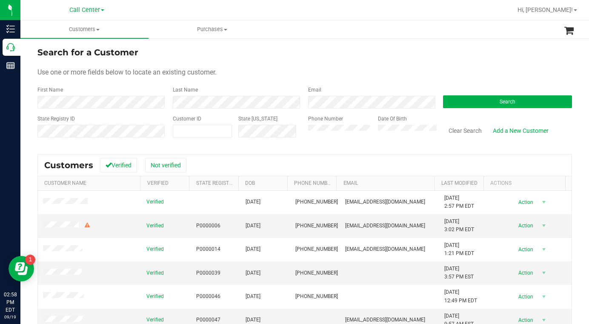
click at [426, 56] on div "Search for a Customer" at bounding box center [304, 52] width 534 height 13
click at [253, 75] on div "Use one or more fields below to locate an existing customer." at bounding box center [304, 72] width 534 height 10
click at [449, 67] on form "Search for a Customer Use one or more fields below to locate an existing custom…" at bounding box center [304, 95] width 534 height 99
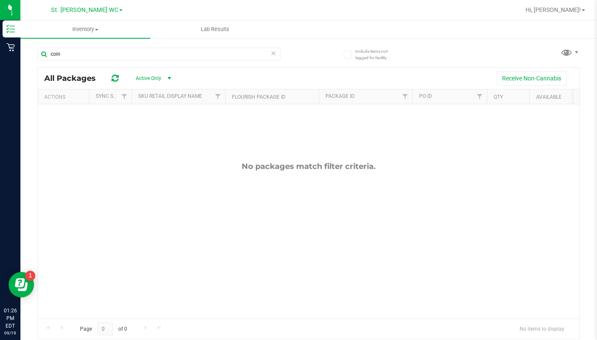
click at [103, 13] on link "St. [PERSON_NAME] WC" at bounding box center [86, 10] width 71 height 8
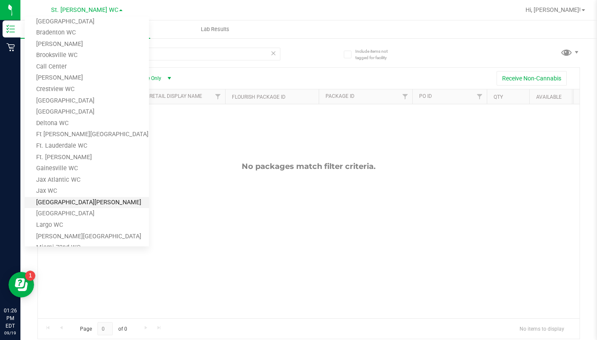
scroll to position [19, 0]
click at [65, 59] on link "Brooksville WC" at bounding box center [87, 55] width 124 height 11
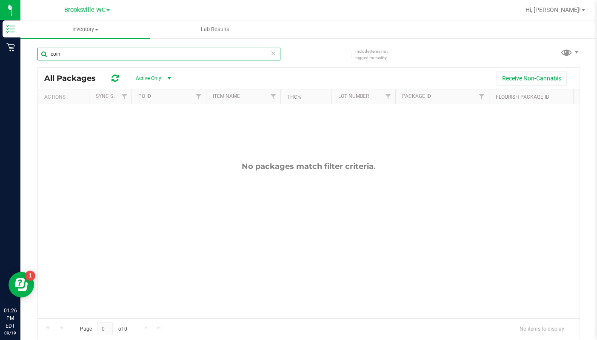
click at [69, 54] on input "coin" at bounding box center [158, 54] width 243 height 13
type input "c"
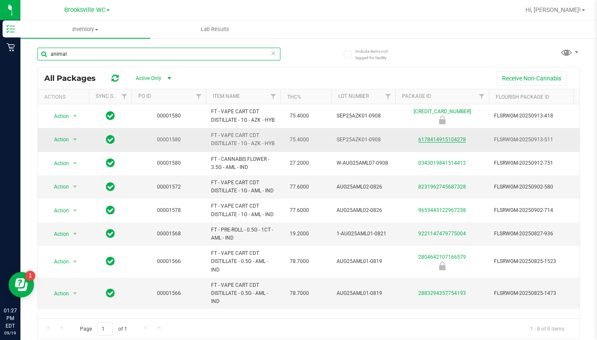
type input "animal"
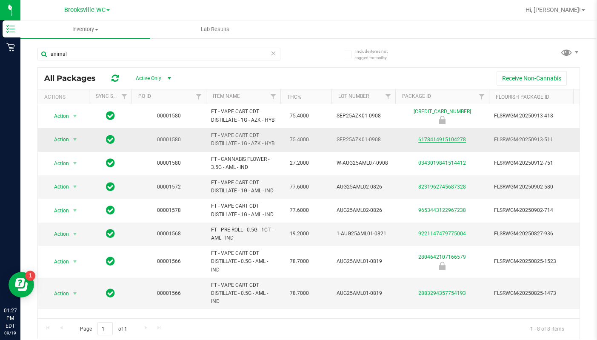
click at [445, 143] on link "6178414915104278" at bounding box center [442, 140] width 48 height 6
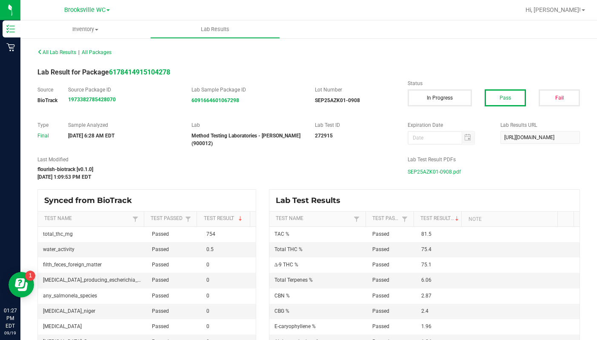
click at [413, 173] on span "SEP25AZK01-0908.pdf" at bounding box center [434, 172] width 53 height 13
click at [102, 53] on span "All Packages" at bounding box center [97, 52] width 30 height 6
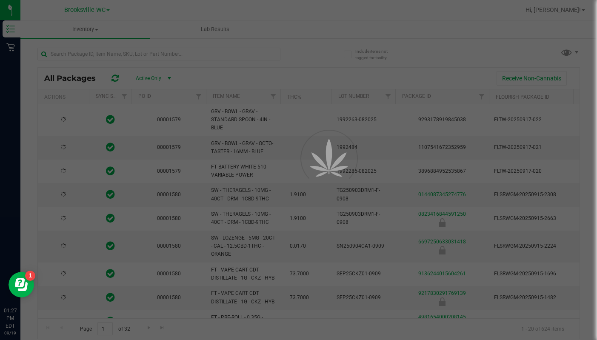
click at [112, 57] on div at bounding box center [298, 170] width 597 height 340
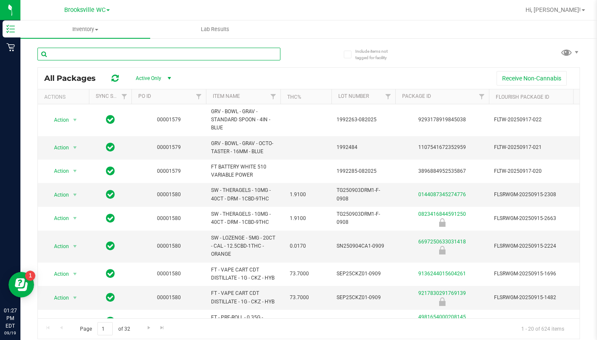
click at [108, 53] on input "text" at bounding box center [158, 54] width 243 height 13
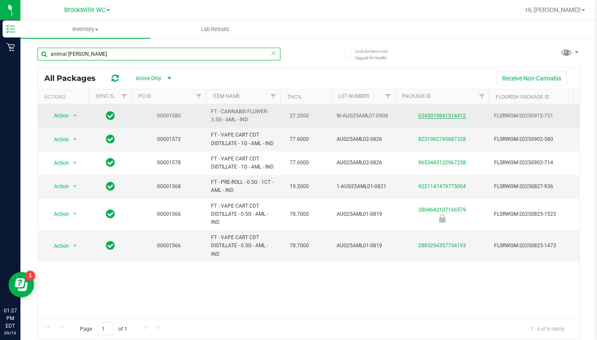
type input "animal [PERSON_NAME]"
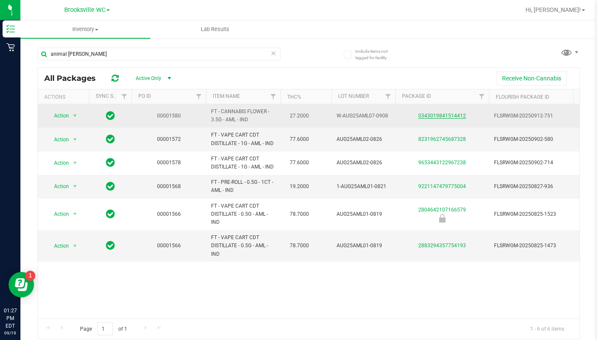
click at [448, 118] on link "0343019841514412" at bounding box center [442, 116] width 48 height 6
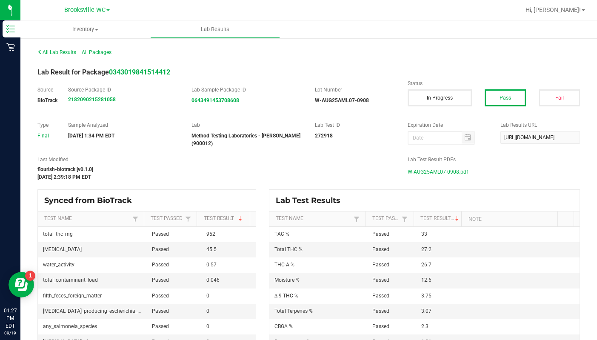
click at [425, 172] on span "W-AUG25AML07-0908.pdf" at bounding box center [438, 172] width 60 height 13
click at [108, 10] on span at bounding box center [107, 10] width 3 height 2
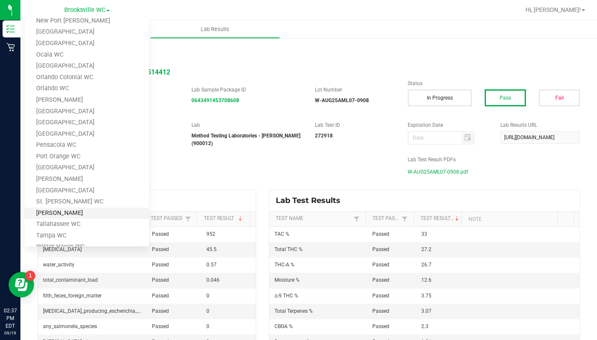
scroll to position [317, 0]
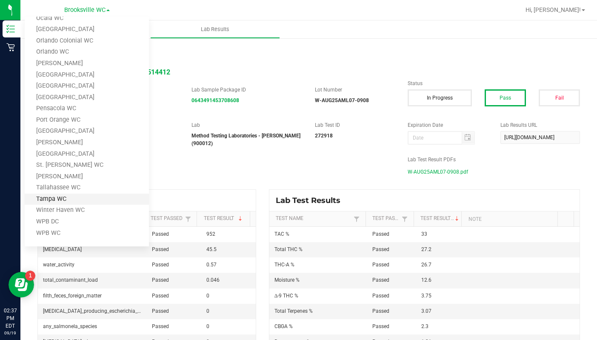
click at [48, 199] on link "Tampa WC" at bounding box center [87, 199] width 124 height 11
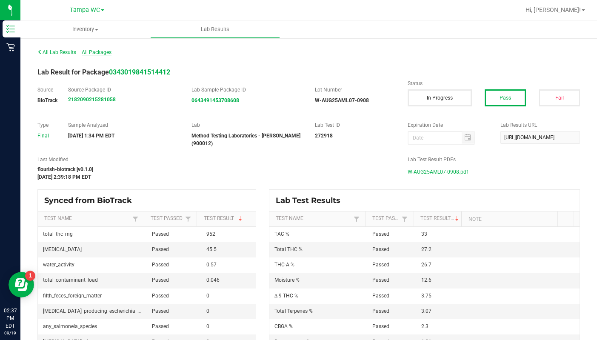
click at [104, 52] on span "All Packages" at bounding box center [97, 52] width 30 height 6
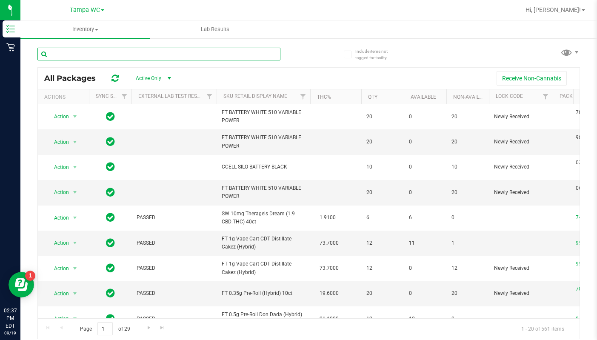
click at [62, 57] on input "text" at bounding box center [158, 54] width 243 height 13
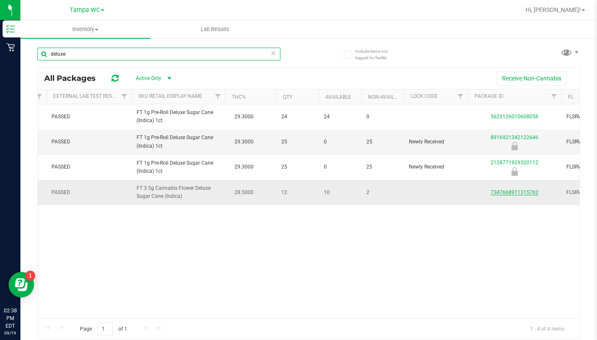
type input "deluxe"
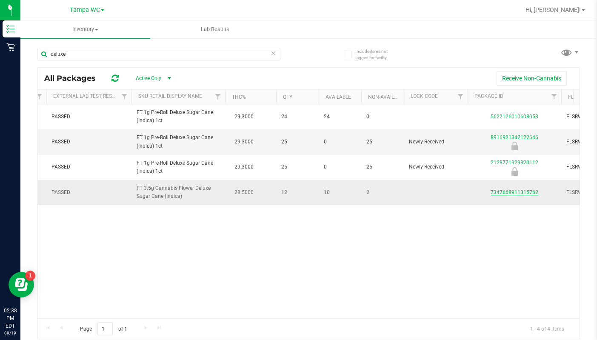
click at [511, 194] on link "7347668911315762" at bounding box center [515, 192] width 48 height 6
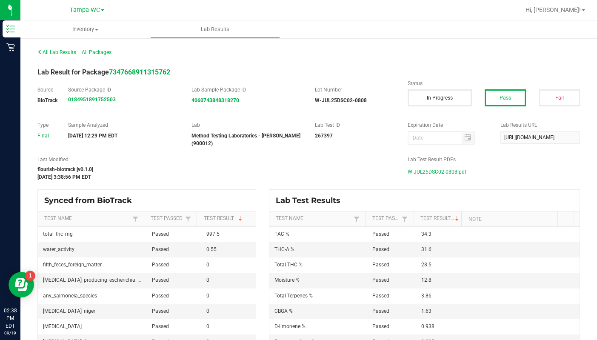
click at [427, 170] on span "W-JUL25DSC02-0808.pdf" at bounding box center [437, 172] width 59 height 13
